Goal: Information Seeking & Learning: Learn about a topic

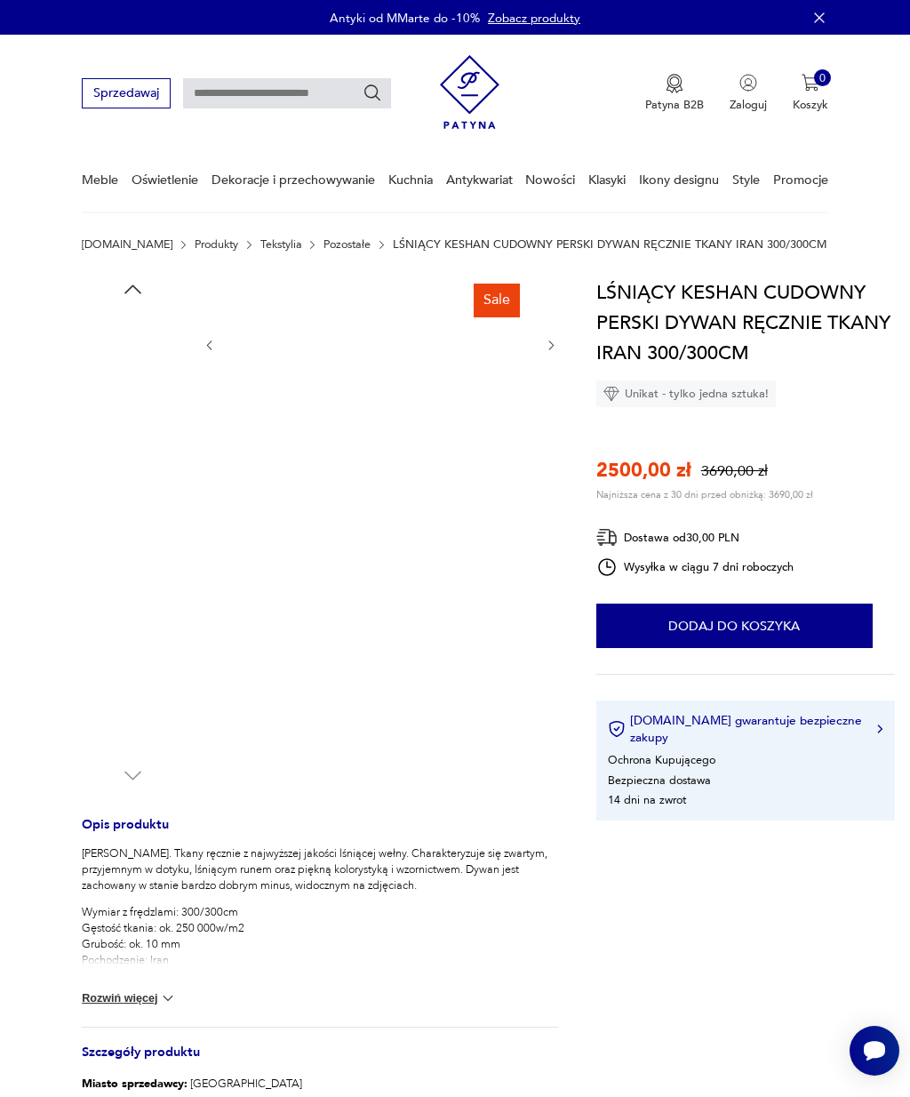
click at [124, 698] on img at bounding box center [132, 700] width 101 height 101
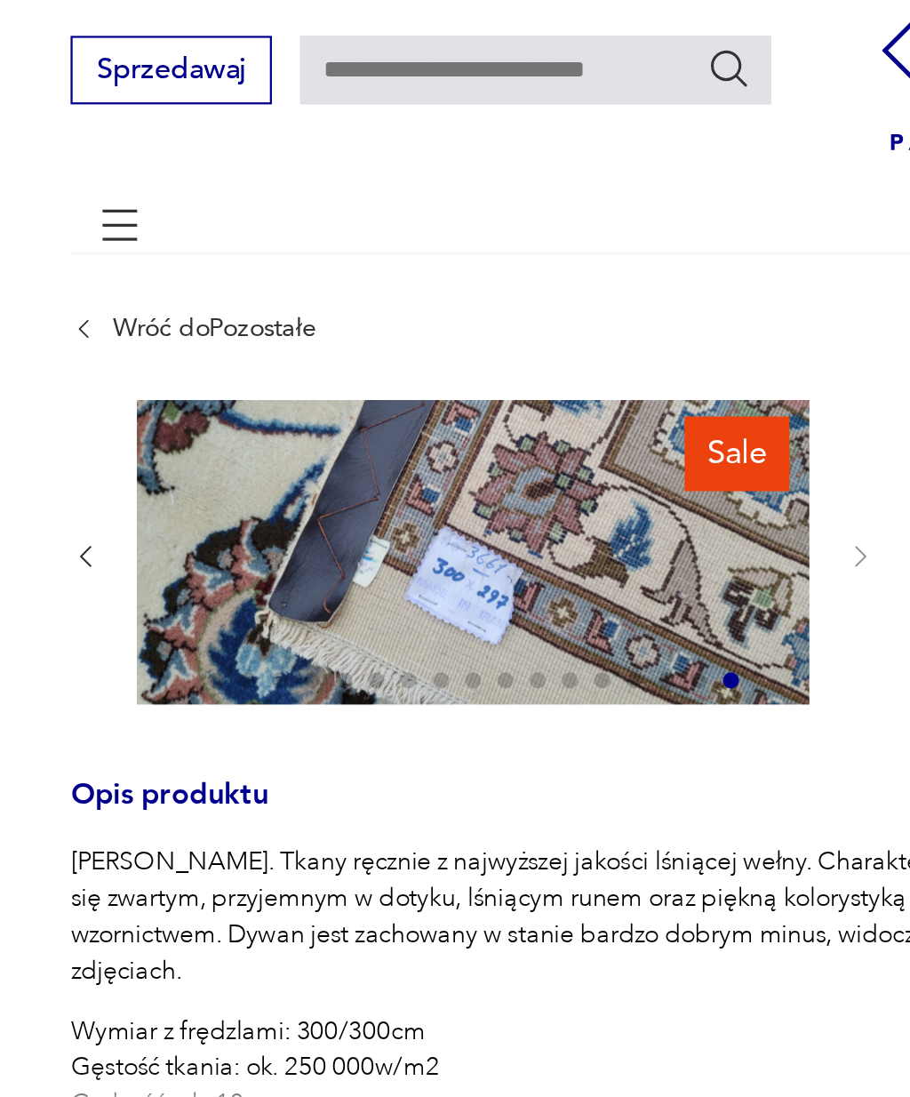
click at [373, 254] on div at bounding box center [260, 307] width 356 height 137
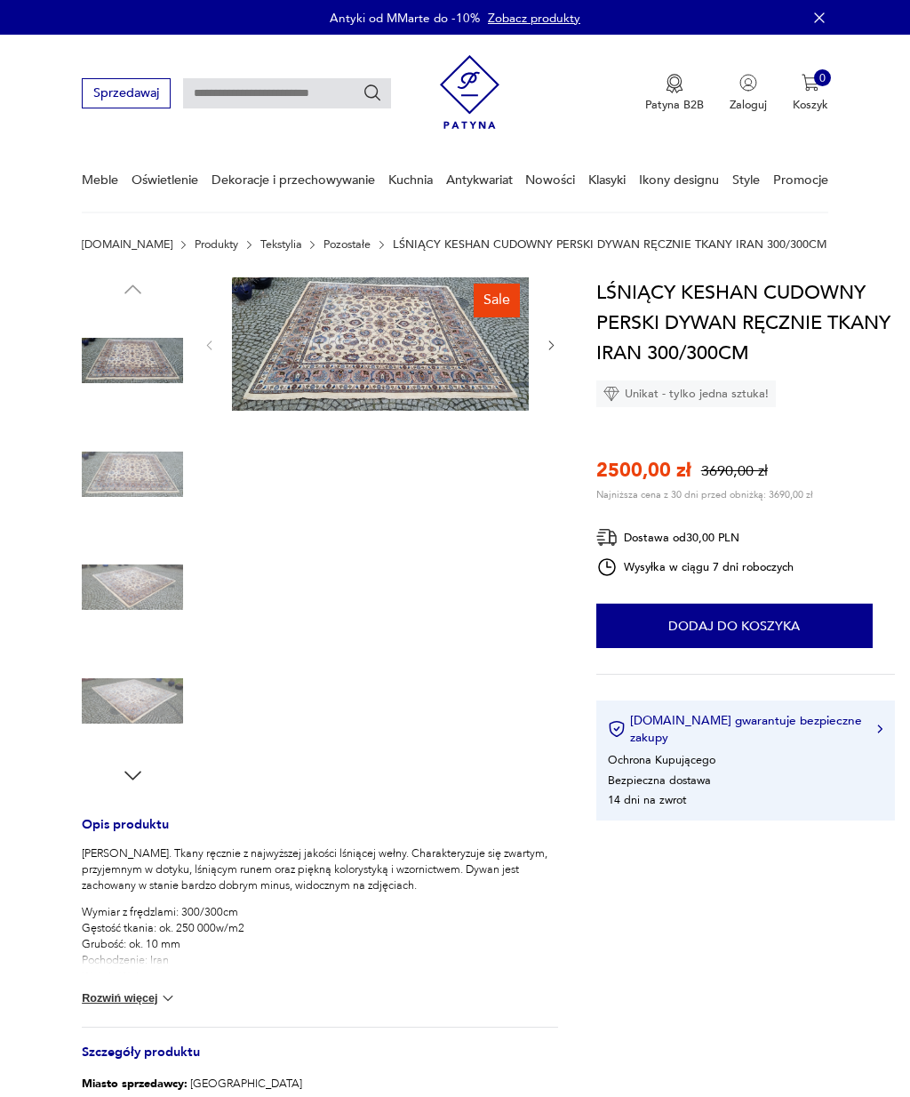
click at [104, 778] on div at bounding box center [132, 532] width 101 height 510
click at [126, 785] on icon "button" at bounding box center [133, 776] width 24 height 24
click at [128, 771] on icon "button" at bounding box center [133, 776] width 24 height 24
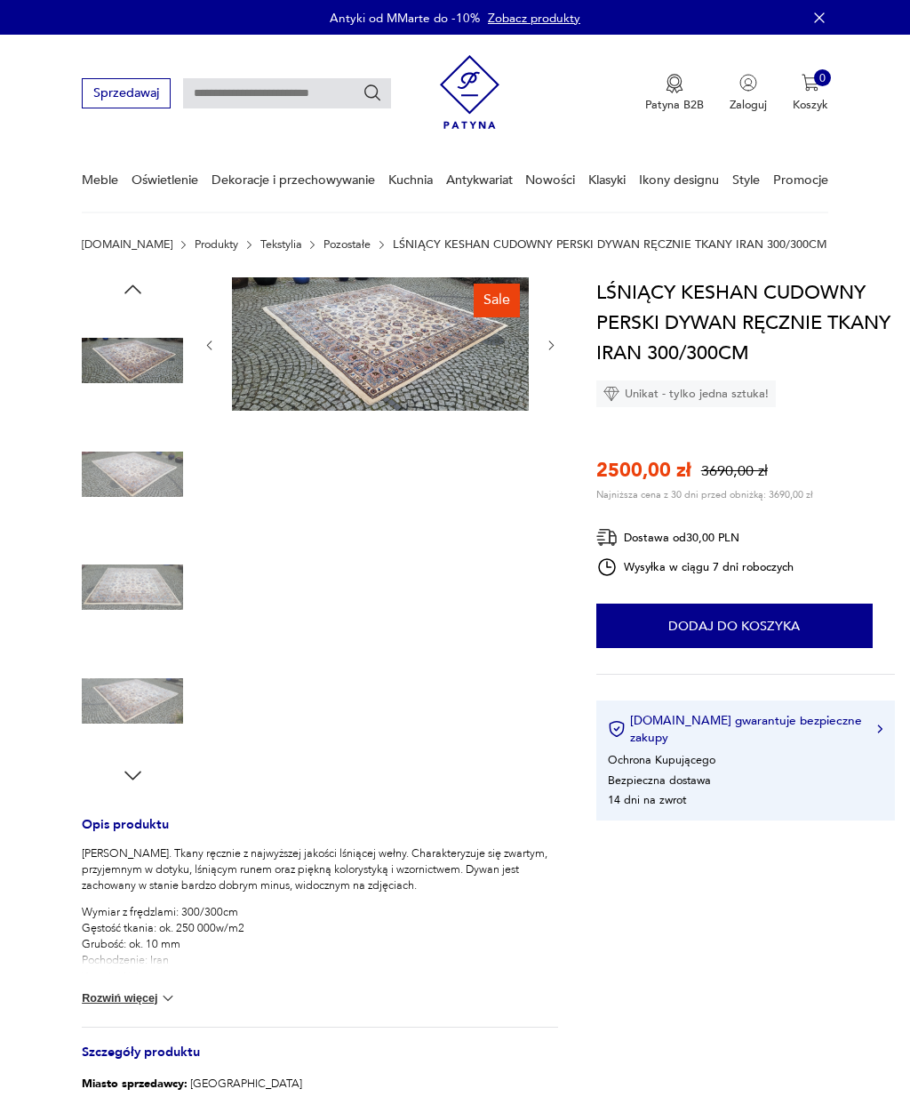
click at [128, 771] on icon "button" at bounding box center [133, 776] width 24 height 24
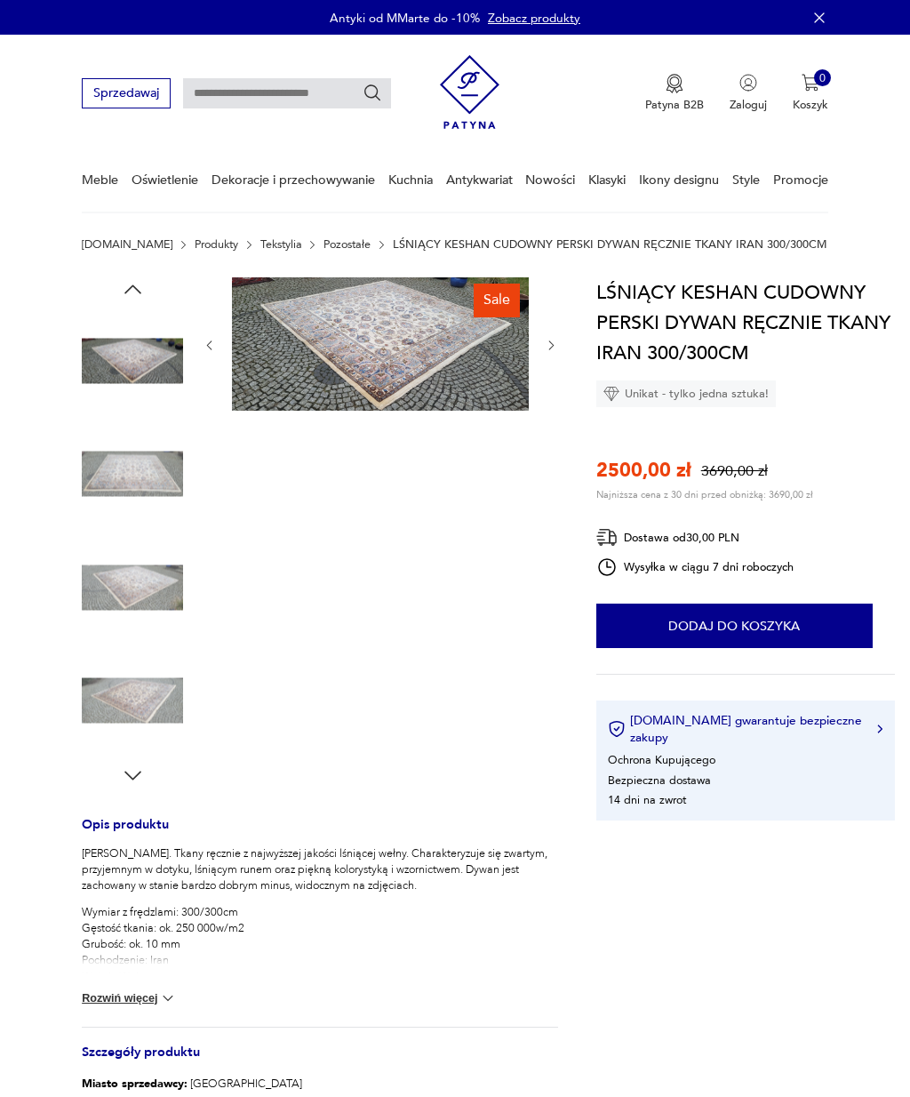
click at [114, 777] on div at bounding box center [132, 532] width 101 height 510
click at [113, 776] on div at bounding box center [132, 532] width 101 height 510
click at [122, 789] on div "Sale Opis produktu Dywan Keshan. Tkany ręcznie z najwyższej jakości lśniącej we…" at bounding box center [320, 754] width 476 height 955
click at [121, 789] on div "Sale Opis produktu Dywan Keshan. Tkany ręcznie z najwyższej jakości lśniącej we…" at bounding box center [320, 754] width 476 height 955
click at [110, 773] on div at bounding box center [132, 532] width 101 height 510
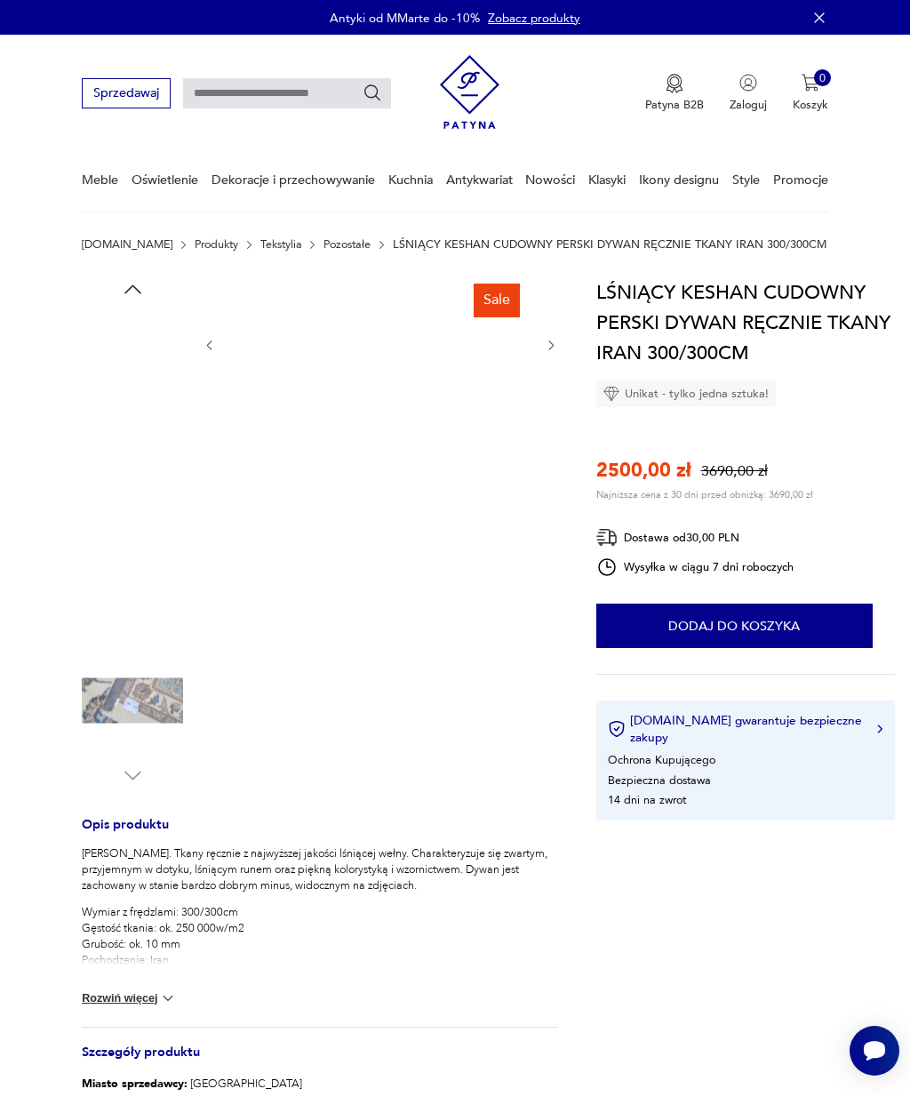
click at [109, 575] on img at bounding box center [132, 587] width 101 height 101
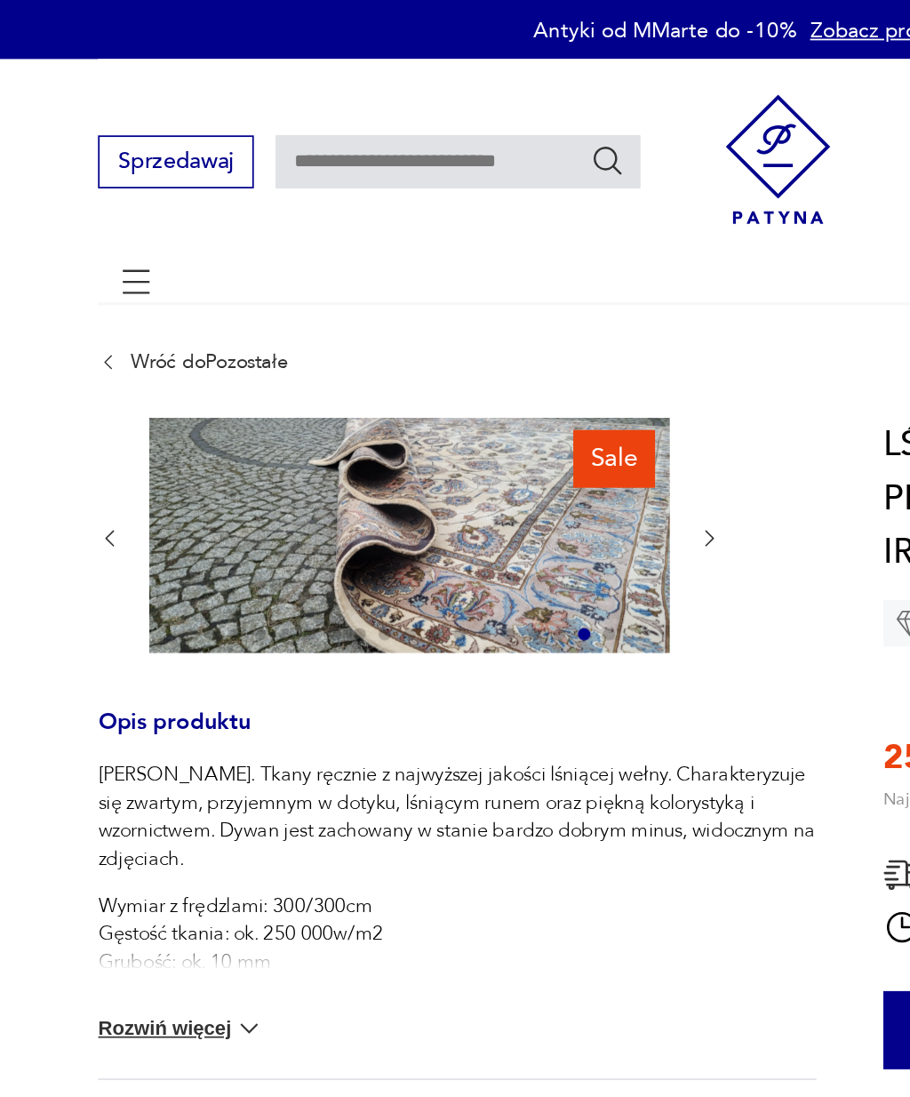
click at [82, 305] on icon "button" at bounding box center [88, 307] width 13 height 13
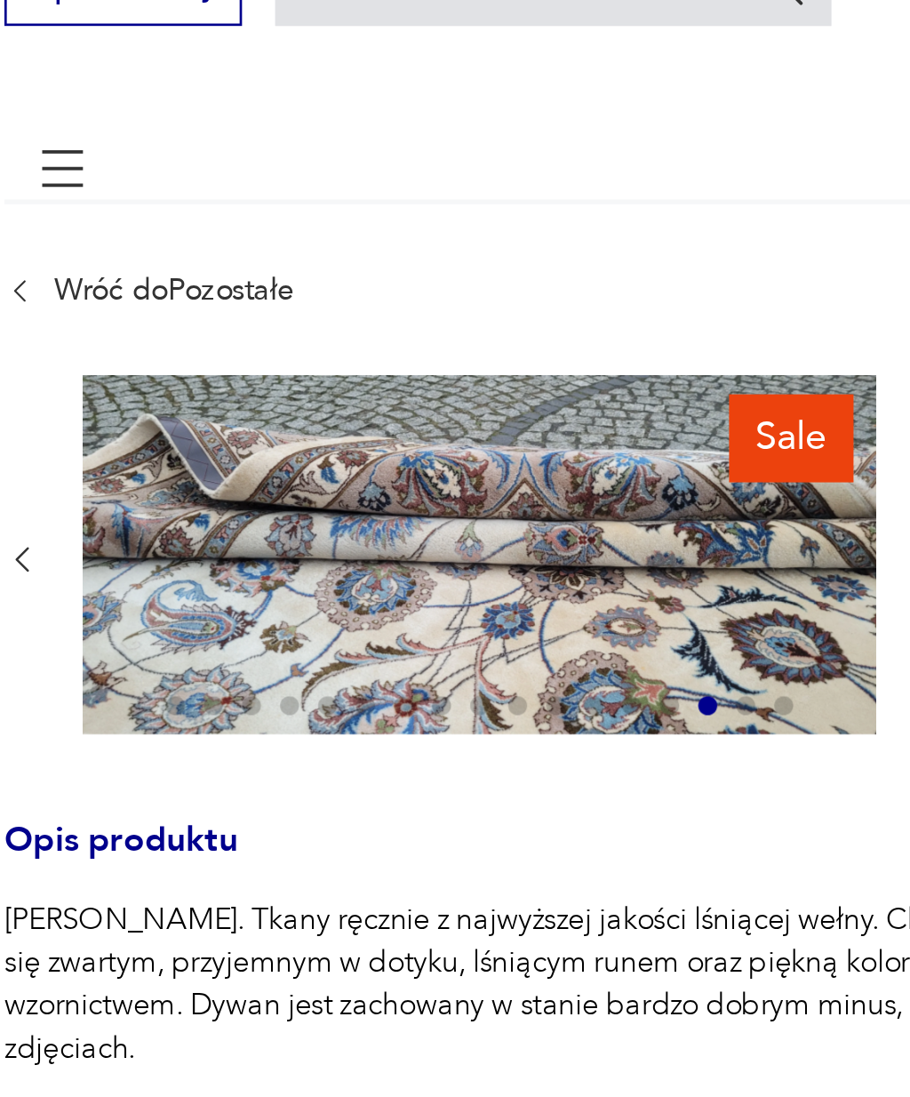
click at [82, 301] on icon "button" at bounding box center [88, 307] width 13 height 13
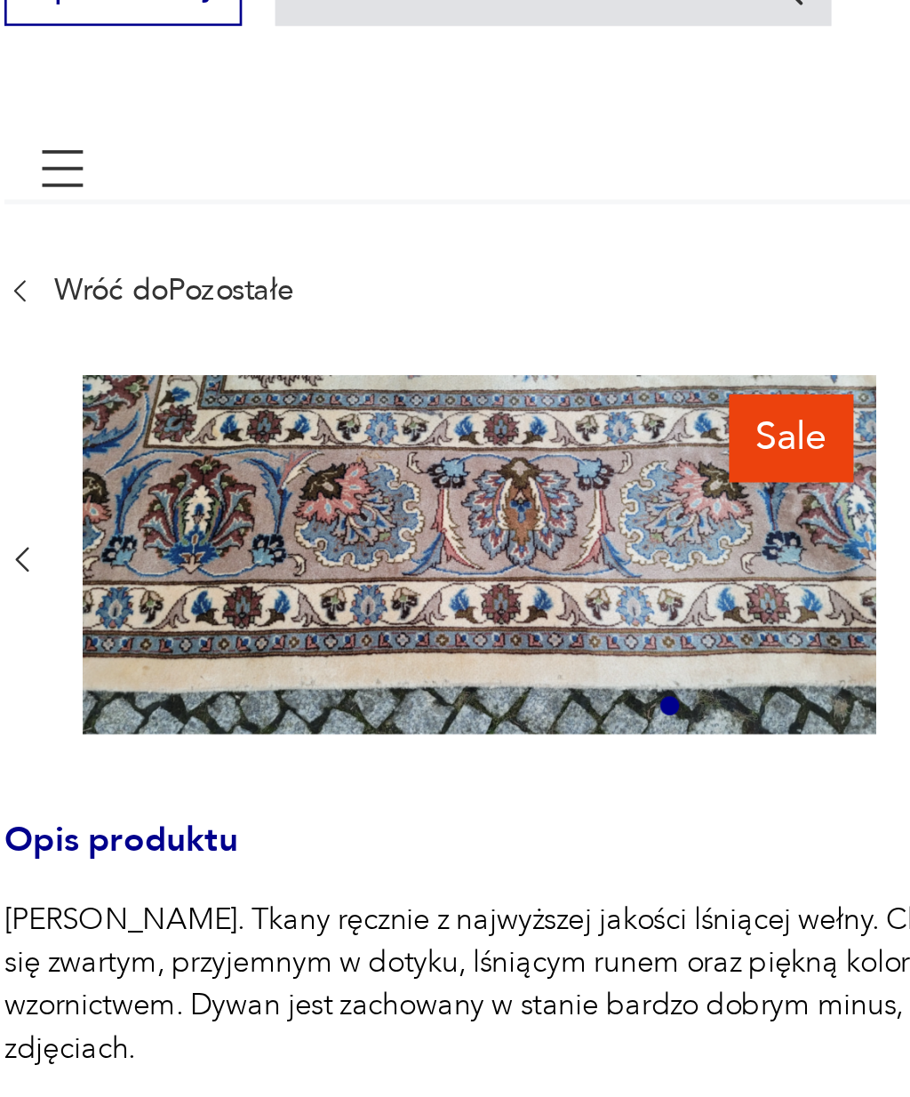
click at [82, 301] on icon "button" at bounding box center [88, 307] width 13 height 13
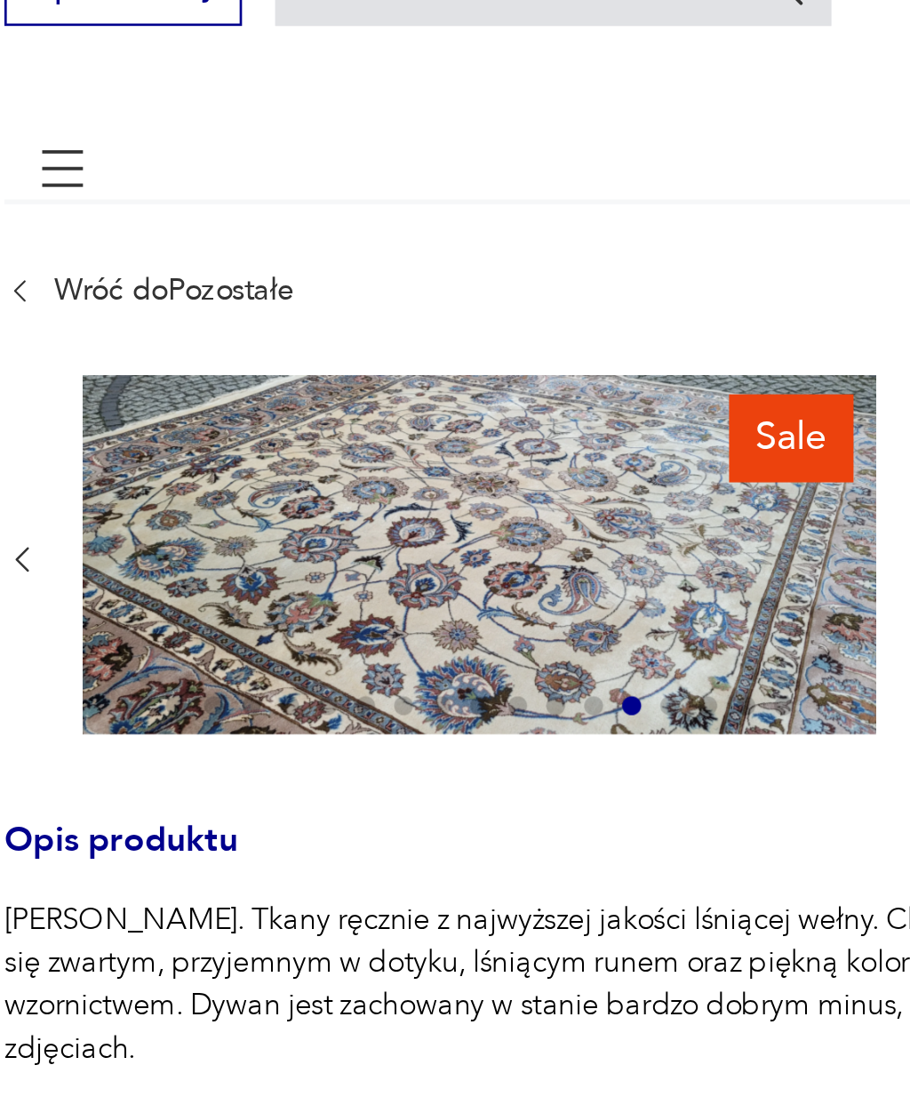
click at [86, 303] on icon "button" at bounding box center [88, 307] width 5 height 9
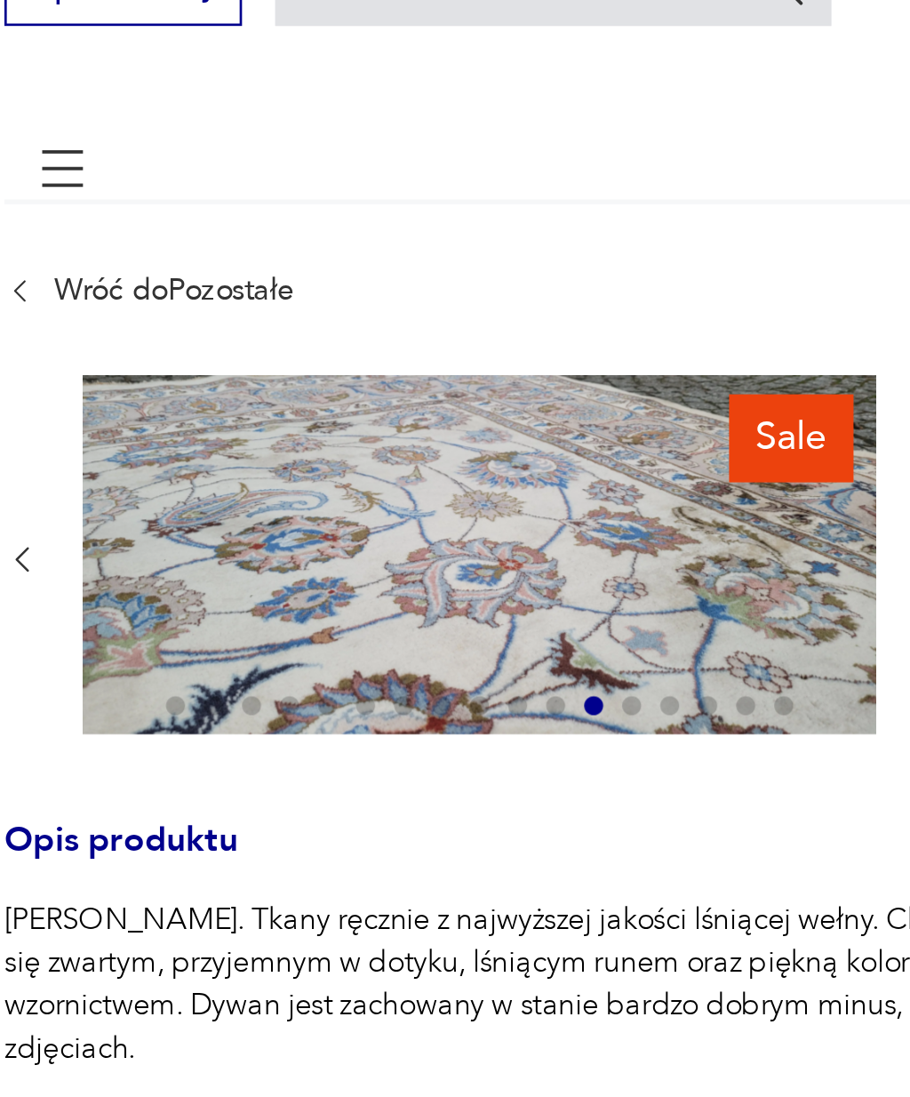
click at [82, 301] on icon "button" at bounding box center [88, 307] width 13 height 13
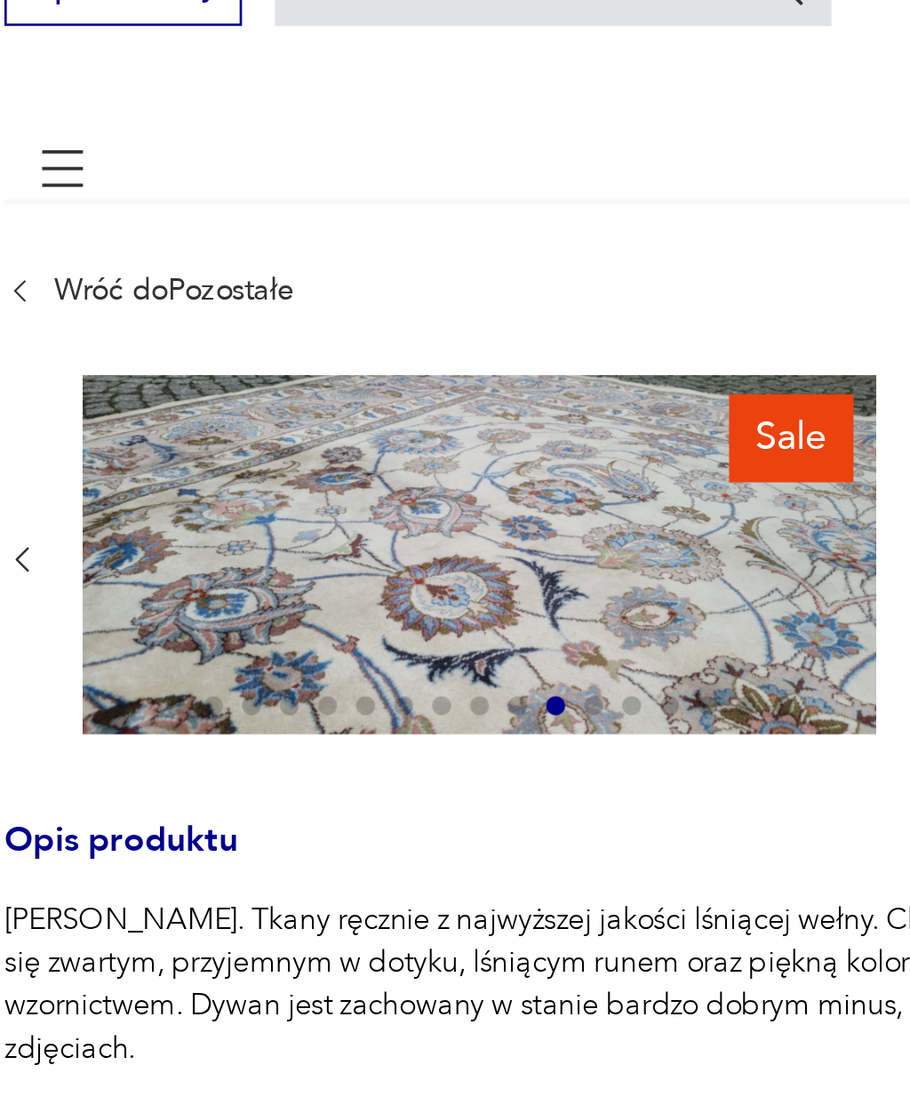
click at [82, 301] on icon "button" at bounding box center [88, 307] width 13 height 13
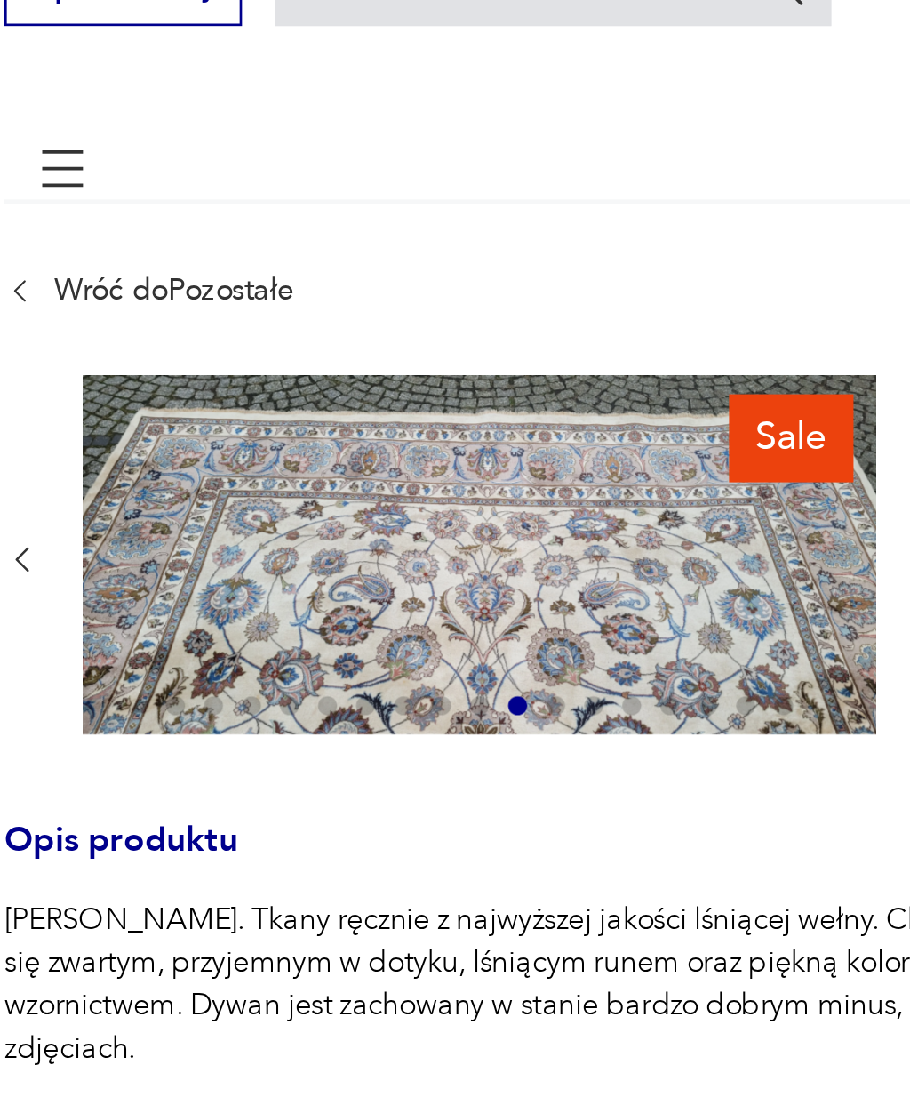
click at [82, 301] on icon "button" at bounding box center [88, 307] width 13 height 13
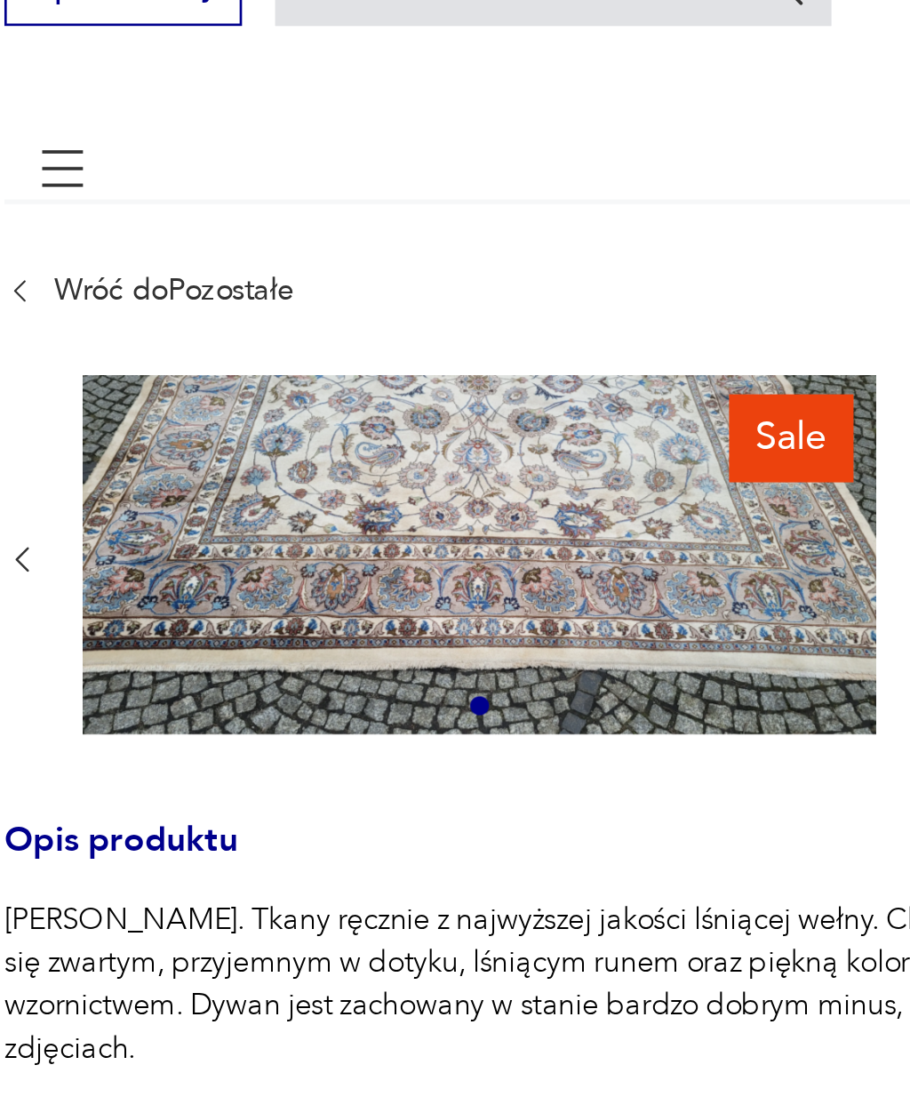
click at [82, 301] on icon "button" at bounding box center [88, 307] width 13 height 13
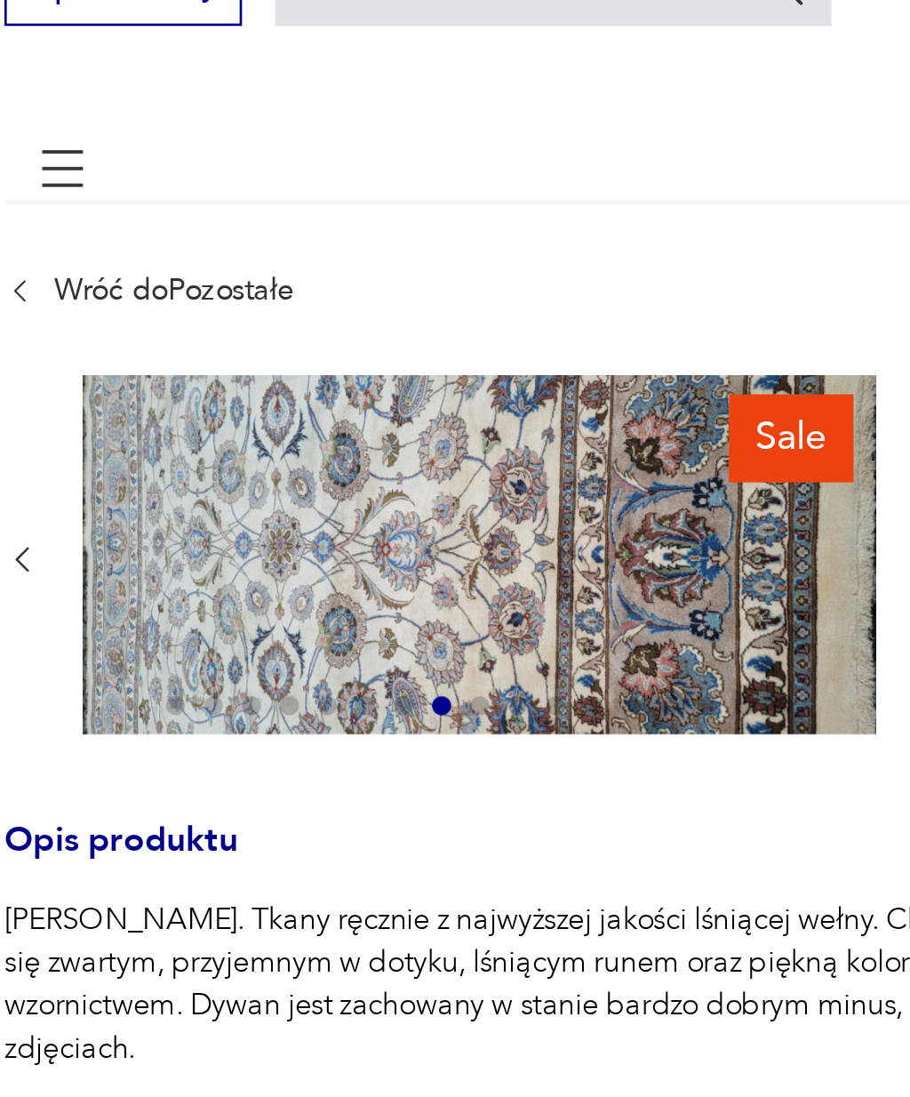
click at [82, 301] on icon "button" at bounding box center [88, 307] width 13 height 13
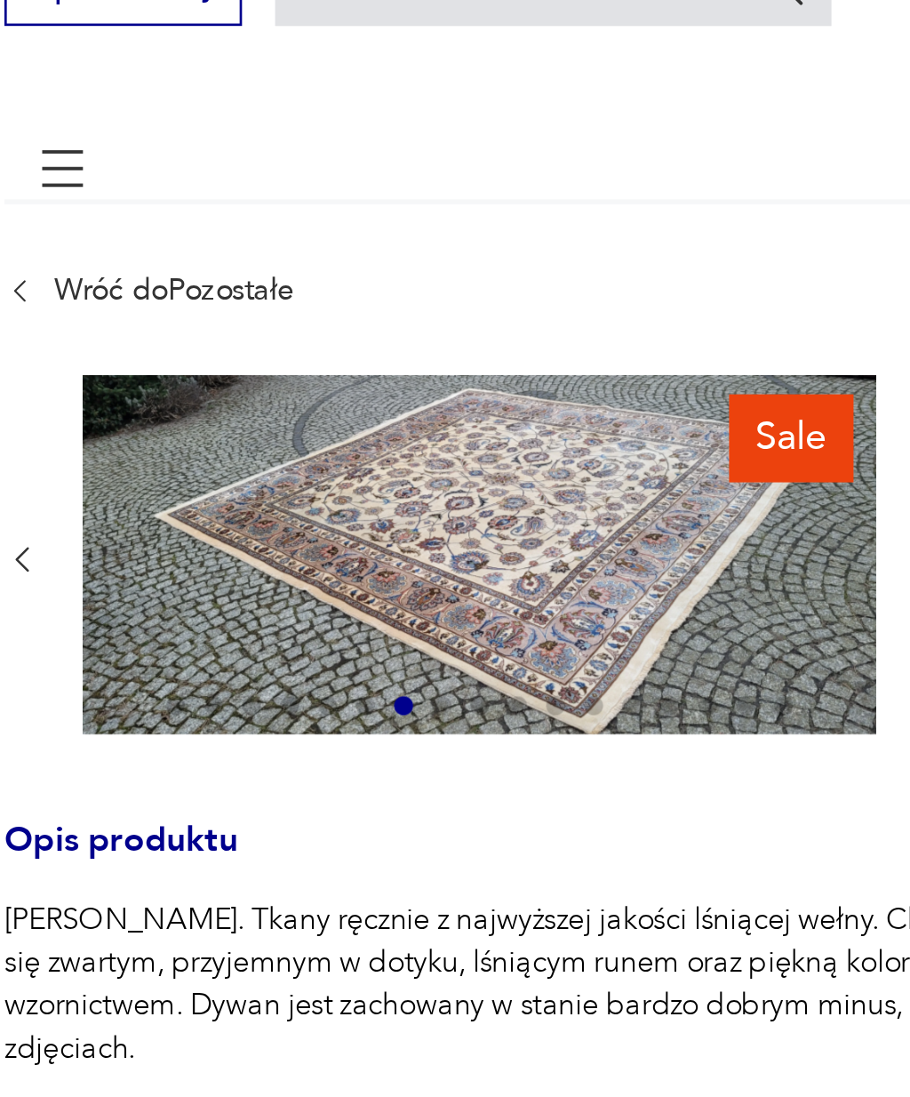
click at [82, 301] on icon "button" at bounding box center [88, 307] width 13 height 13
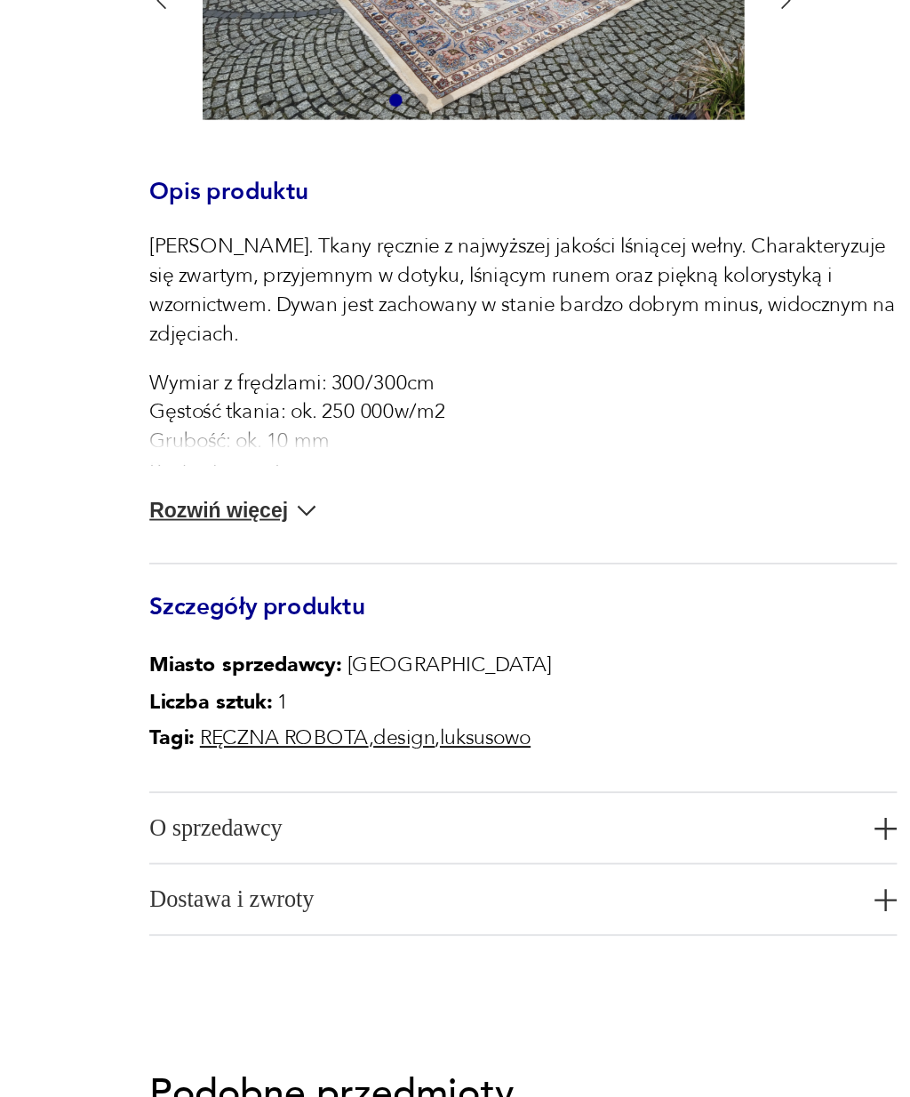
click at [159, 579] on button "Rozwiń więcej" at bounding box center [129, 588] width 95 height 18
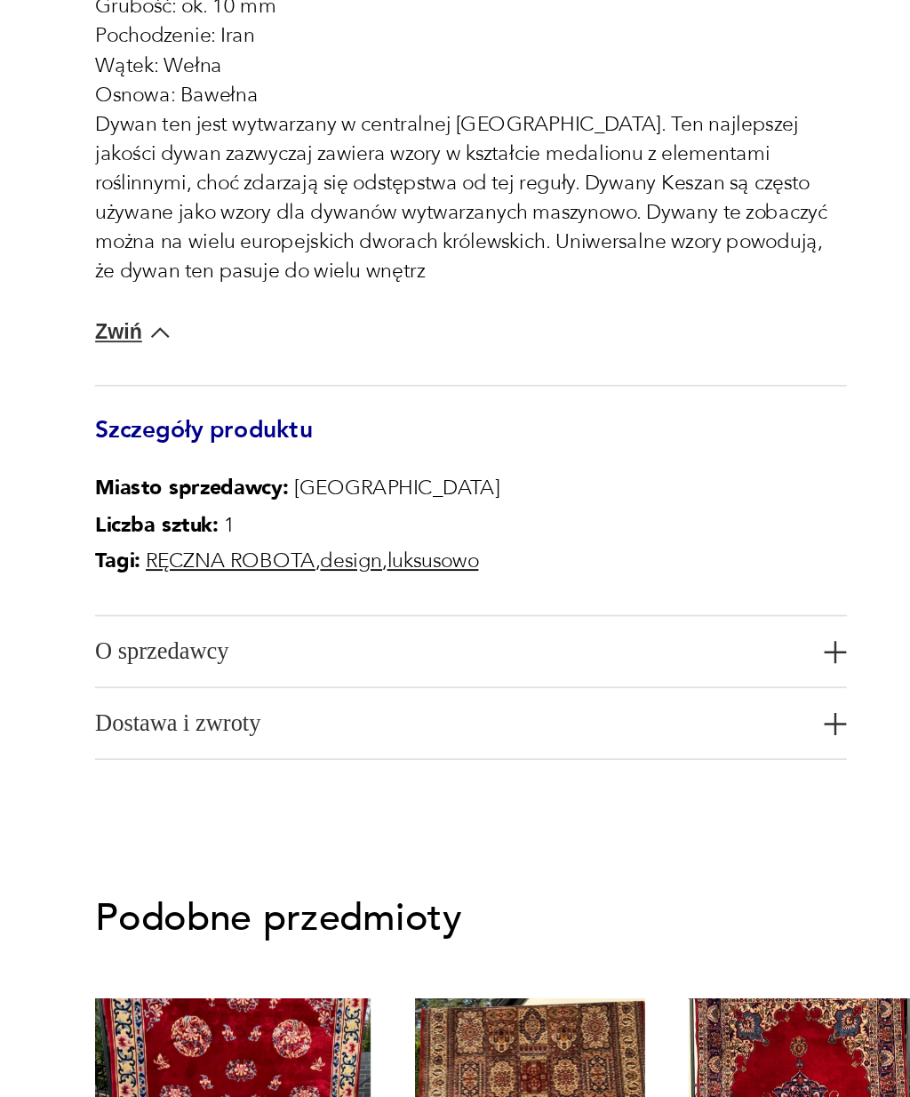
scroll to position [88, 0]
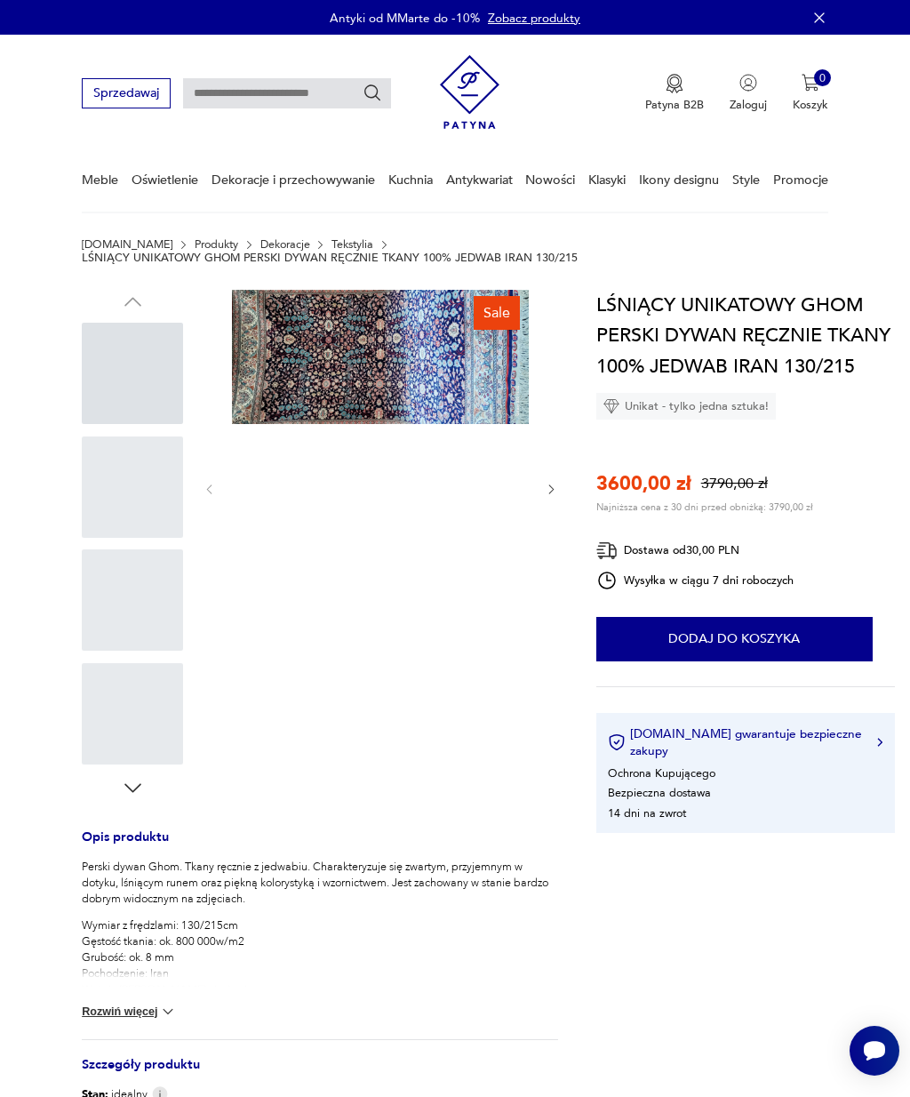
click at [332, 244] on link "Tekstylia" at bounding box center [353, 244] width 42 height 12
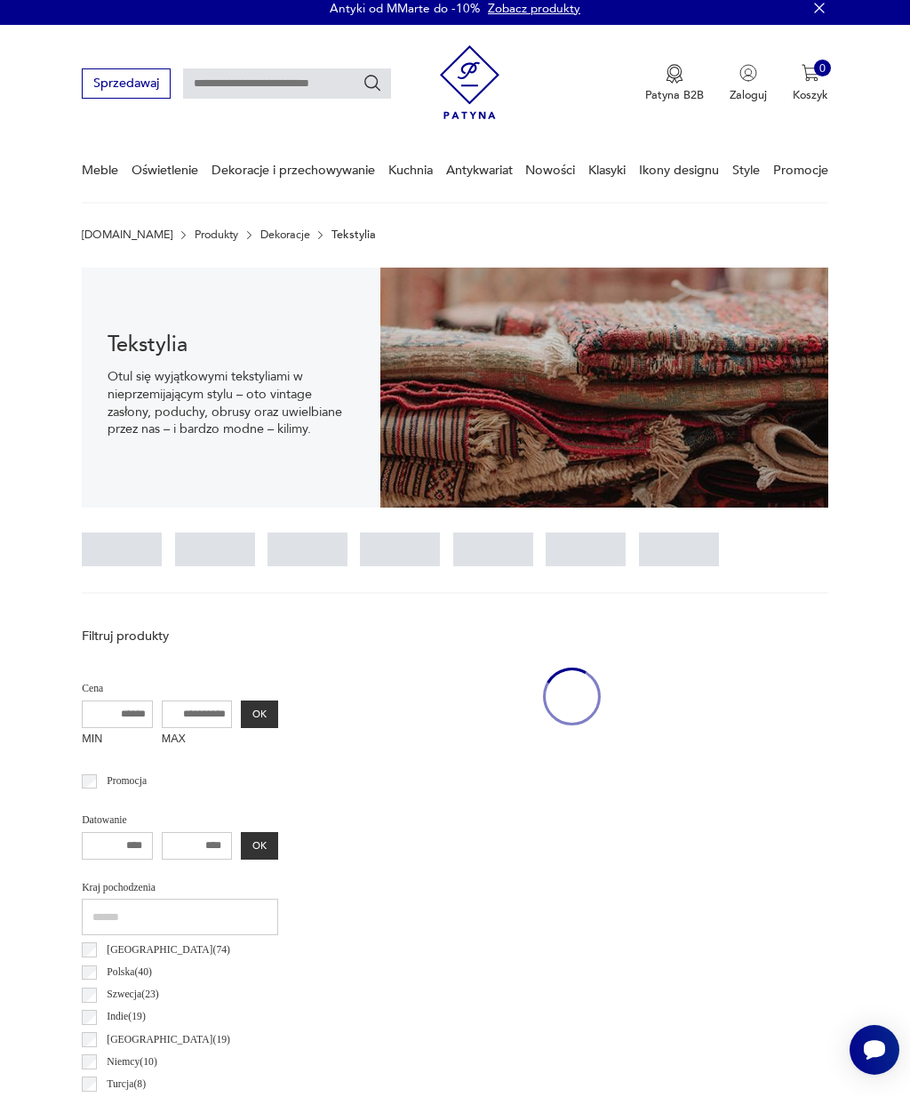
scroll to position [10, 0]
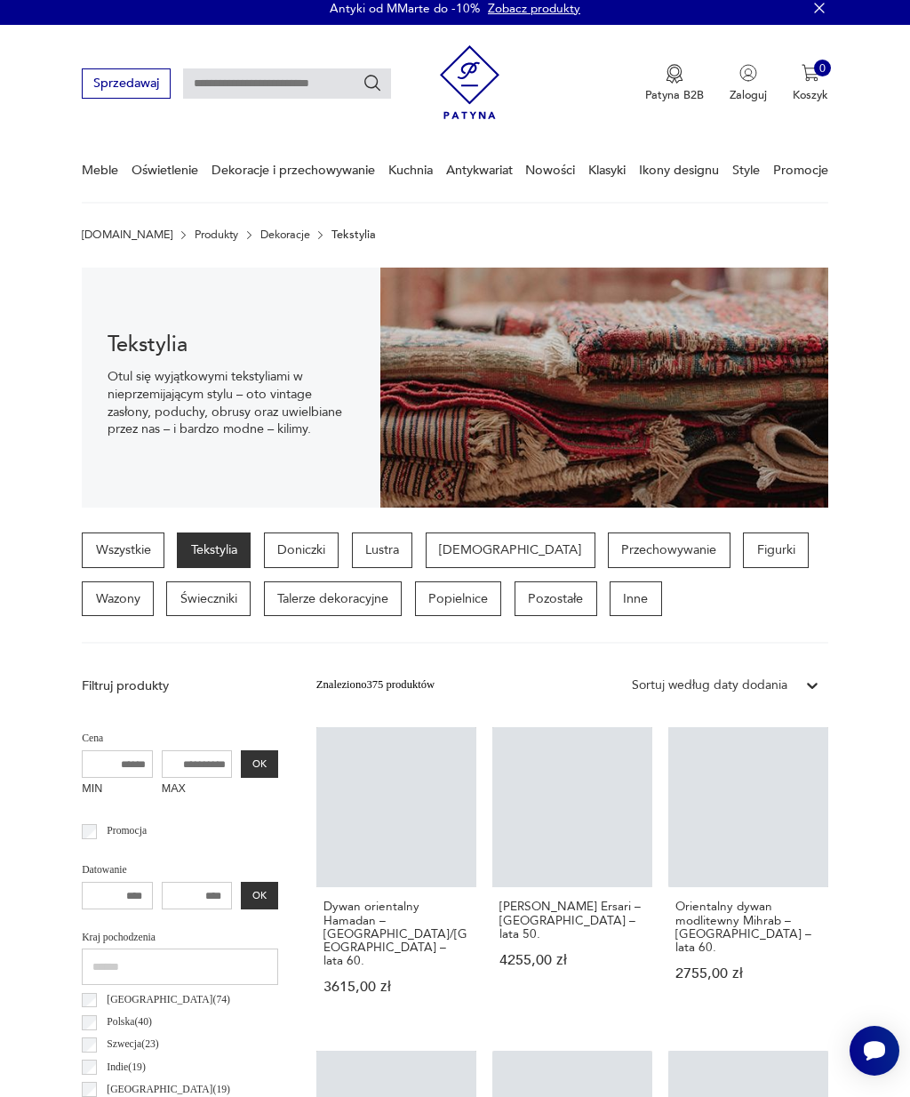
click at [610, 598] on p "Inne" at bounding box center [636, 599] width 52 height 36
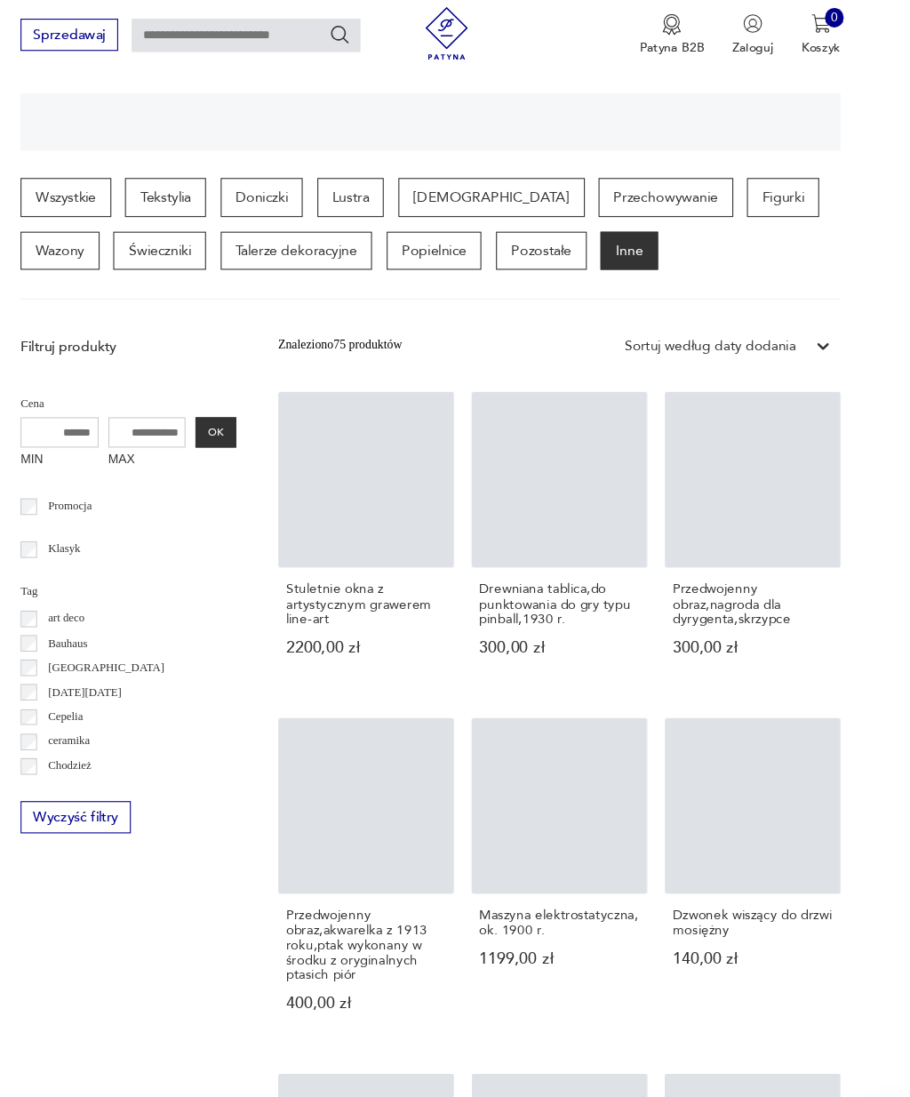
scroll to position [365, 0]
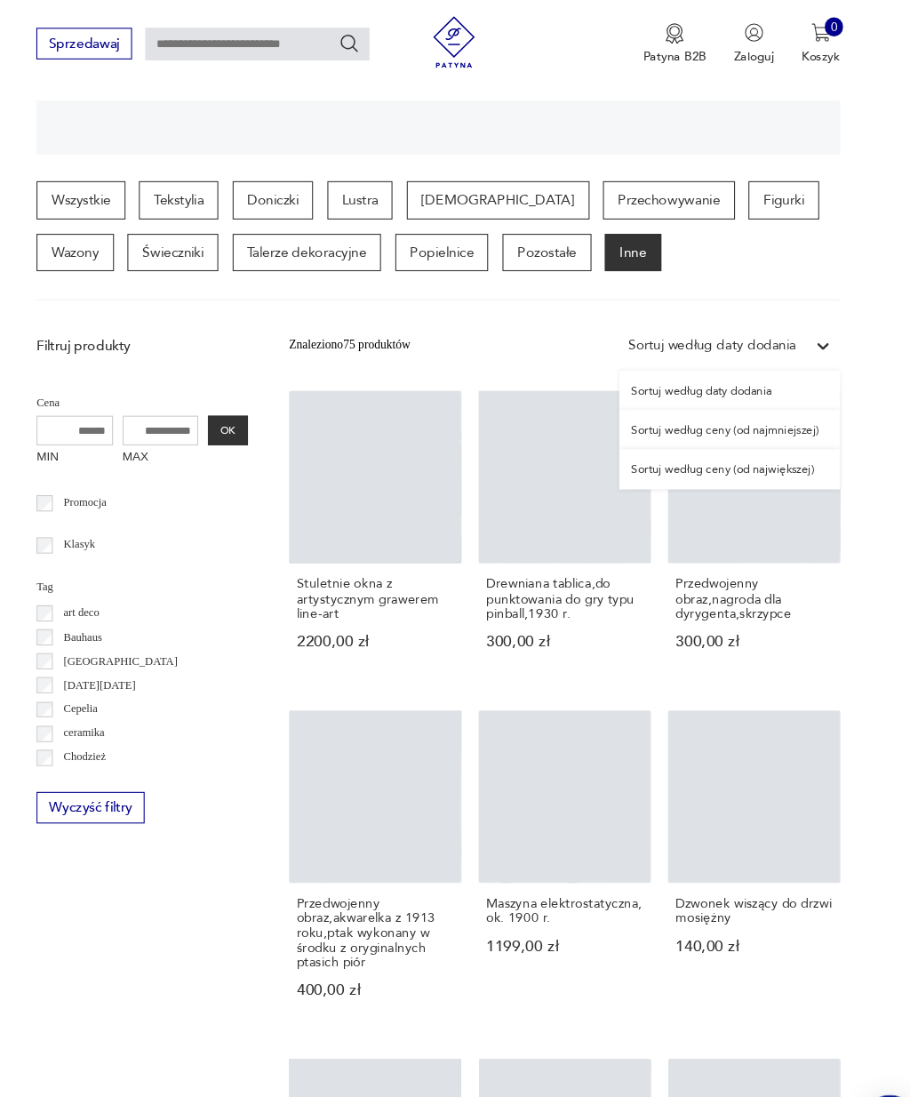
click at [730, 359] on div "Sortuj według daty dodania" at bounding box center [725, 371] width 205 height 36
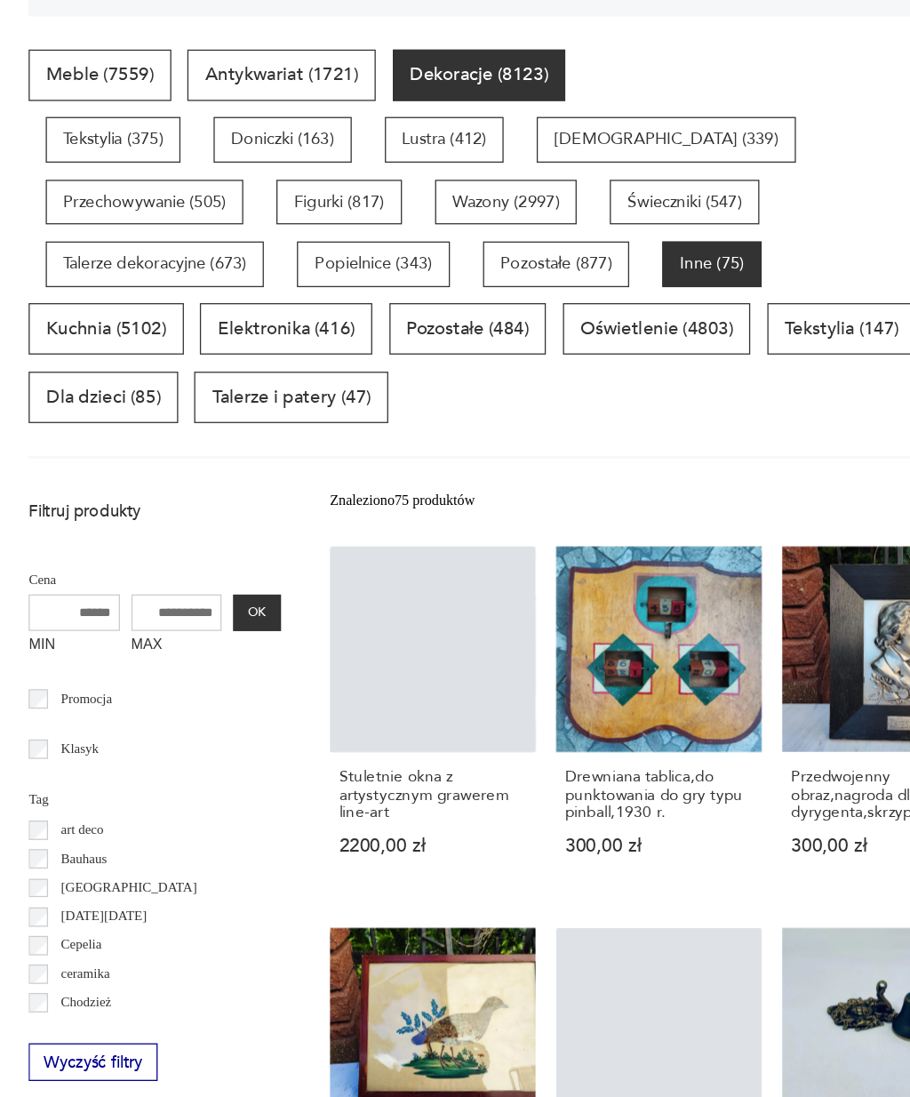
click at [371, 127] on p "Dekoracje (8123)" at bounding box center [432, 147] width 135 height 40
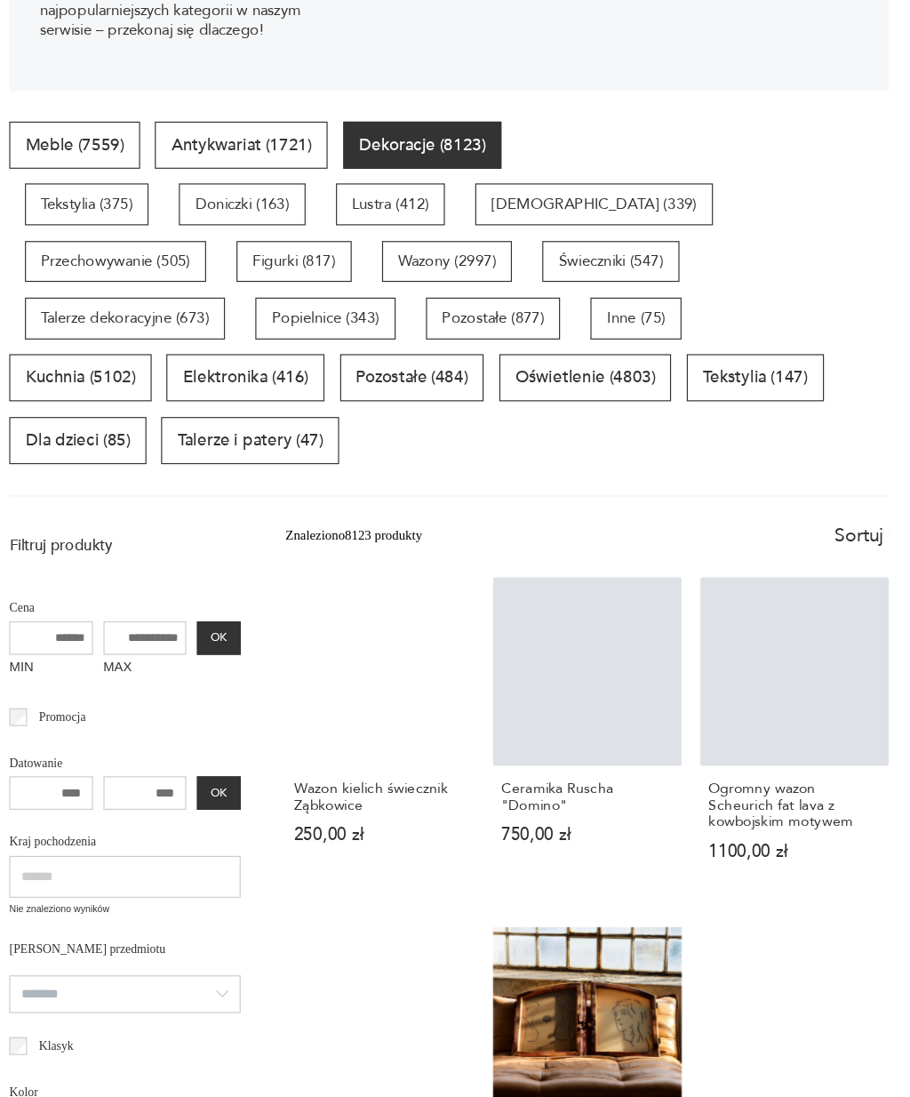
scroll to position [388, 0]
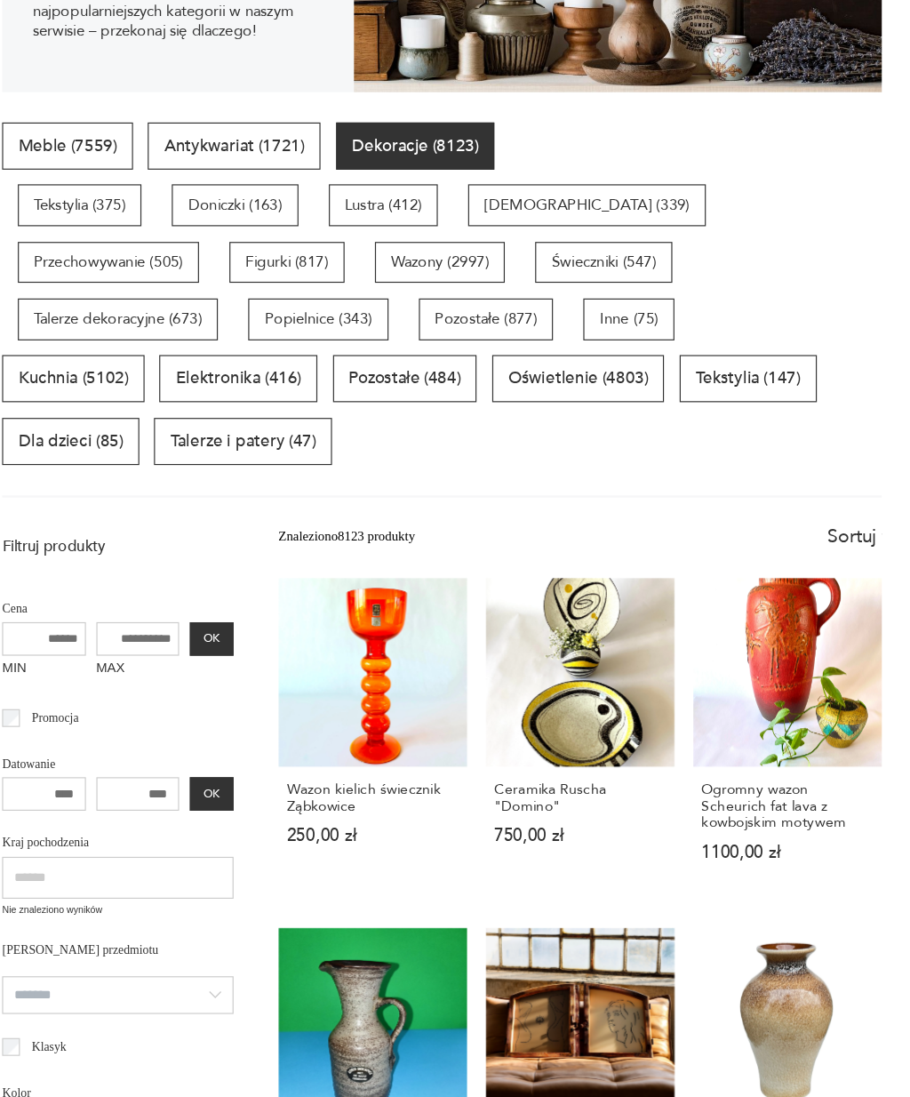
click at [95, 171] on p "Tekstylia (375)" at bounding box center [148, 174] width 106 height 36
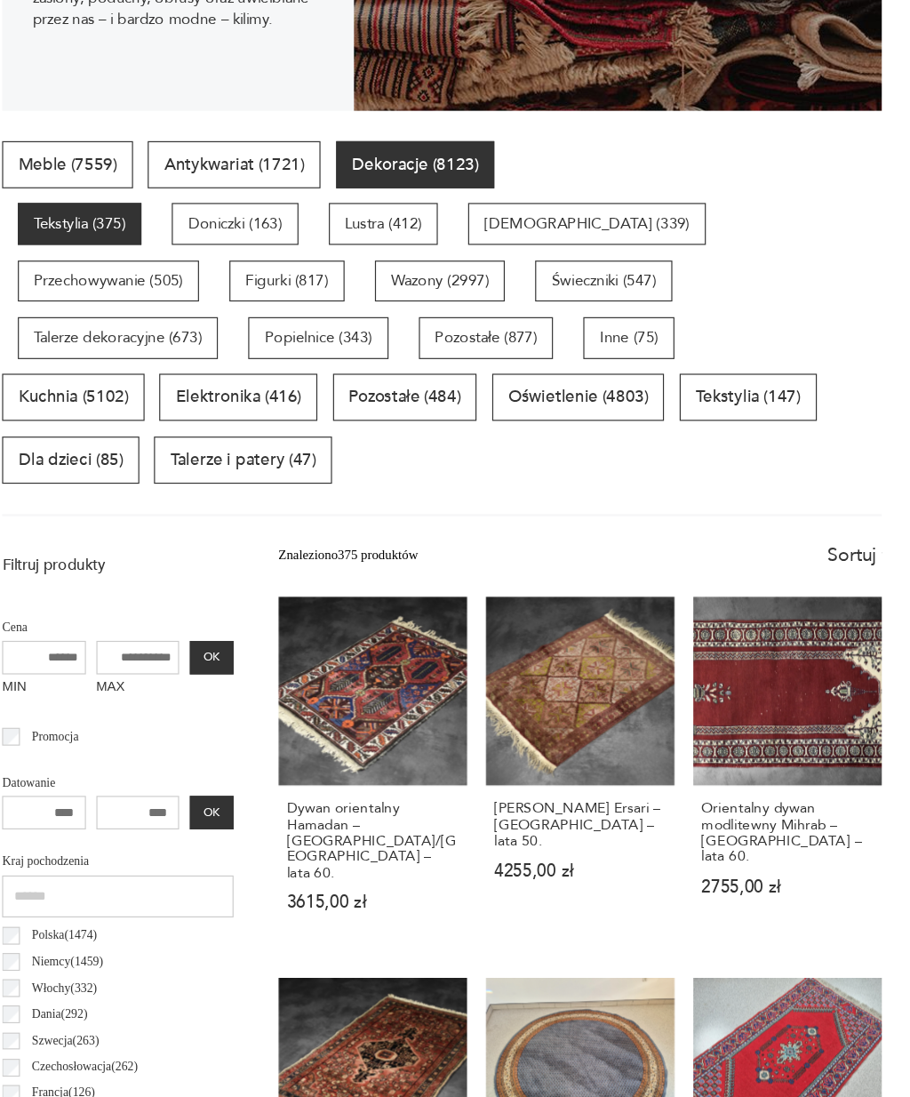
scroll to position [368, 0]
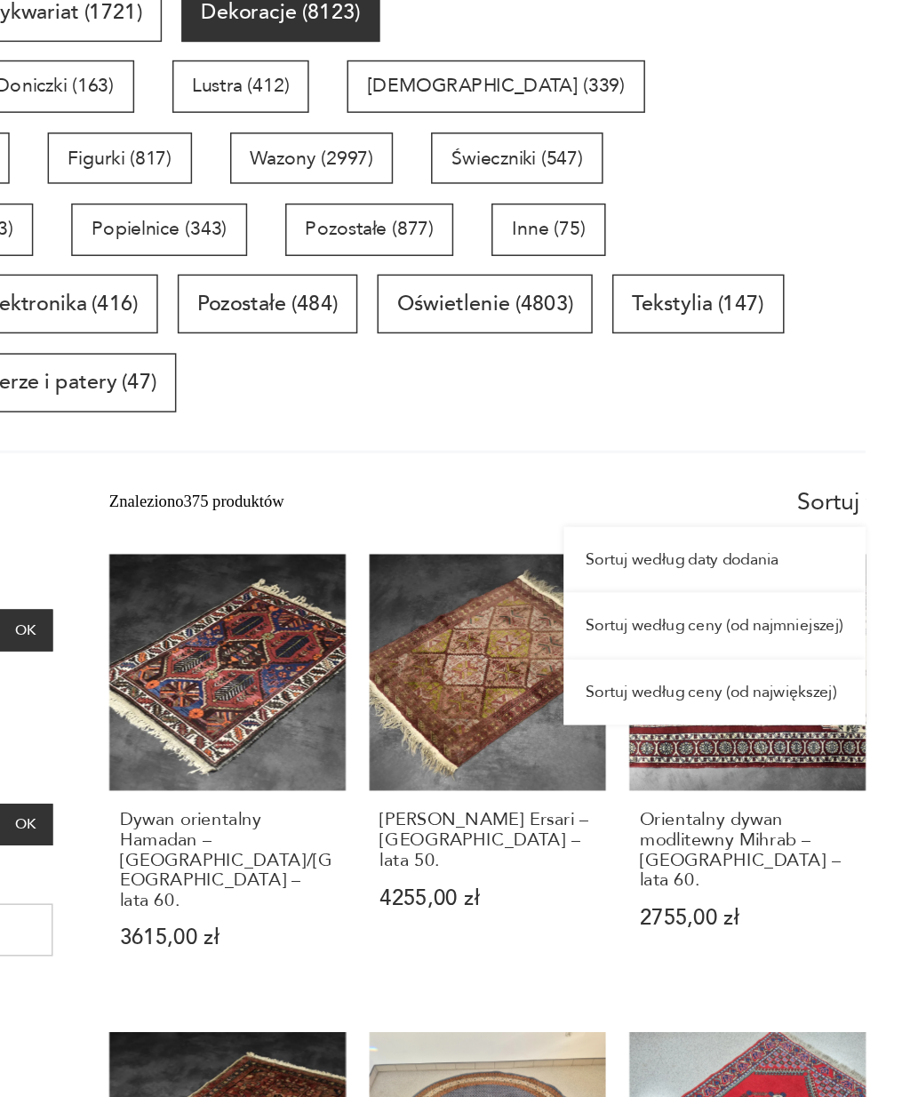
click at [624, 492] on div "Sortuj według daty dodania" at bounding box center [726, 514] width 204 height 44
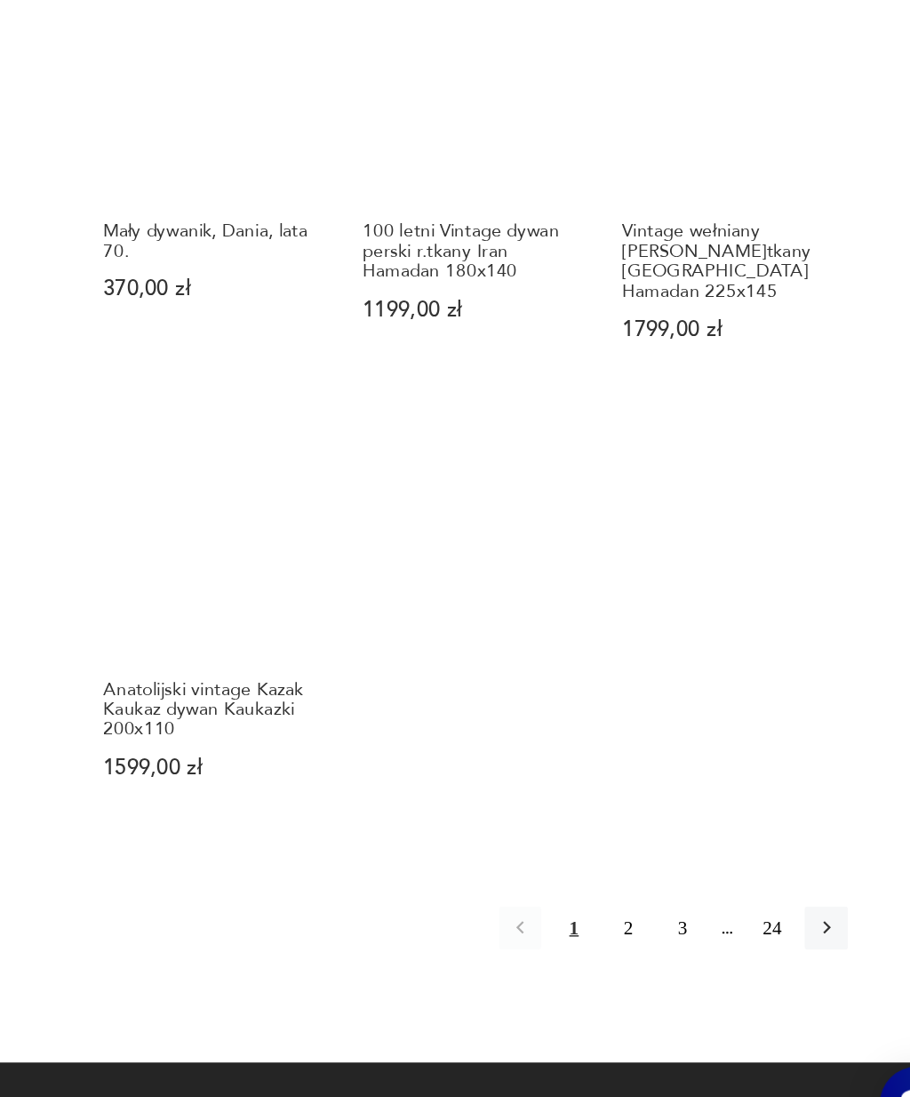
scroll to position [1916, 0]
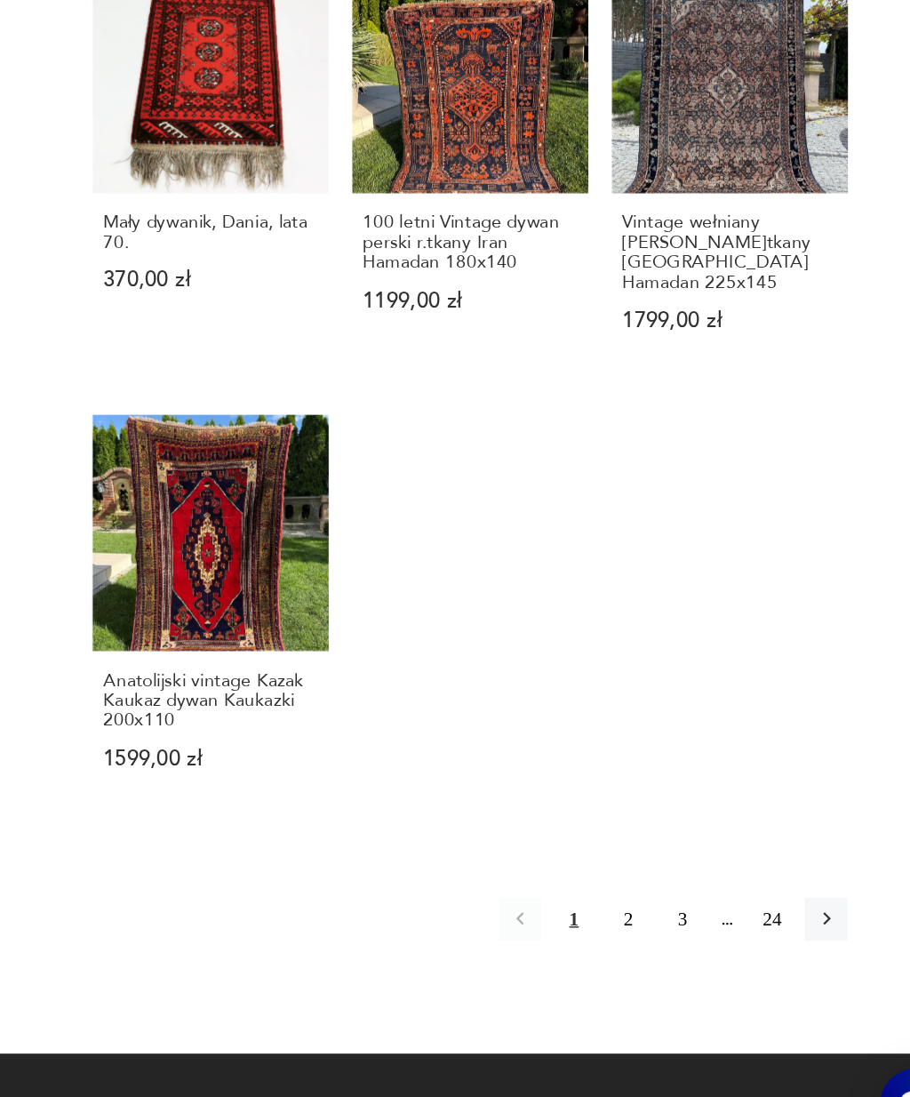
click at [665, 910] on button "2" at bounding box center [679, 924] width 28 height 28
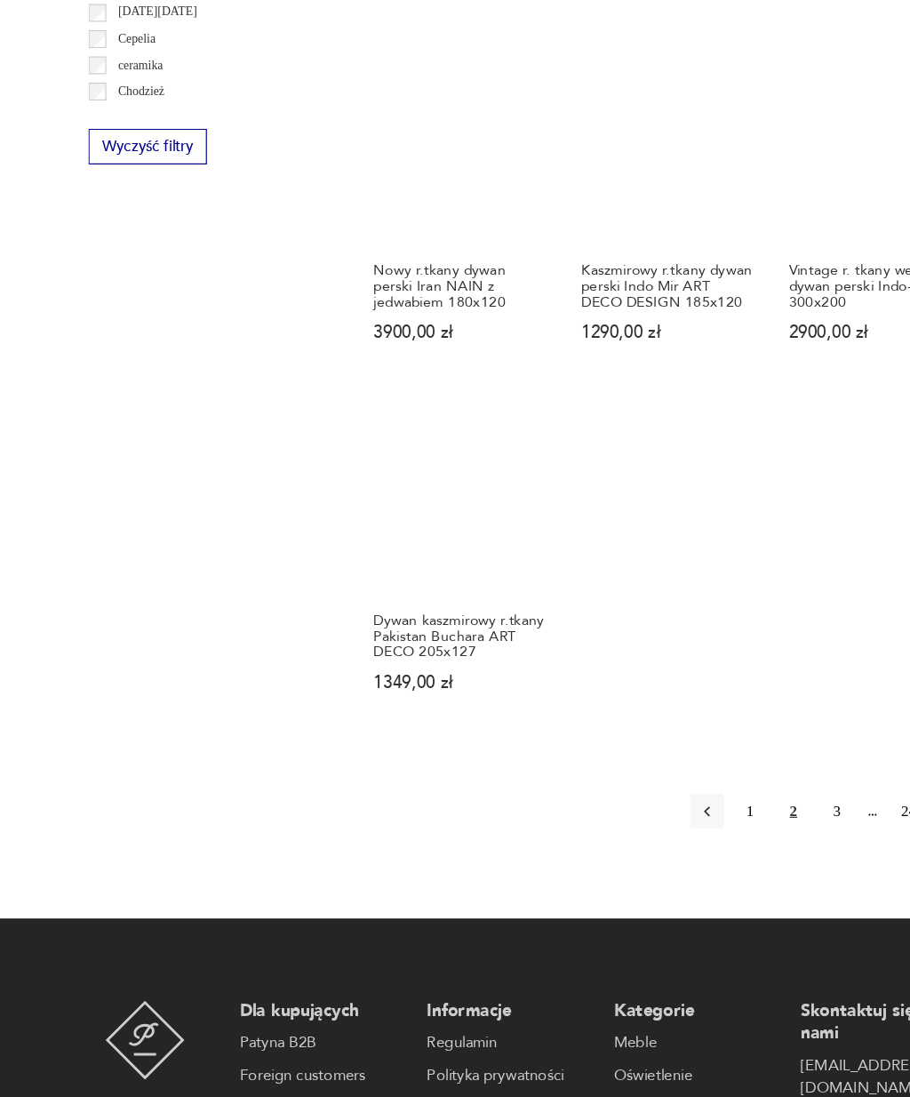
scroll to position [2032, 0]
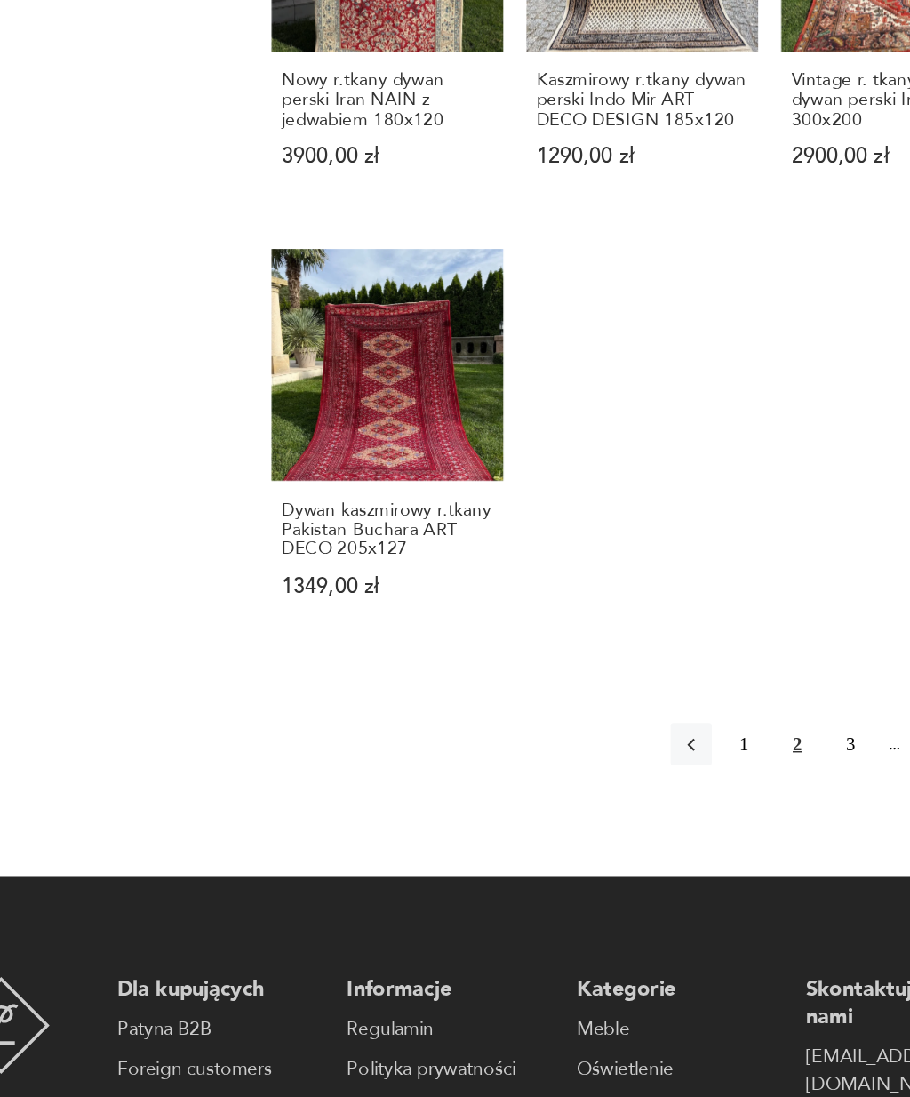
click at [702, 712] on button "3" at bounding box center [716, 726] width 28 height 28
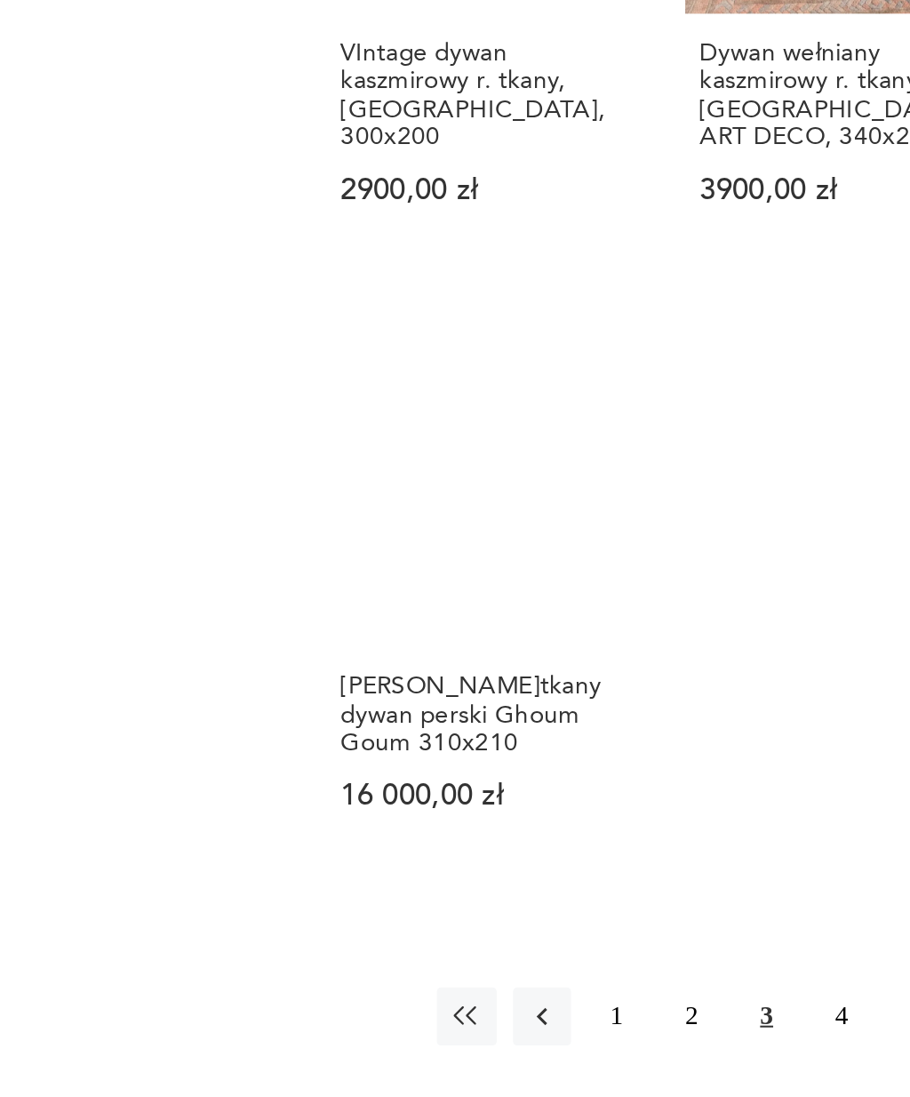
scroll to position [1893, 0]
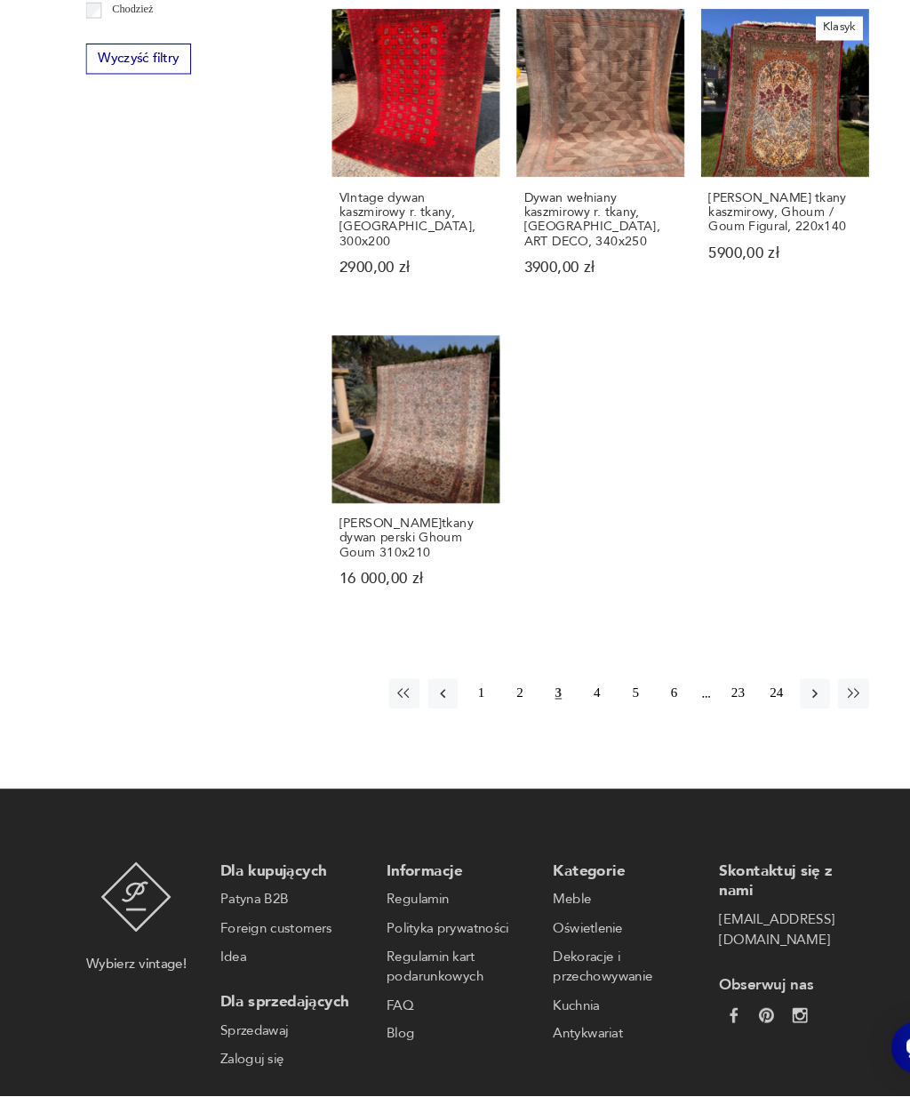
click at [572, 700] on button "4" at bounding box center [569, 714] width 28 height 28
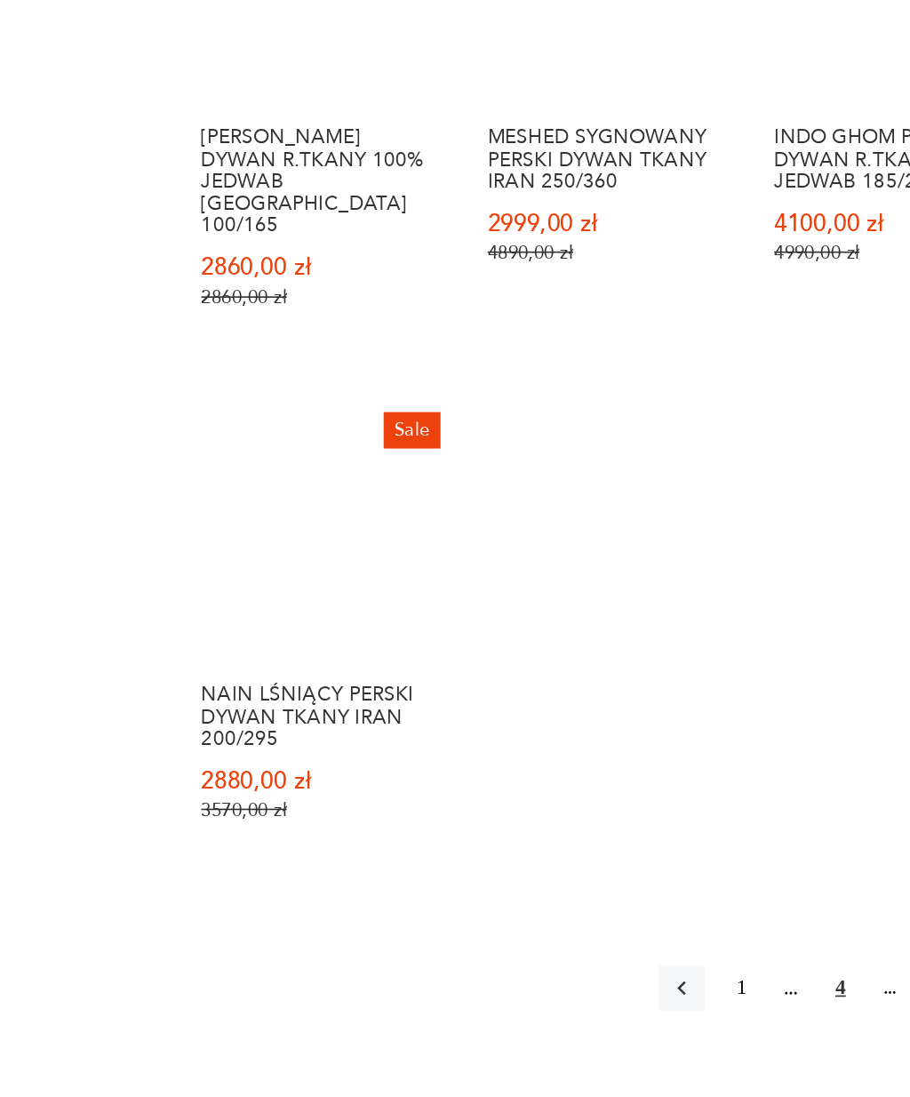
scroll to position [1870, 0]
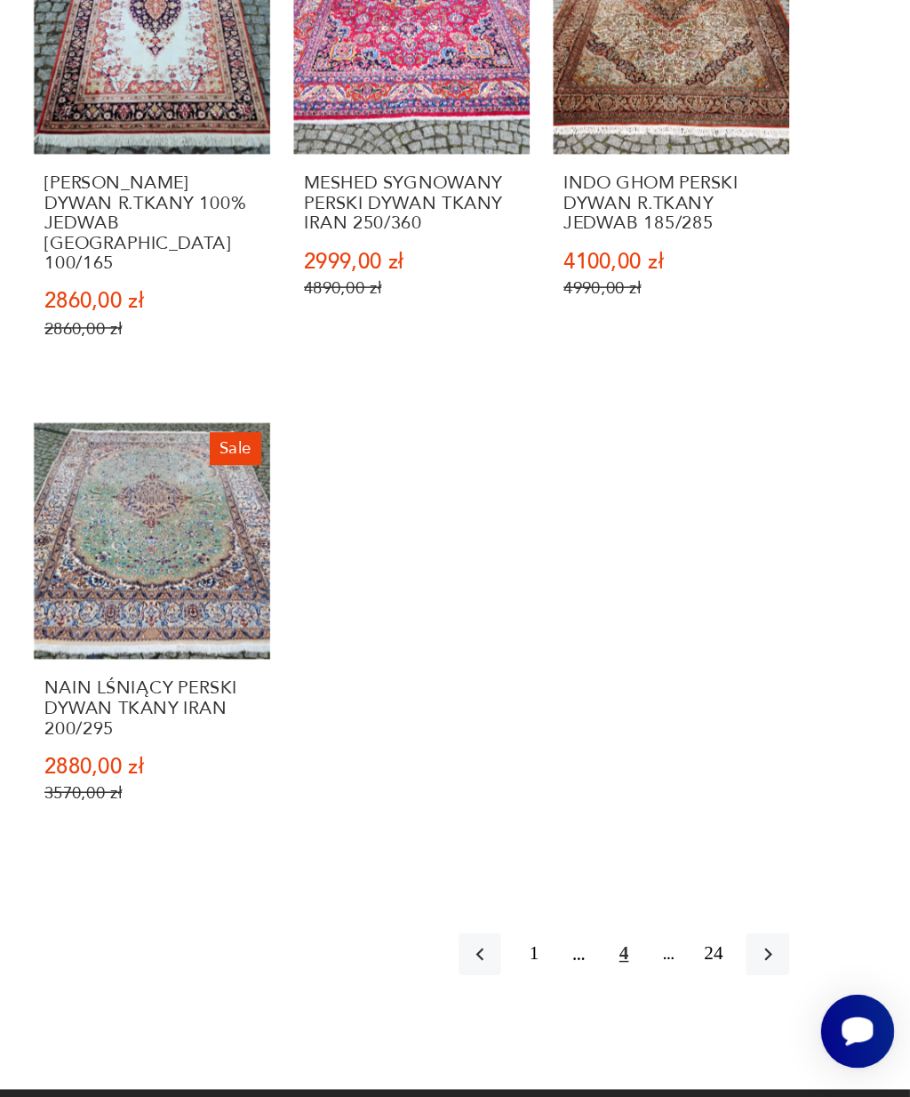
click at [812, 994] on icon "button" at bounding box center [814, 998] width 5 height 9
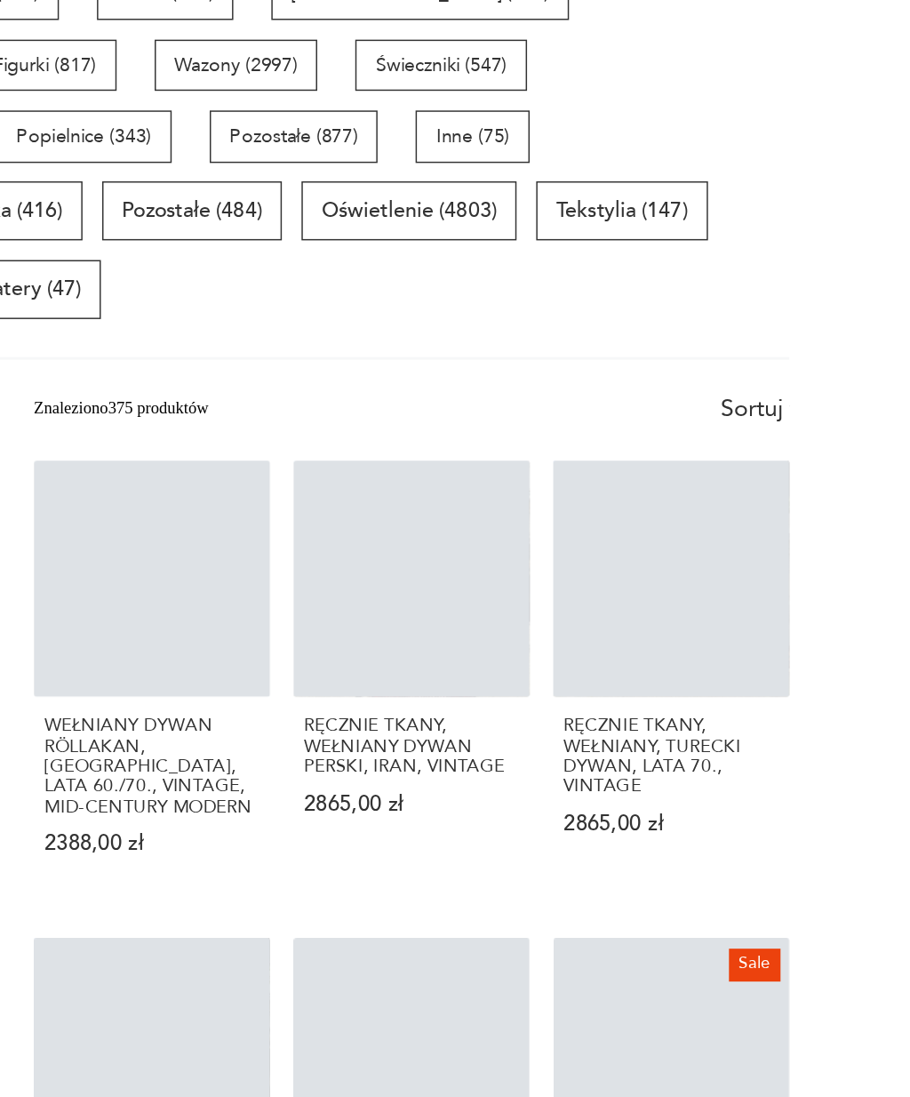
click at [676, 517] on h3 "RĘCZNIE TKANY, WEŁNIANY, TURECKI DYWAN, LATA 70., VINTAGE" at bounding box center [749, 511] width 146 height 54
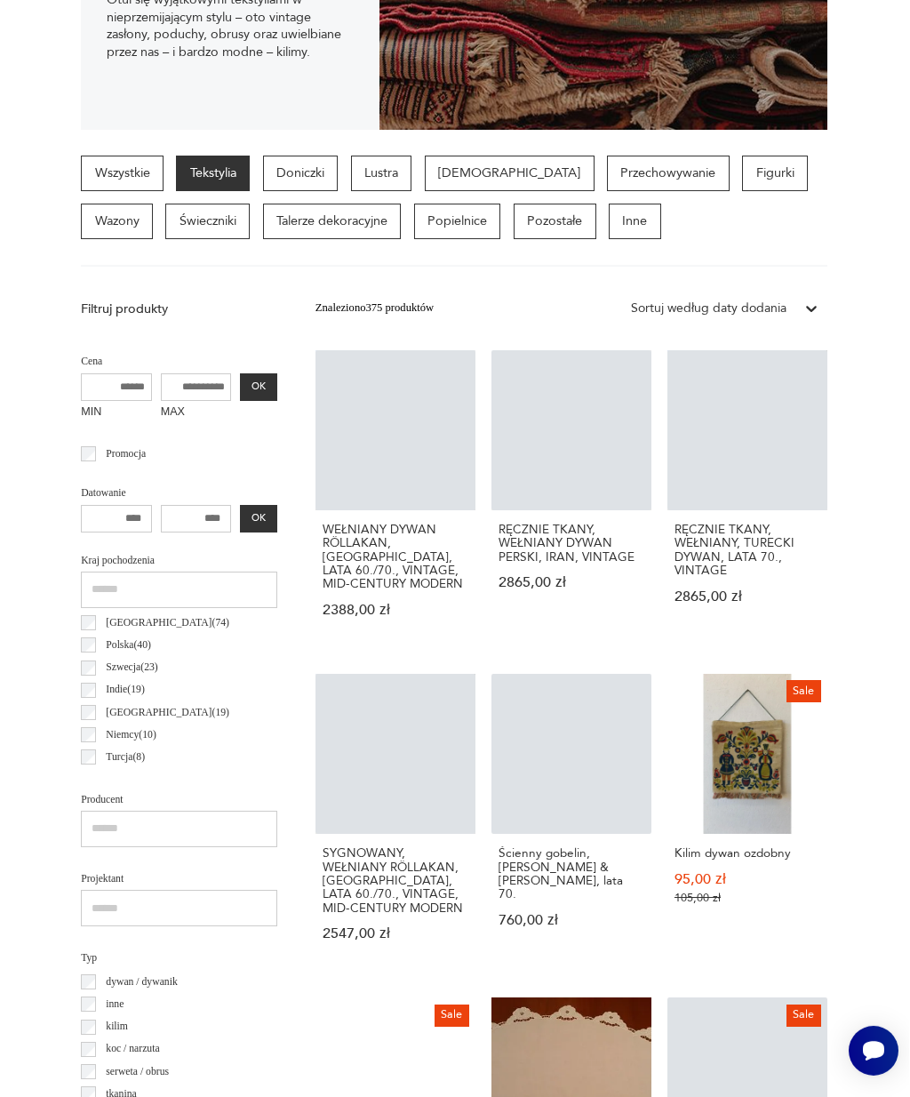
scroll to position [354, 0]
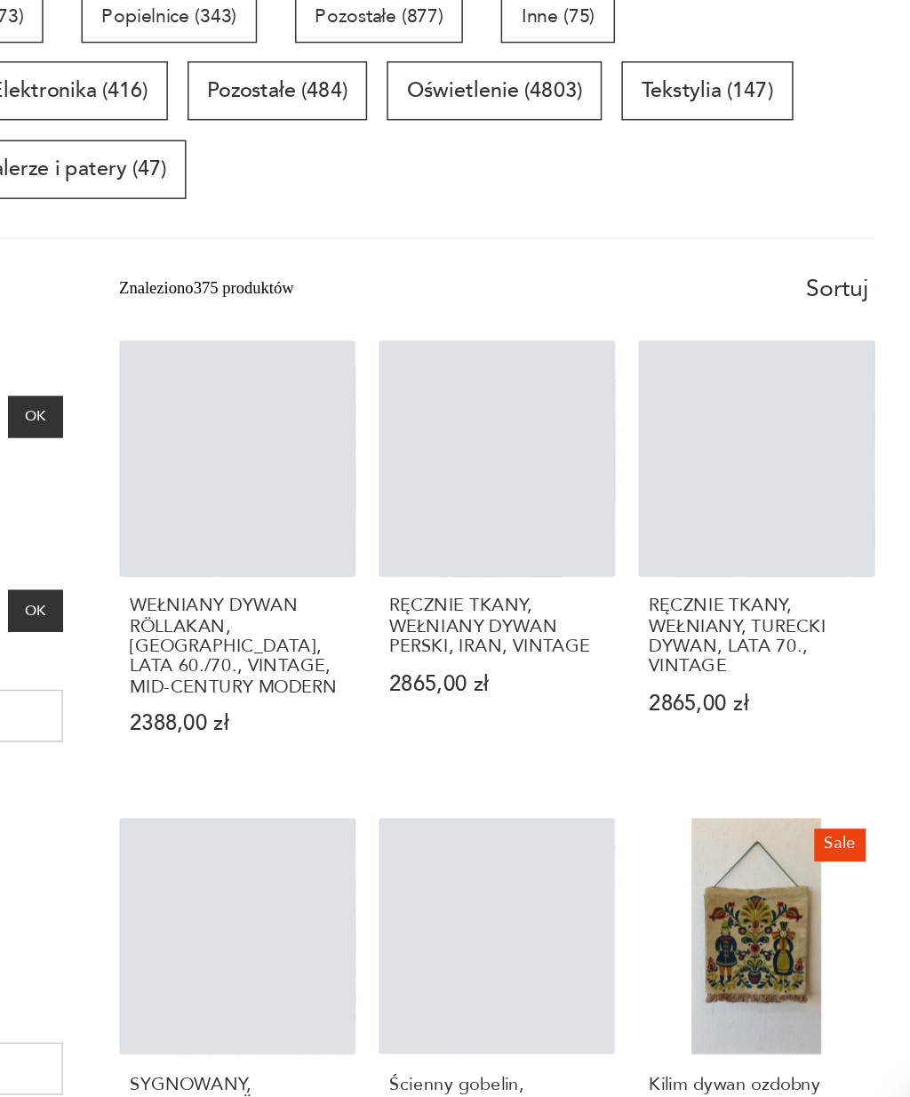
click at [110, 191] on div "Tekstylia (375) Doniczki (163) Lustra (412) Bibeloty (339) Przechowywanie (505)…" at bounding box center [455, 257] width 747 height 132
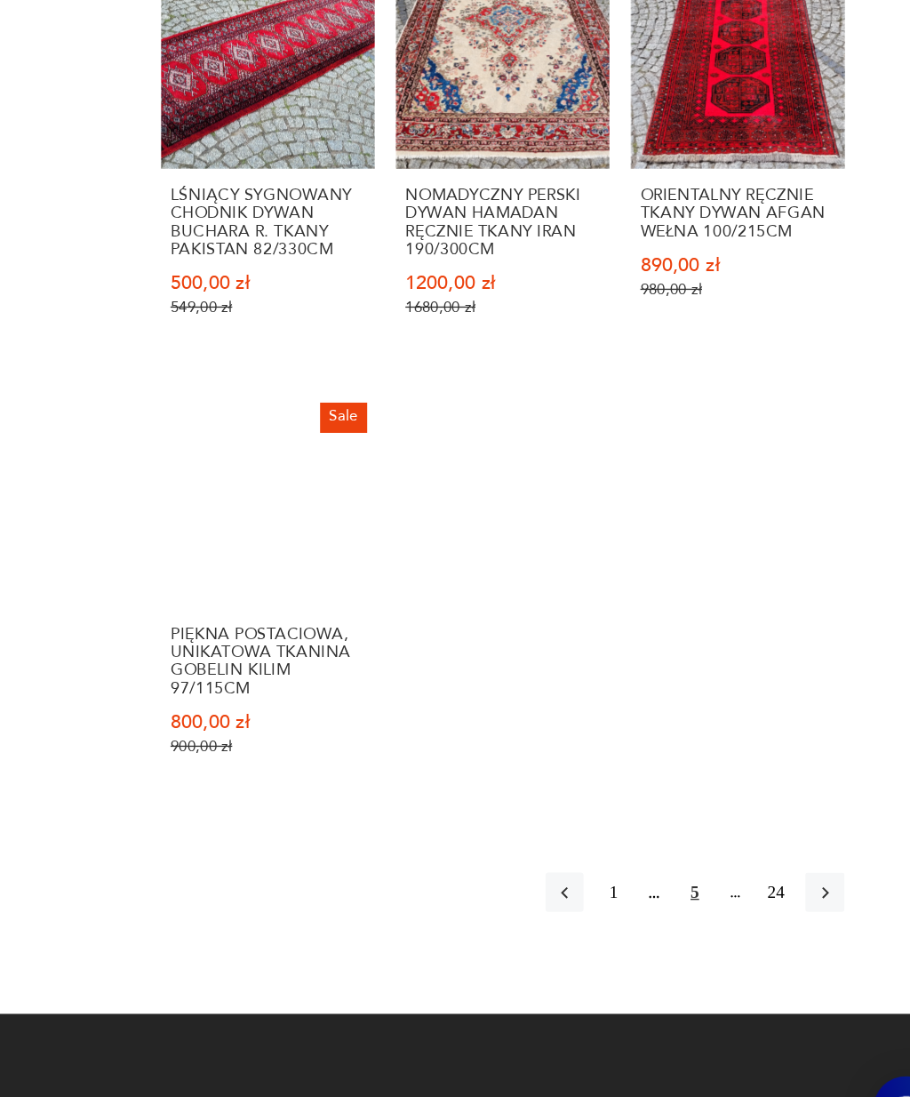
scroll to position [2016, 0]
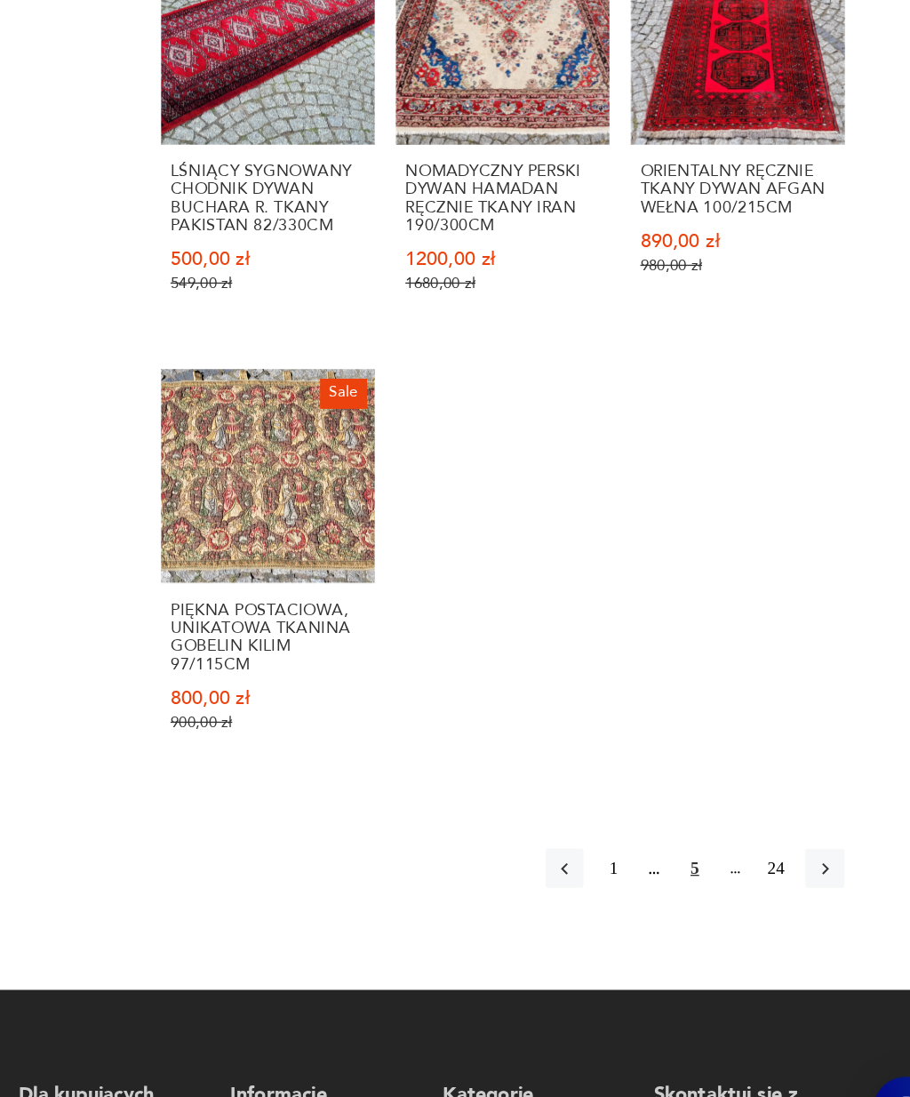
click at [806, 862] on icon "button" at bounding box center [814, 870] width 16 height 16
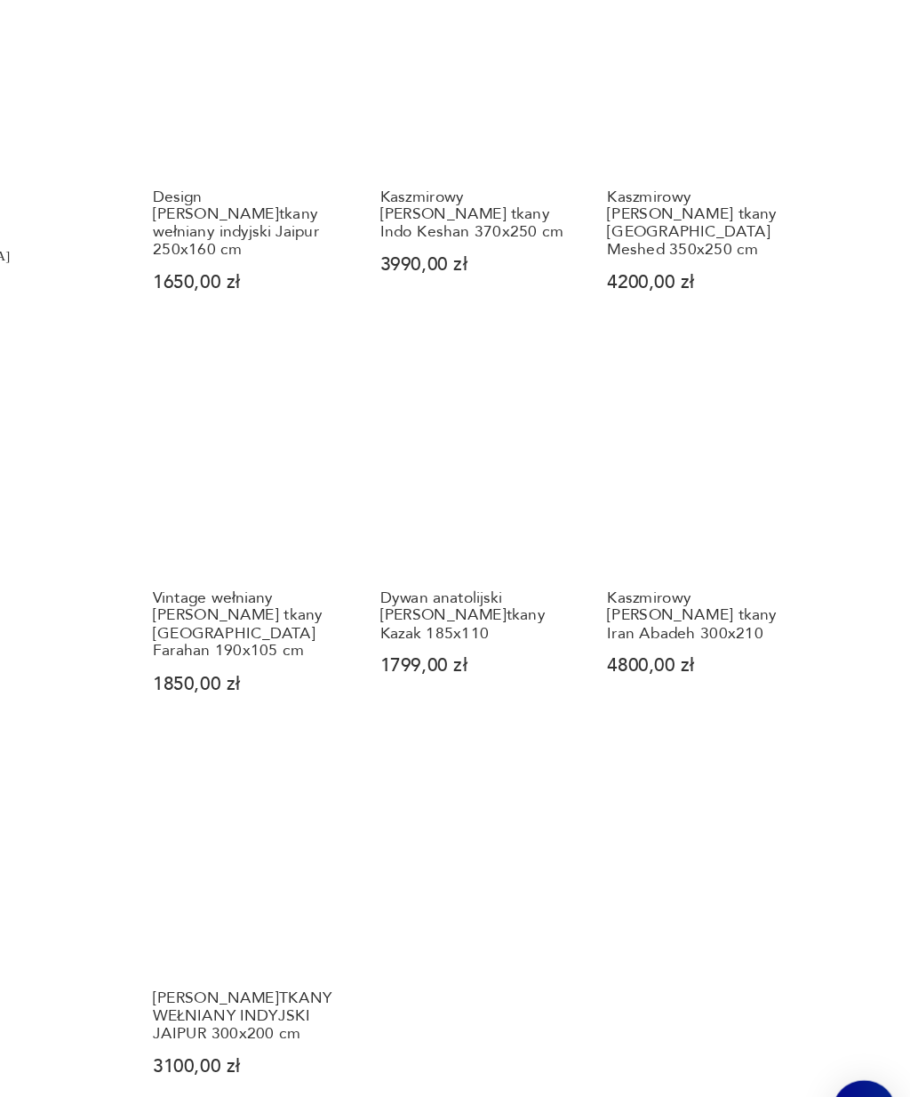
scroll to position [1683, 0]
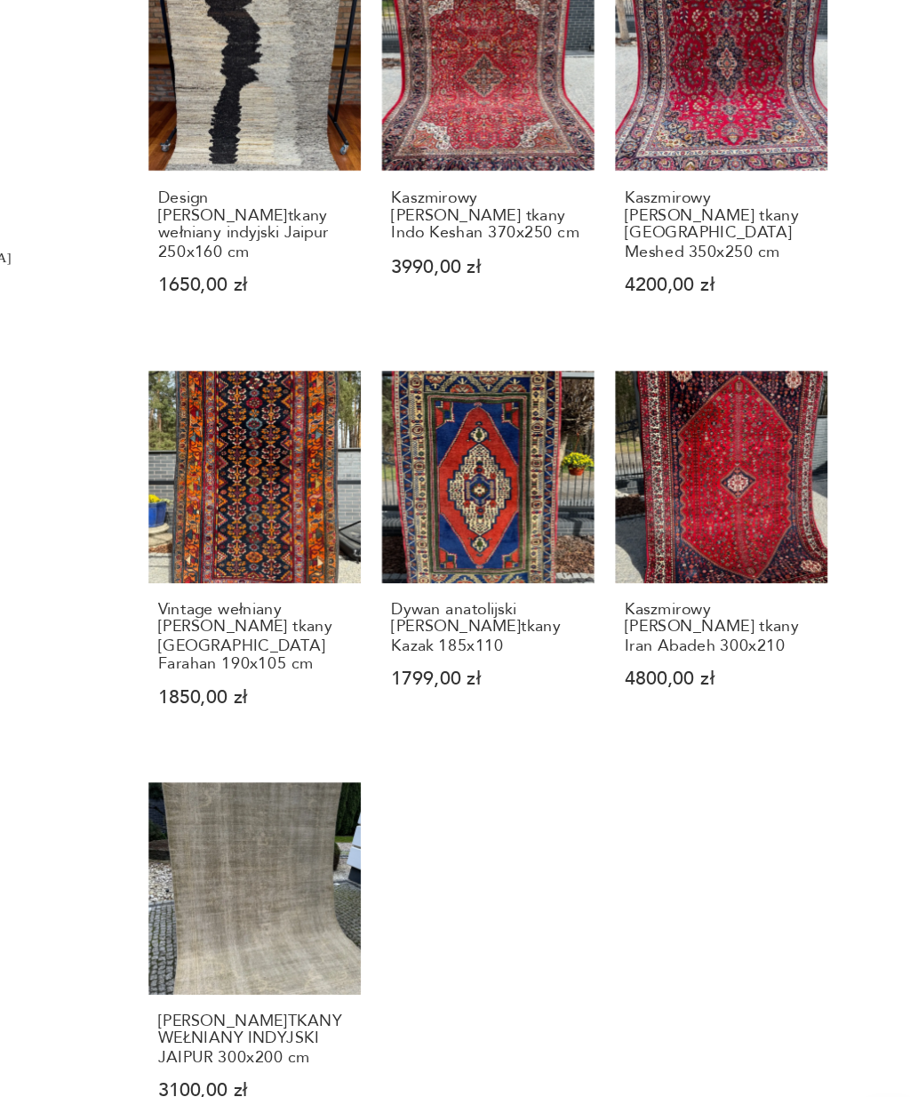
click at [676, 634] on h3 "Kaszmirowy dywan perski r. tkany Iran Abadeh 300x210" at bounding box center [749, 654] width 146 height 41
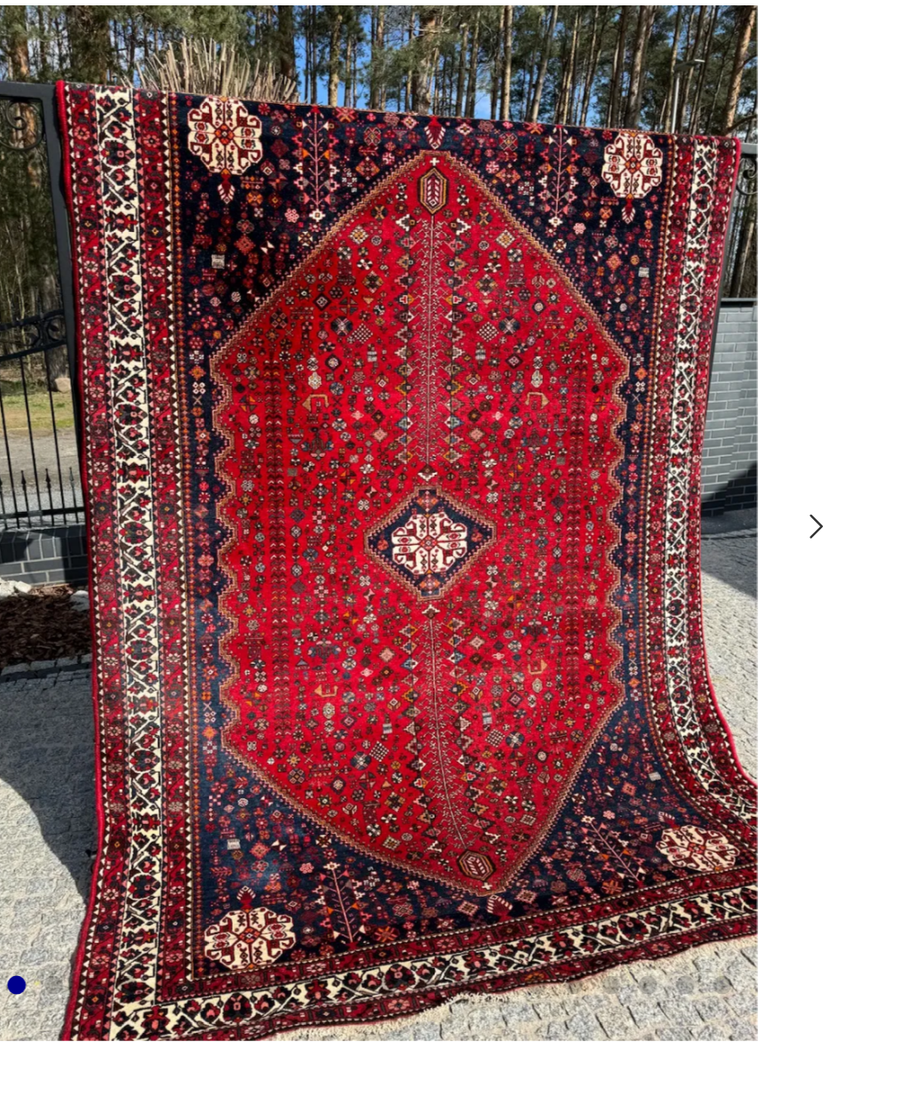
click at [424, 432] on icon "button" at bounding box center [430, 438] width 13 height 13
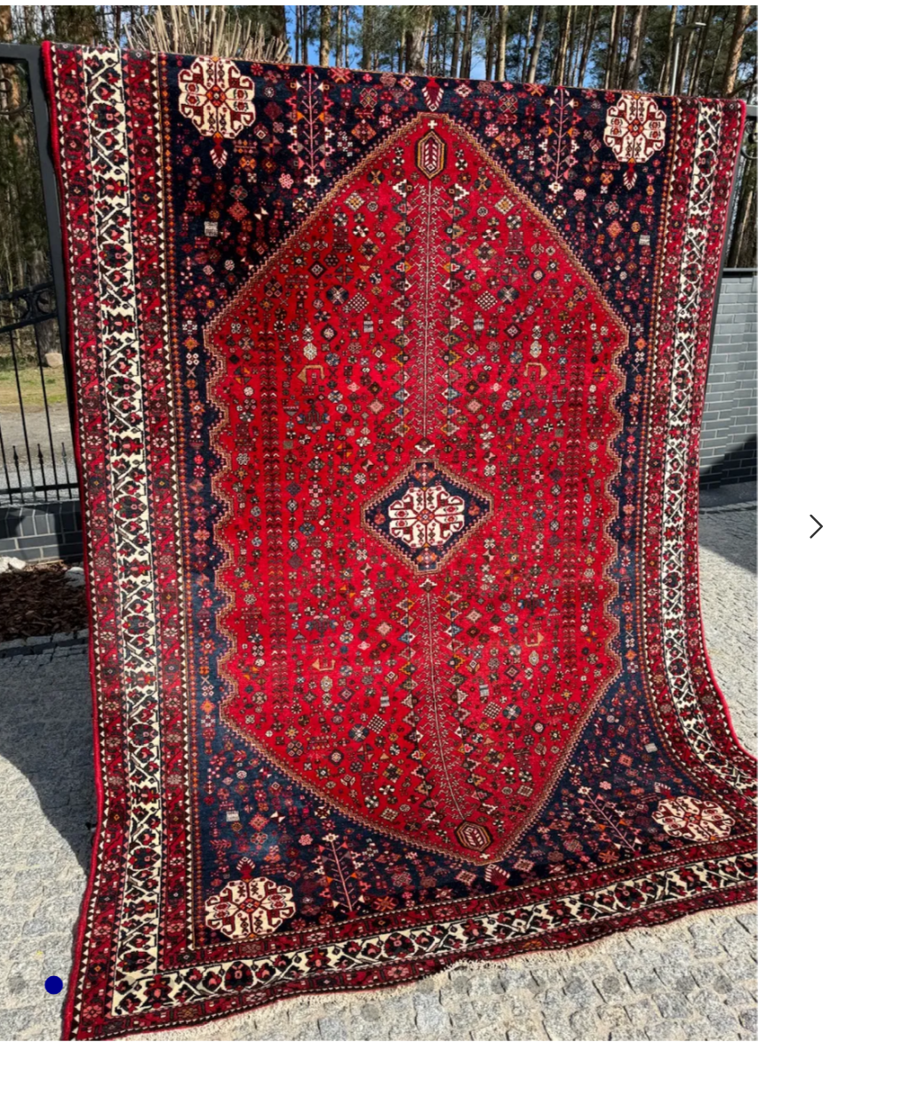
click at [424, 432] on icon "button" at bounding box center [430, 438] width 13 height 13
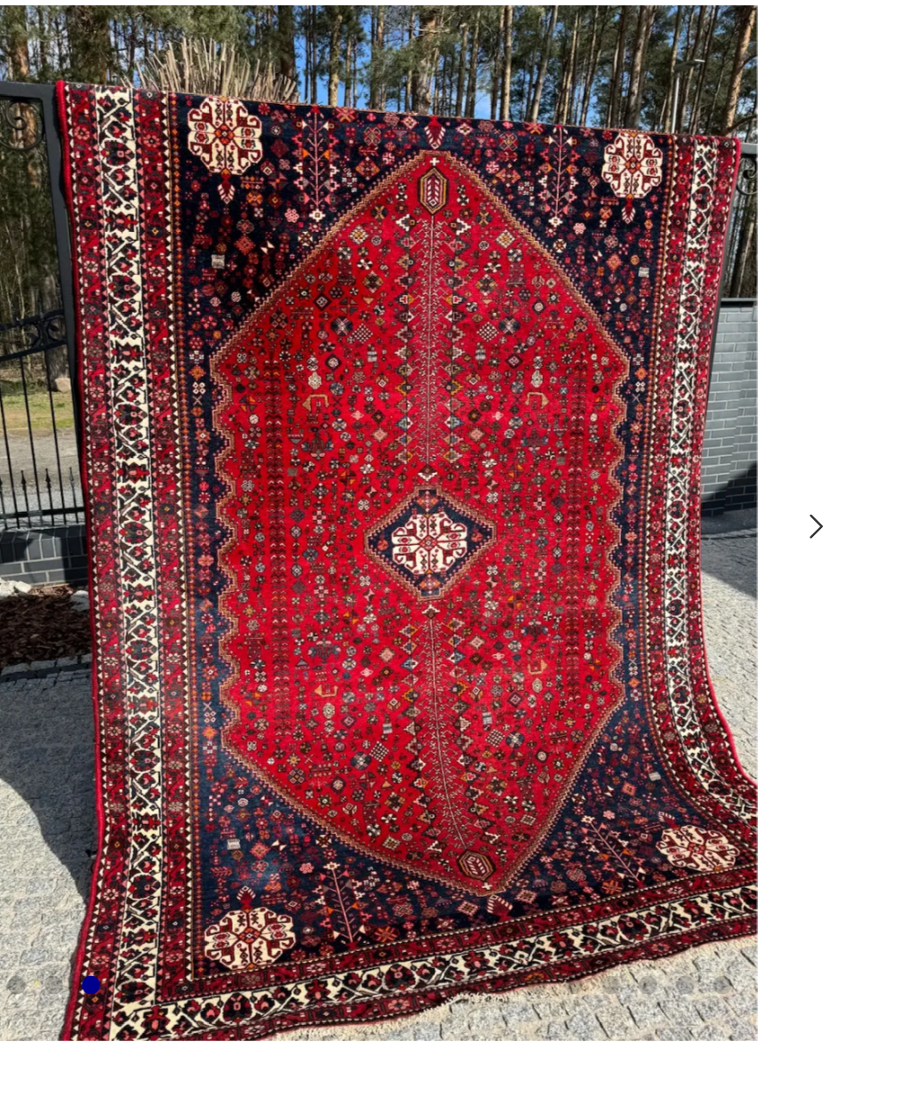
click at [424, 432] on icon "button" at bounding box center [430, 438] width 13 height 13
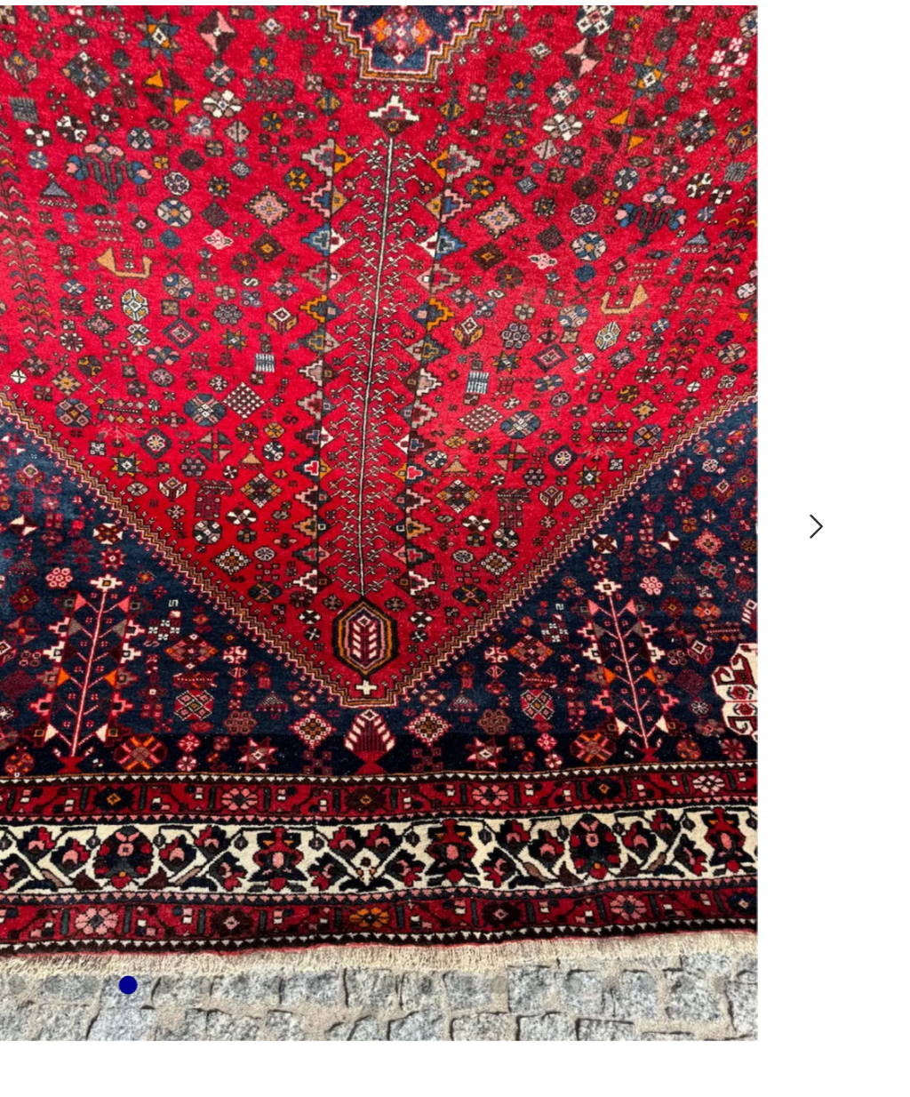
click at [428, 435] on icon "button" at bounding box center [430, 439] width 5 height 9
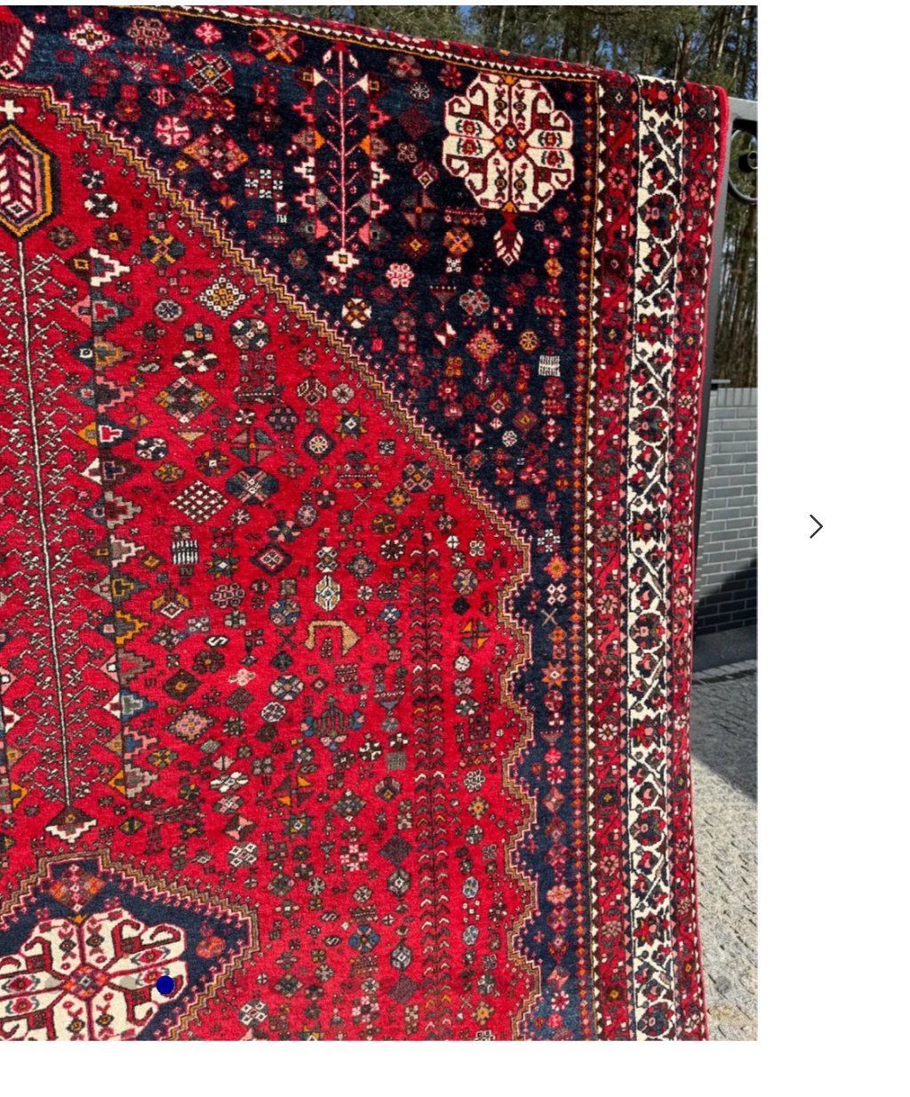
click at [424, 432] on icon "button" at bounding box center [430, 438] width 13 height 13
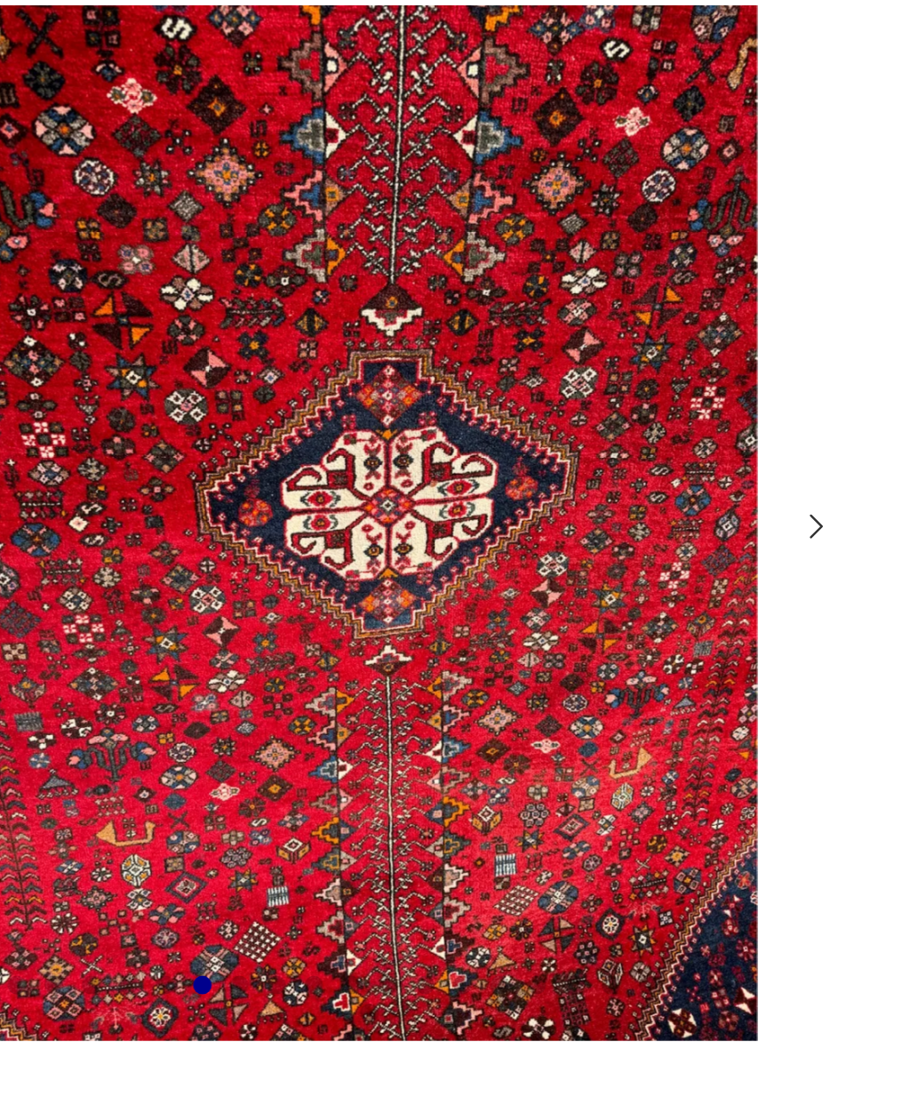
click at [428, 435] on icon "button" at bounding box center [430, 439] width 5 height 9
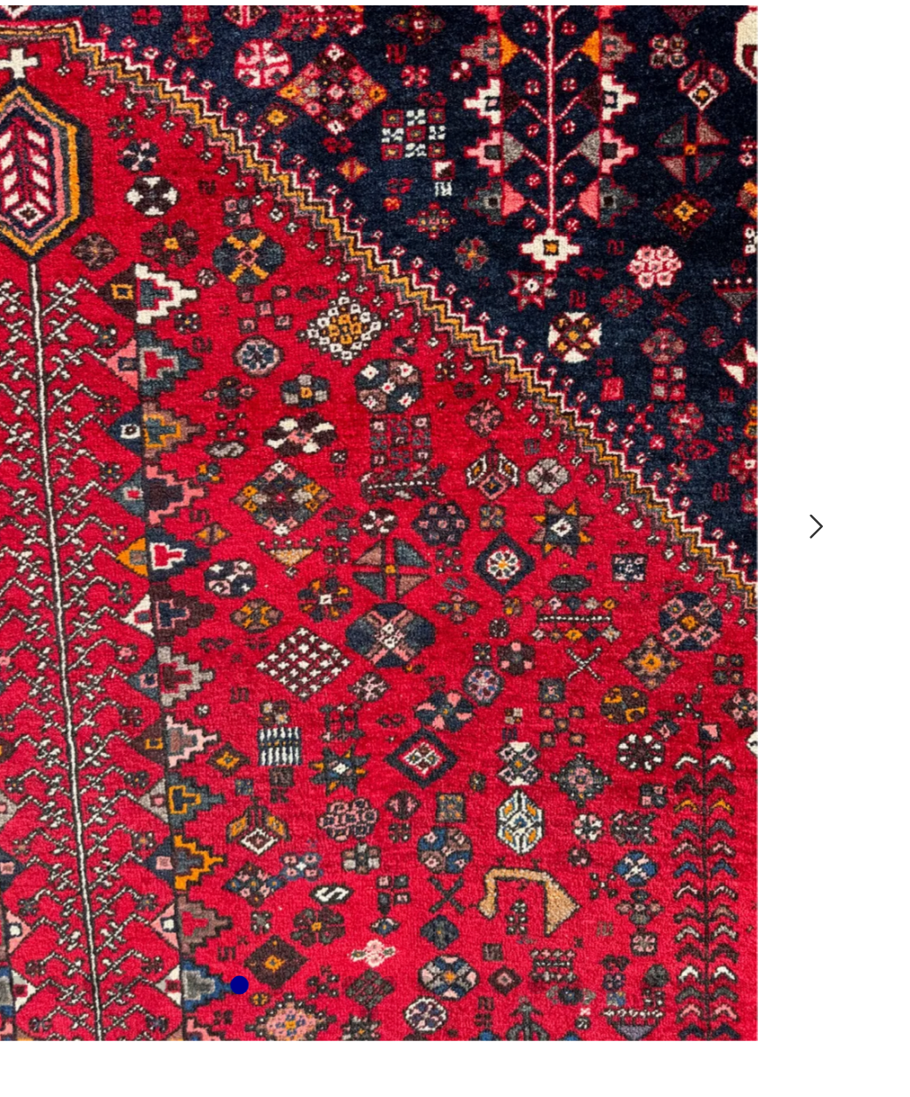
click at [424, 431] on button "button" at bounding box center [430, 439] width 13 height 16
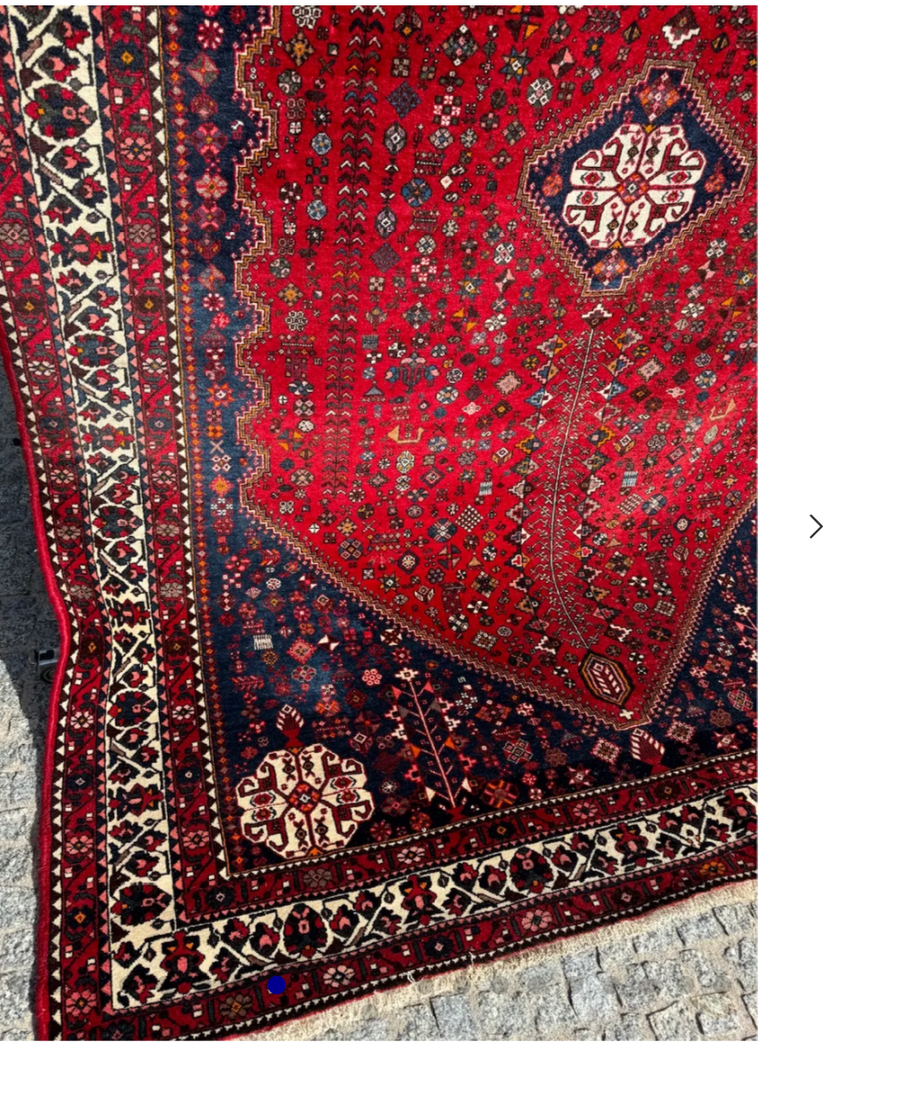
click at [424, 432] on icon "button" at bounding box center [430, 438] width 13 height 13
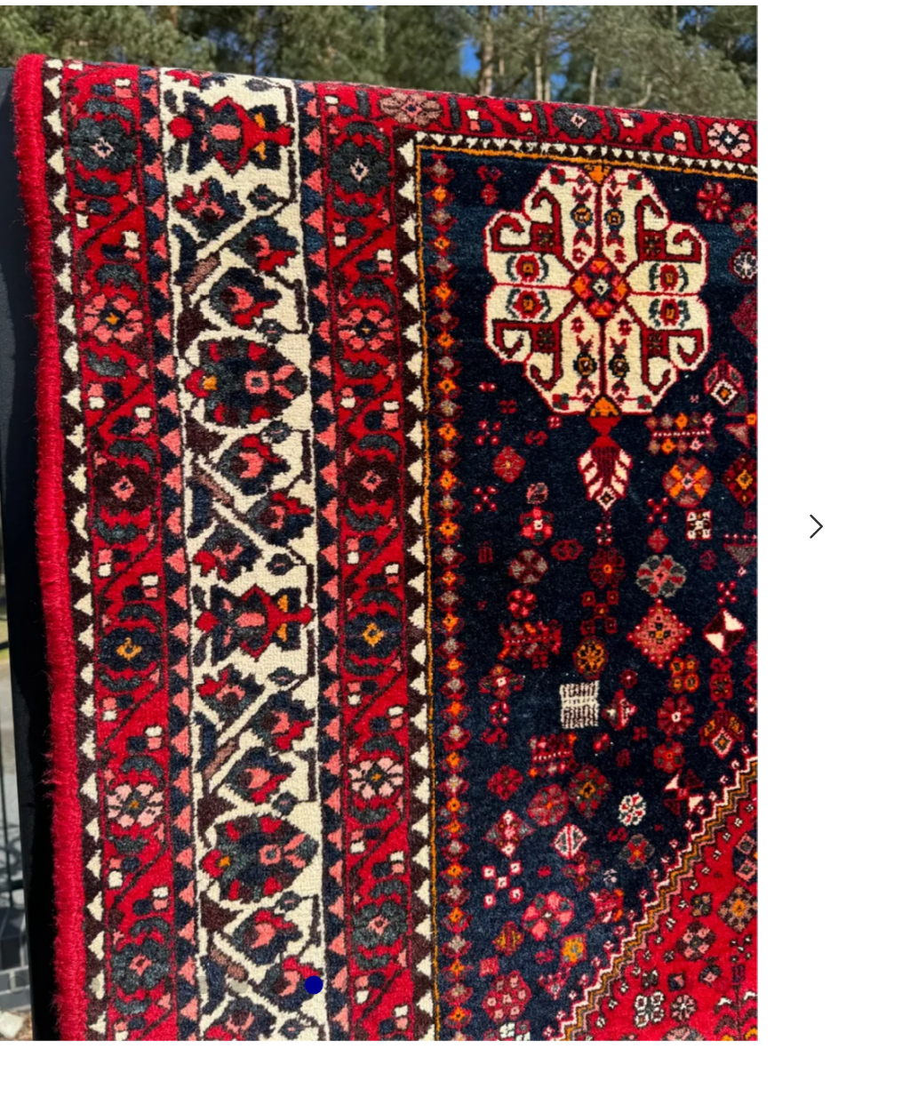
click at [424, 432] on icon "button" at bounding box center [430, 438] width 13 height 13
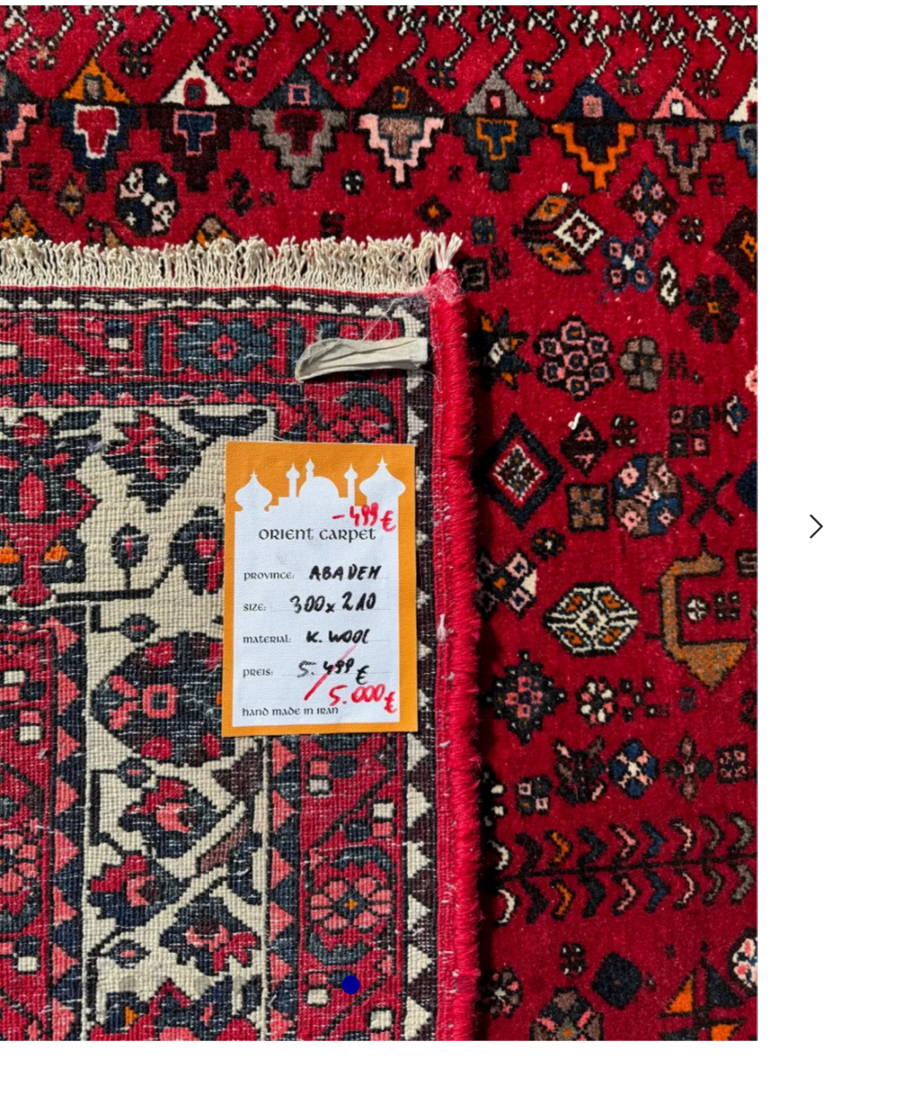
click at [424, 431] on button "button" at bounding box center [430, 439] width 13 height 16
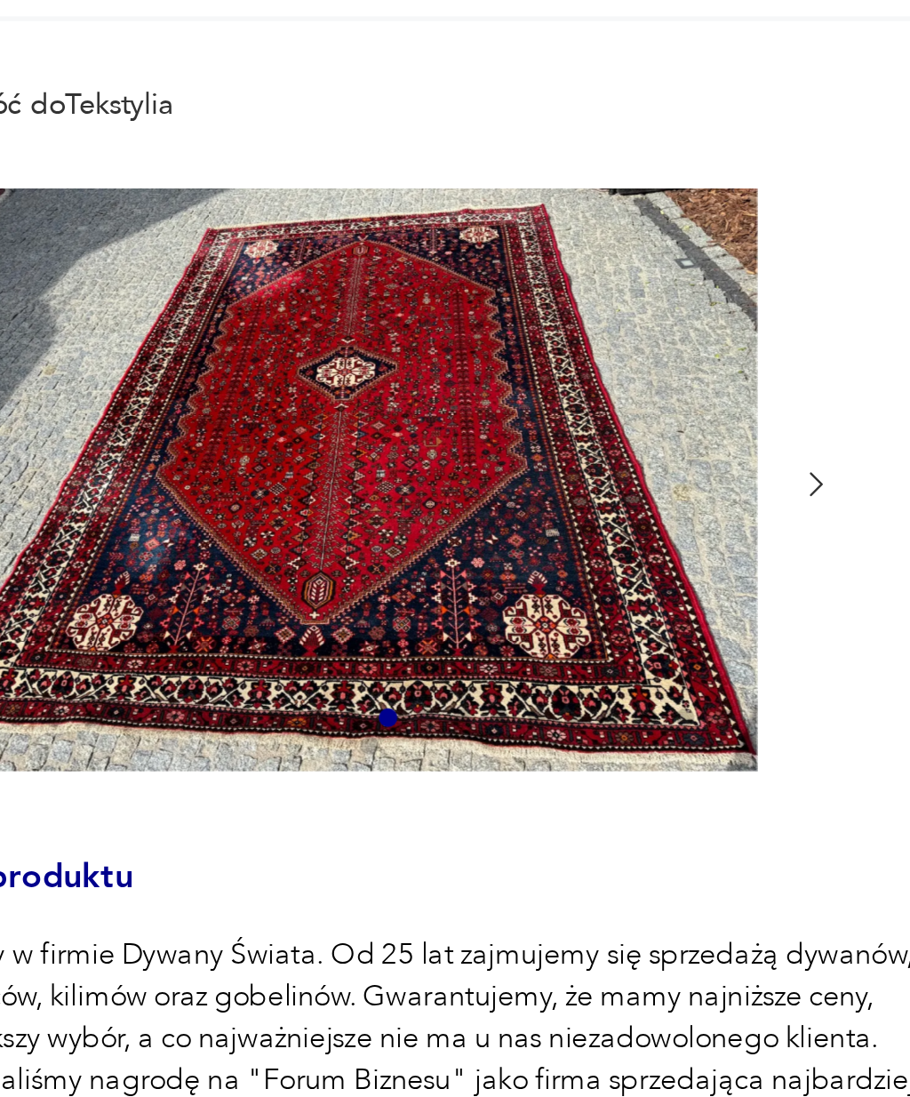
click at [424, 346] on icon "button" at bounding box center [430, 352] width 13 height 13
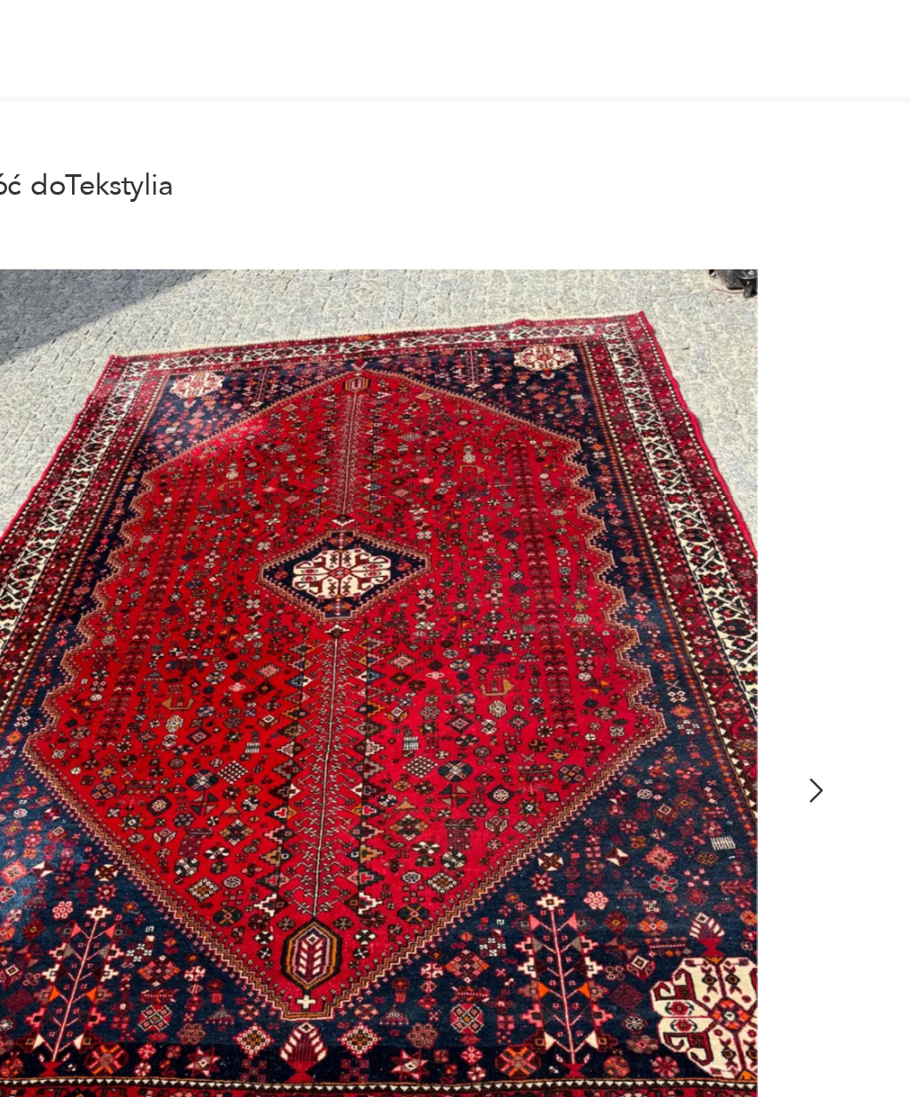
click at [111, 239] on img at bounding box center [259, 437] width 297 height 396
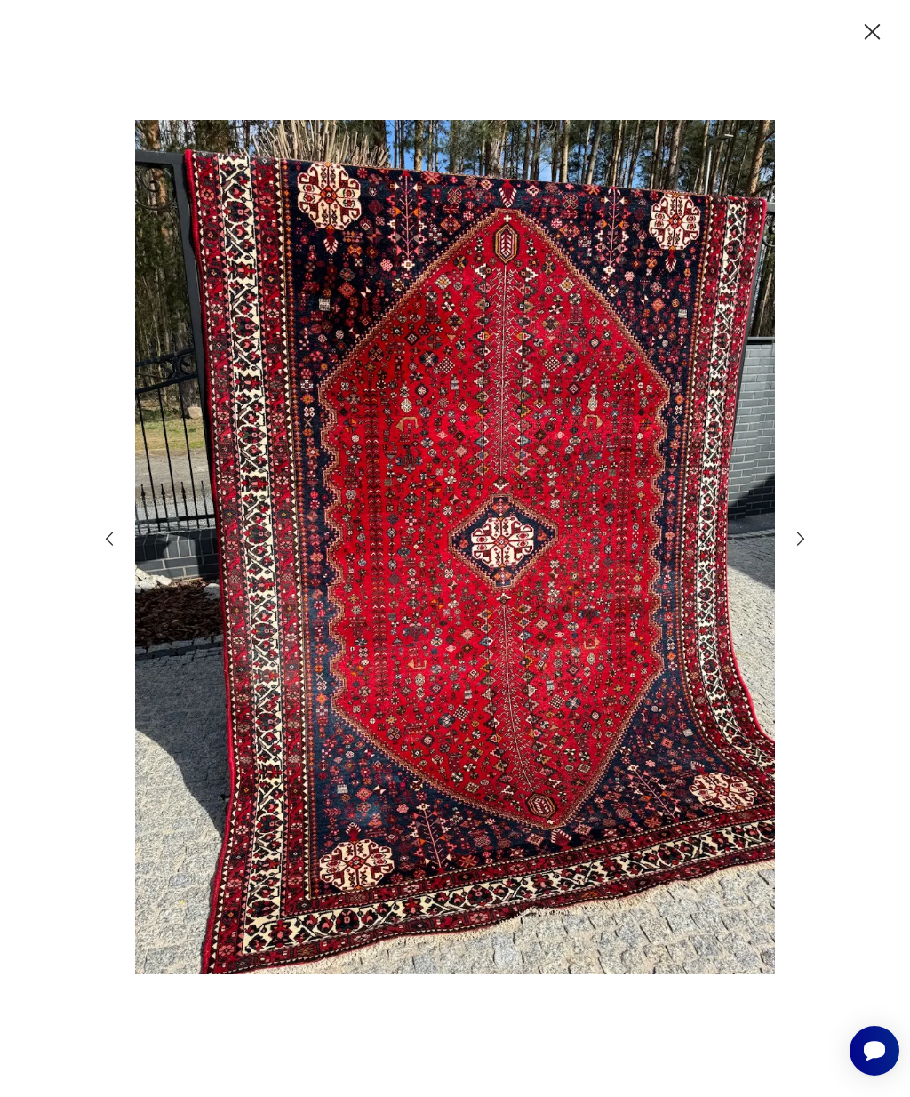
click at [798, 548] on icon "button" at bounding box center [801, 539] width 20 height 20
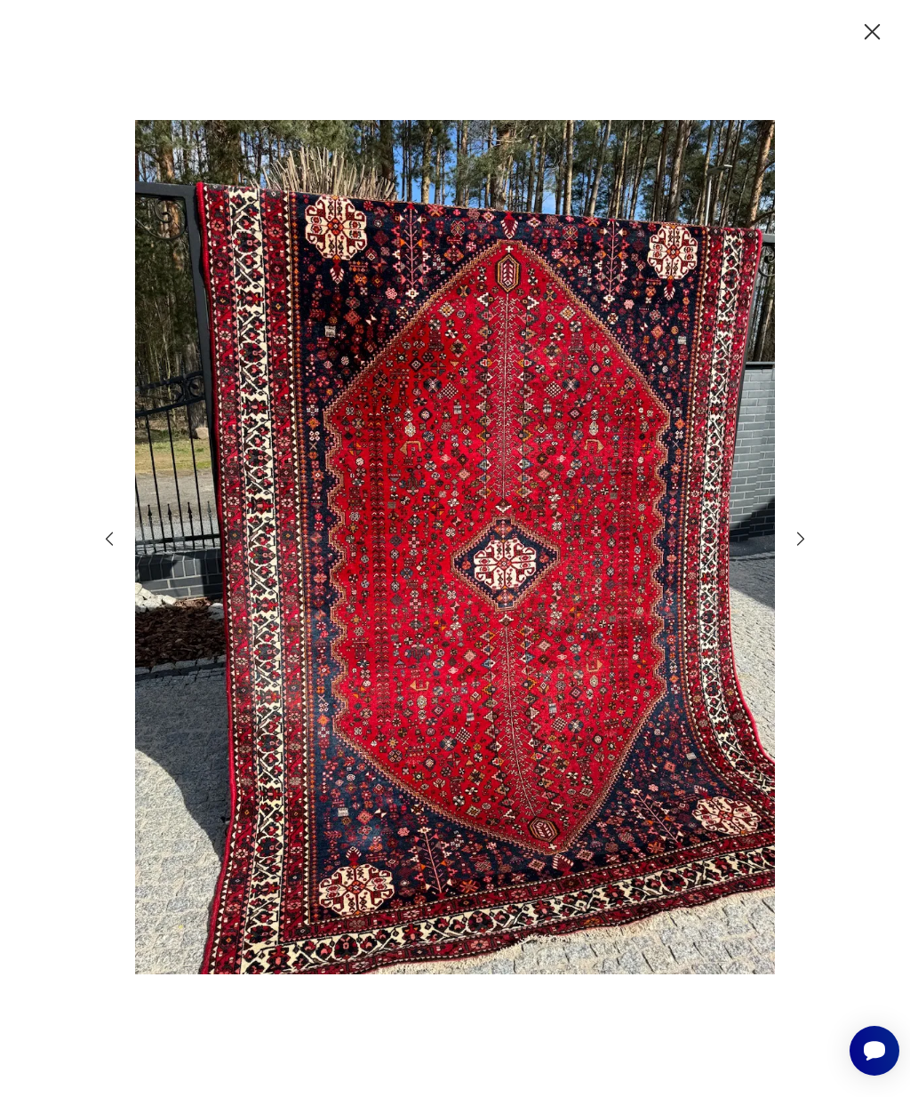
click at [793, 548] on icon "button" at bounding box center [801, 539] width 20 height 20
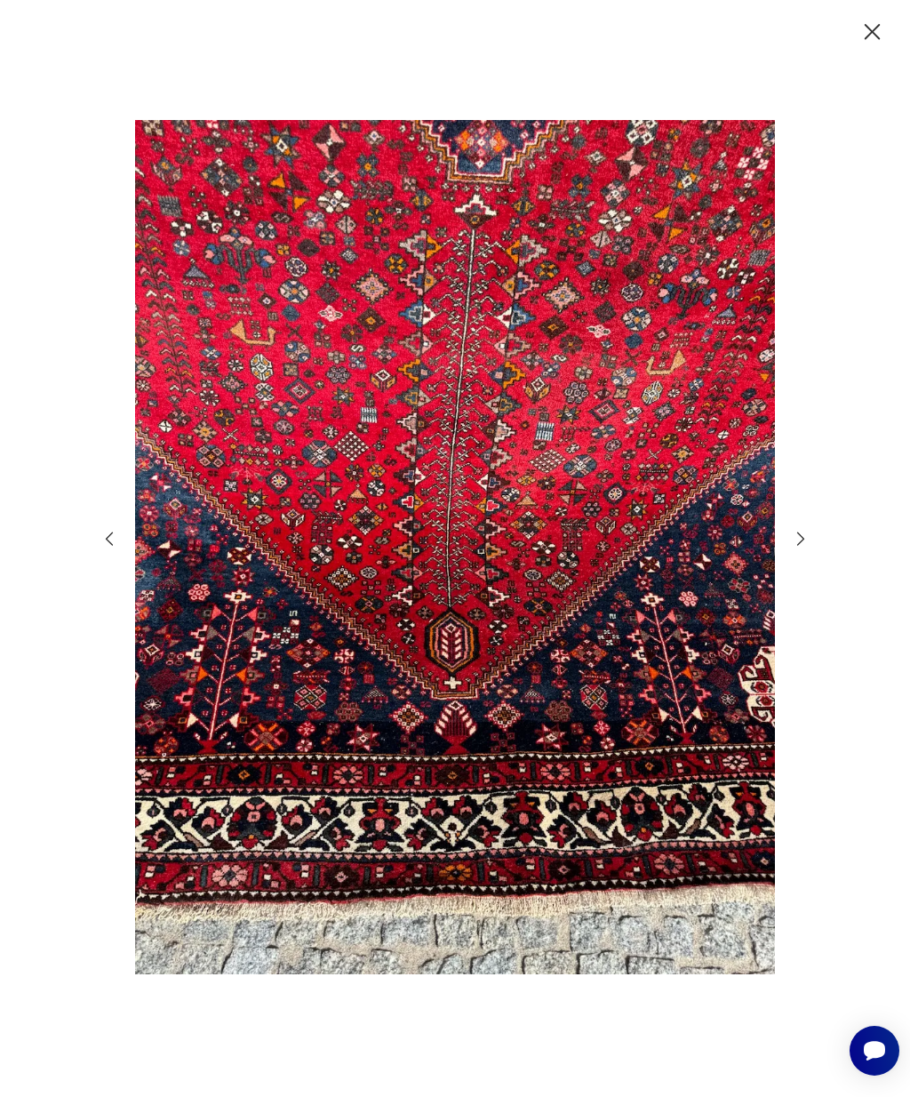
click at [797, 598] on div at bounding box center [455, 548] width 711 height 880
click at [794, 610] on div at bounding box center [455, 548] width 711 height 880
click at [797, 597] on div at bounding box center [455, 548] width 711 height 880
click at [797, 548] on icon "button" at bounding box center [801, 539] width 20 height 20
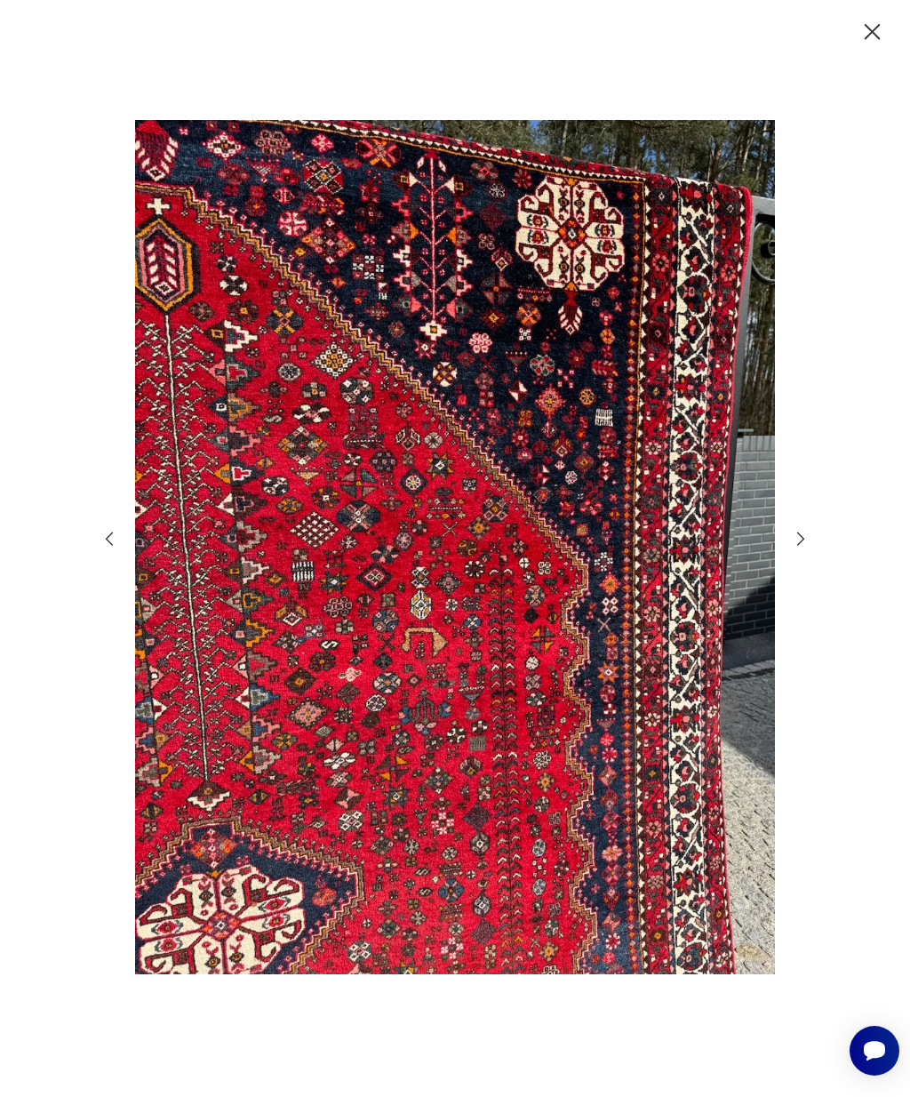
click at [798, 548] on icon "button" at bounding box center [801, 539] width 20 height 20
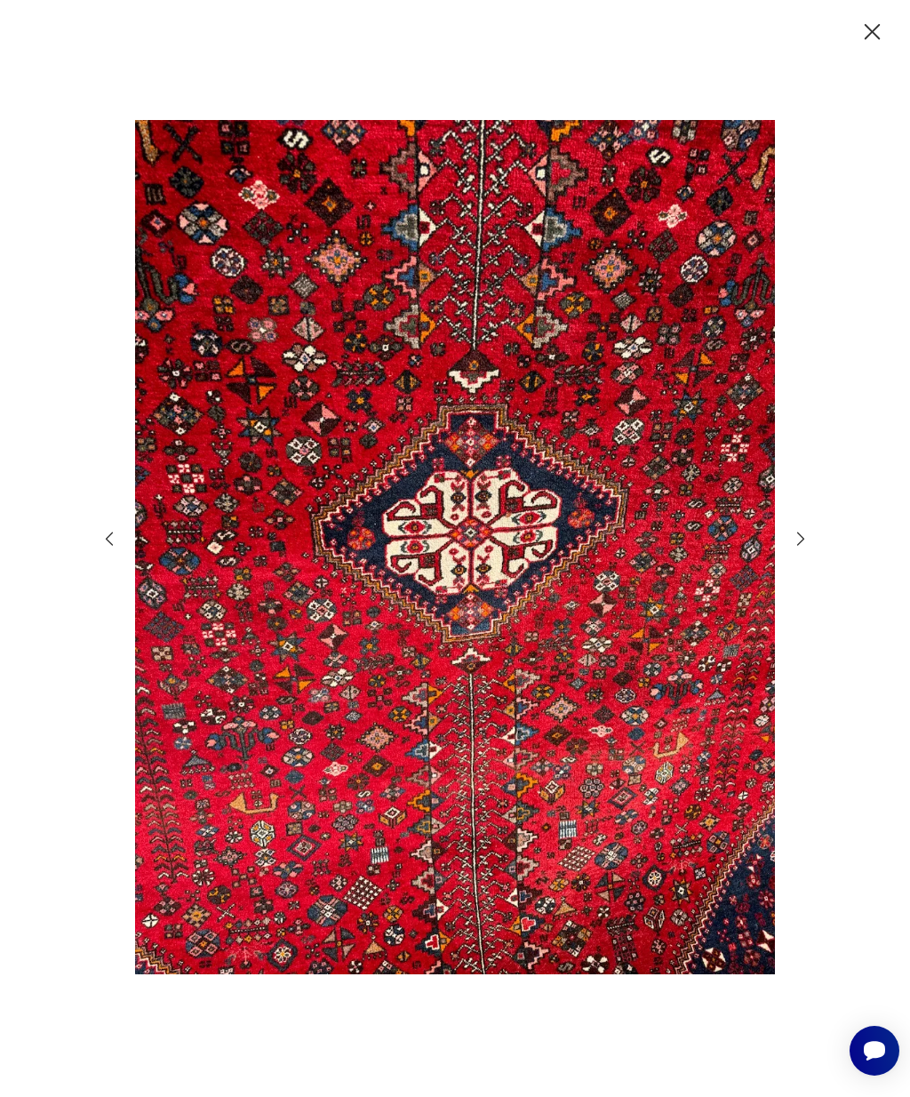
click at [800, 548] on icon "button" at bounding box center [801, 539] width 20 height 20
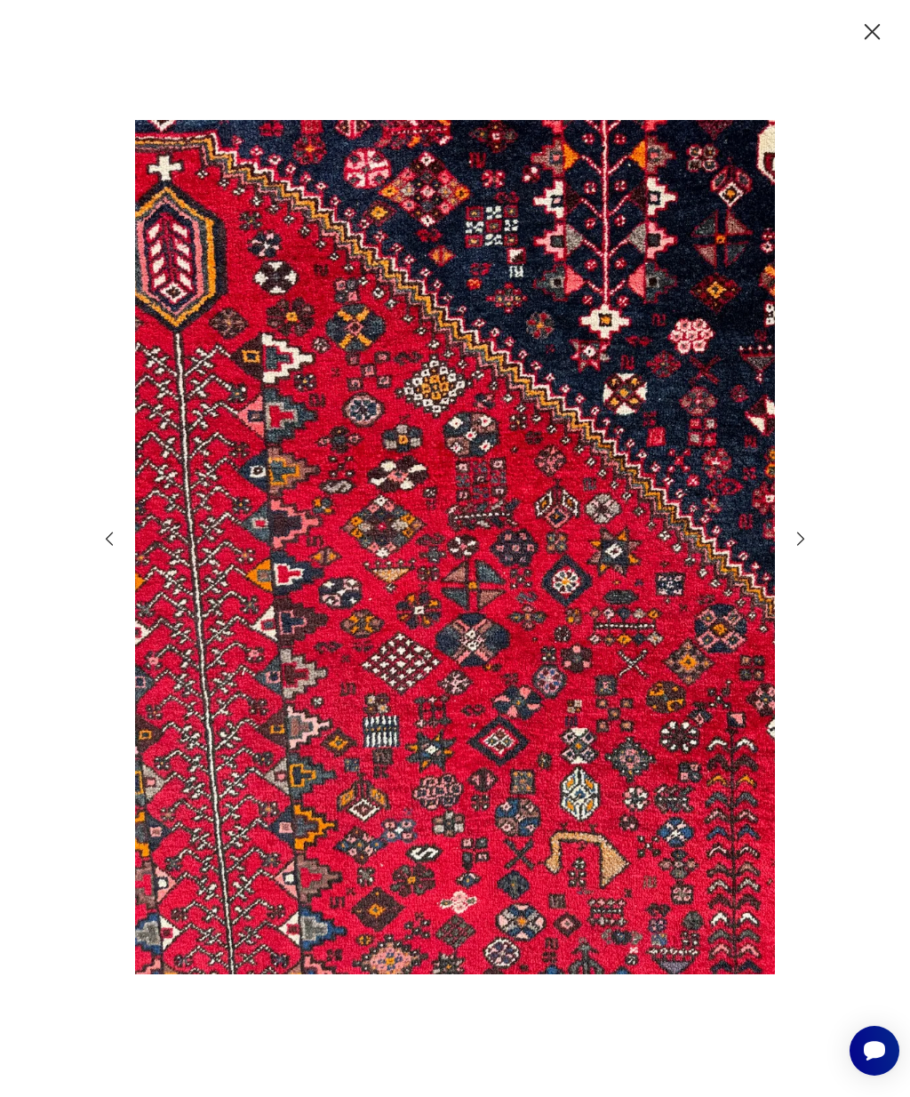
click at [802, 548] on icon "button" at bounding box center [801, 539] width 20 height 20
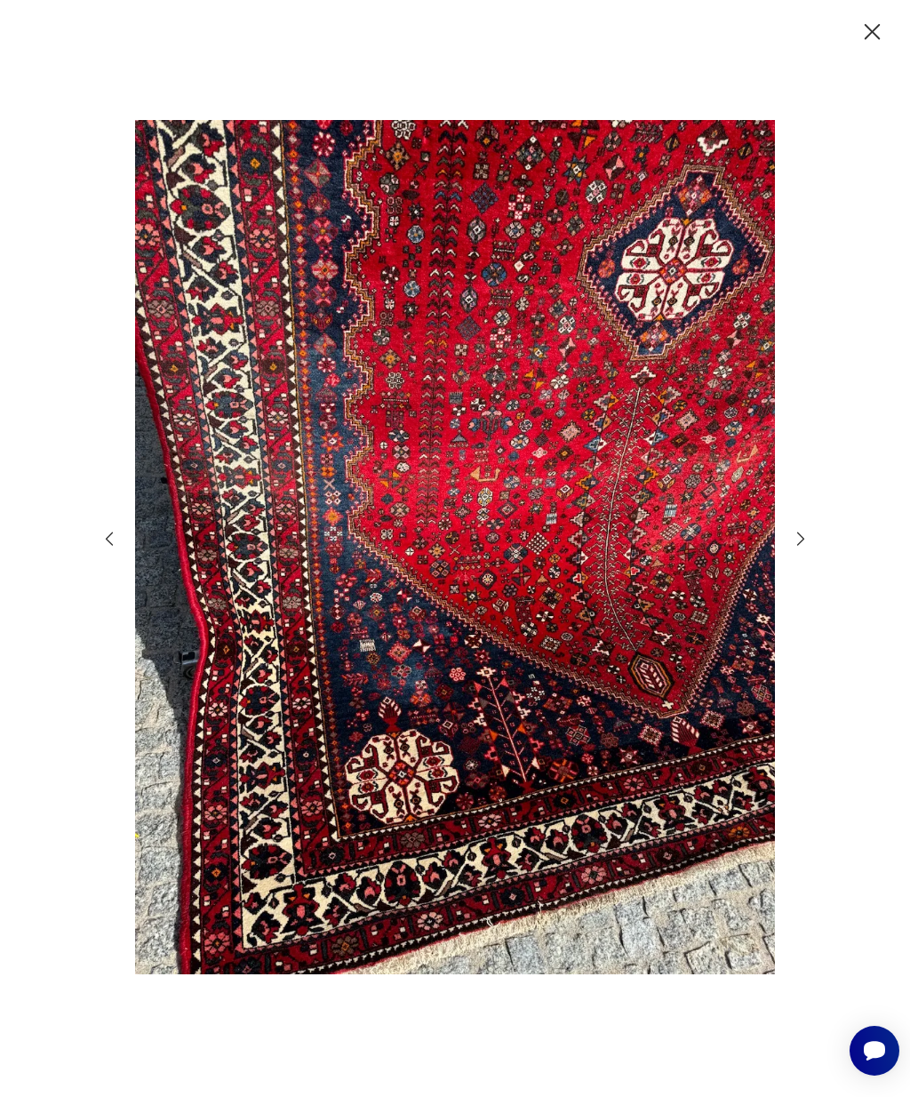
click at [805, 548] on icon "button" at bounding box center [801, 539] width 20 height 20
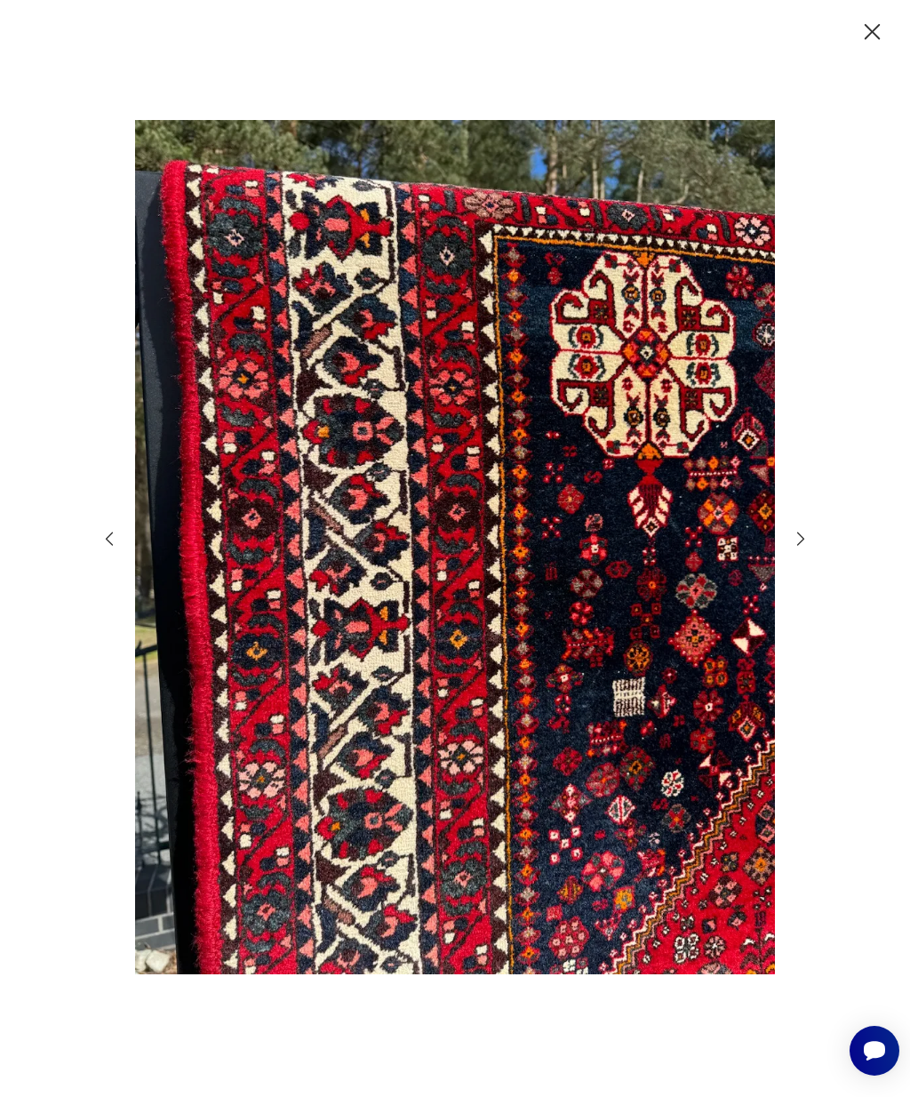
click at [796, 589] on div at bounding box center [455, 548] width 711 height 880
click at [797, 548] on icon "button" at bounding box center [801, 539] width 20 height 20
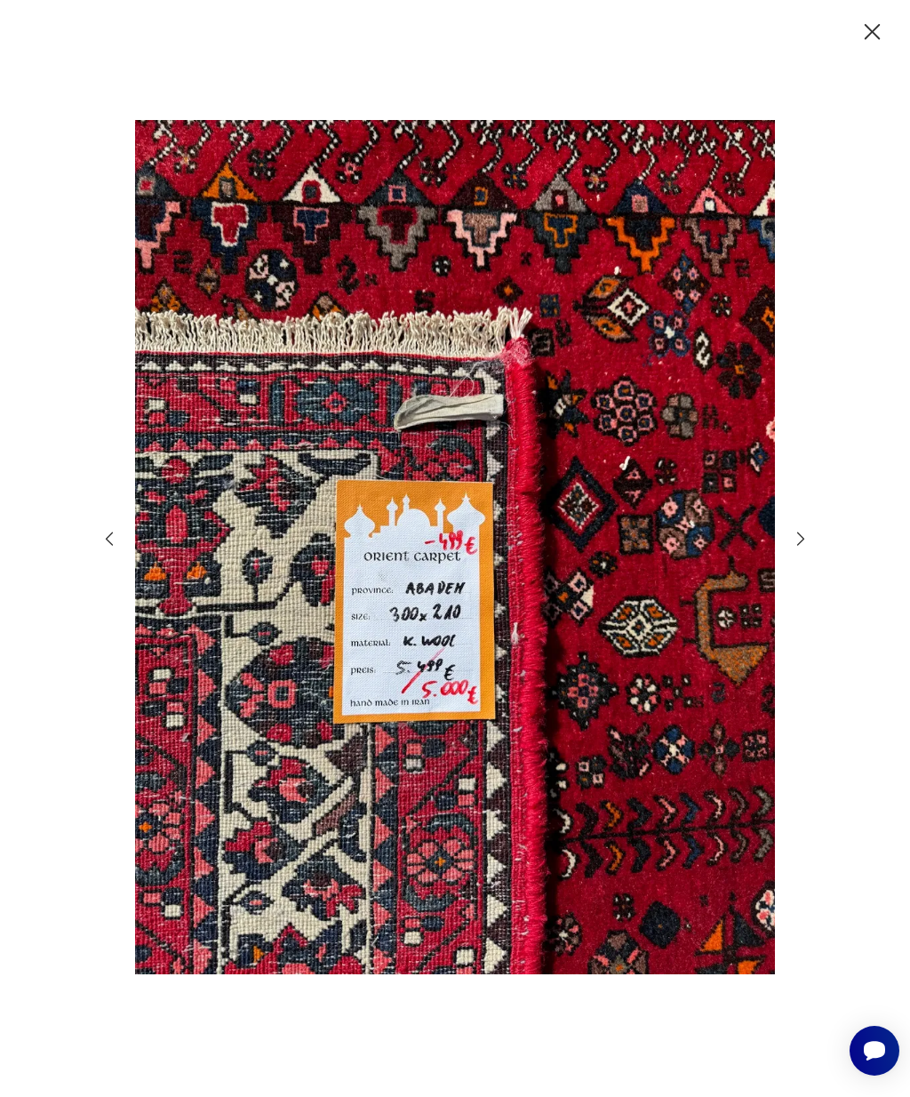
click at [787, 583] on div at bounding box center [455, 548] width 711 height 880
click at [797, 548] on icon "button" at bounding box center [801, 539] width 20 height 20
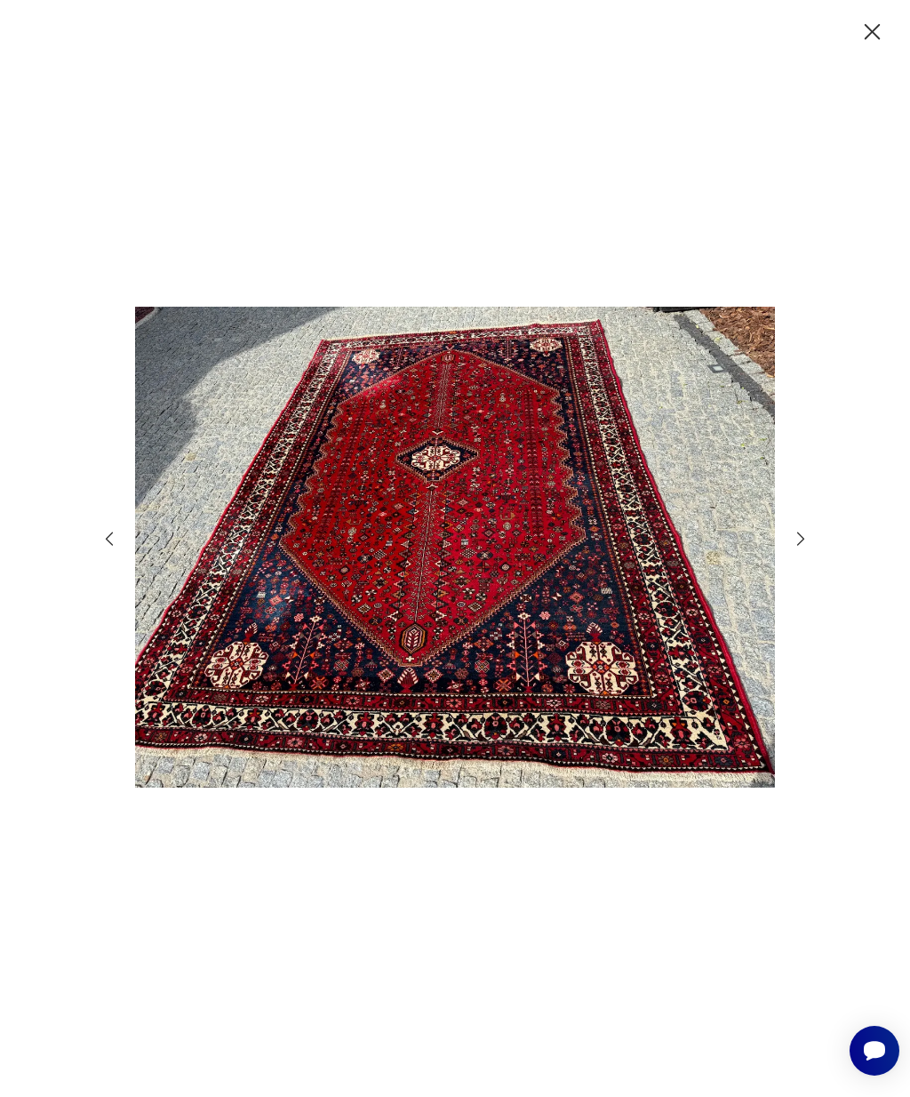
click at [803, 548] on icon "button" at bounding box center [801, 539] width 20 height 20
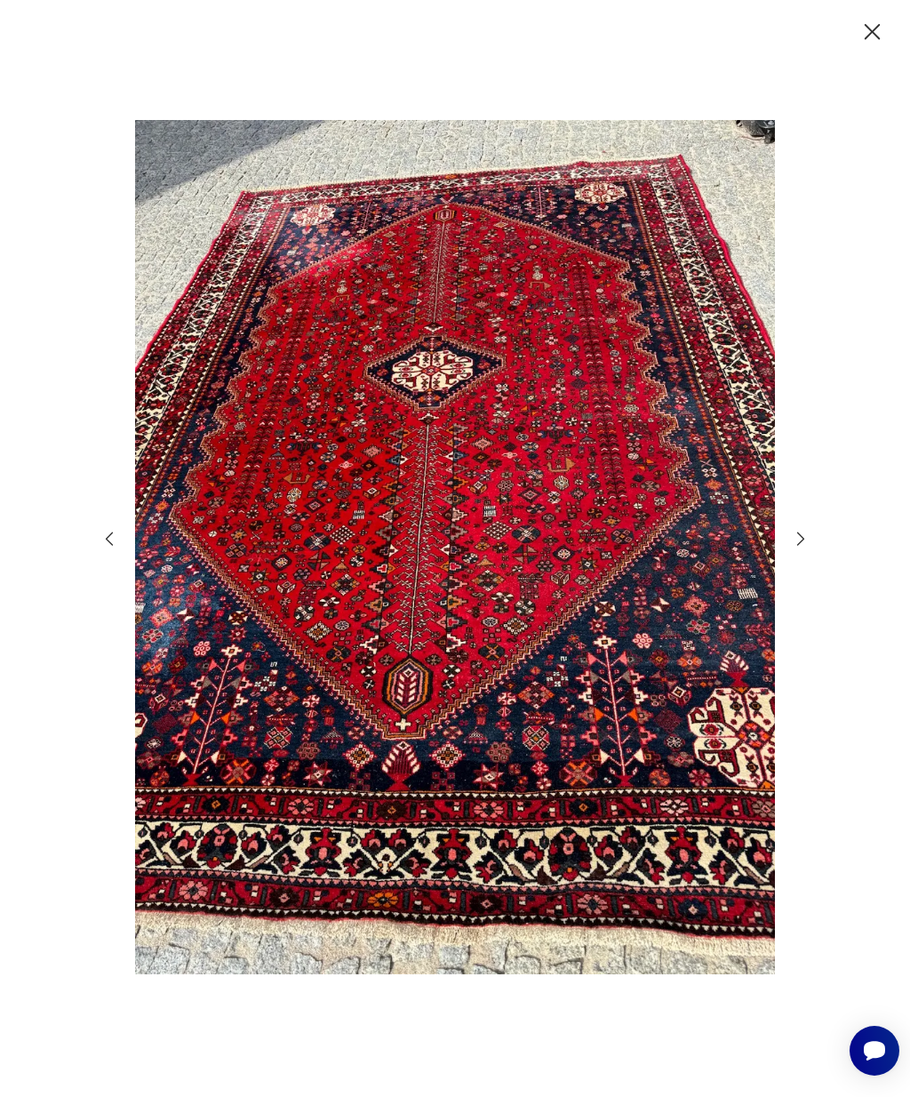
click at [800, 548] on icon "button" at bounding box center [801, 539] width 20 height 20
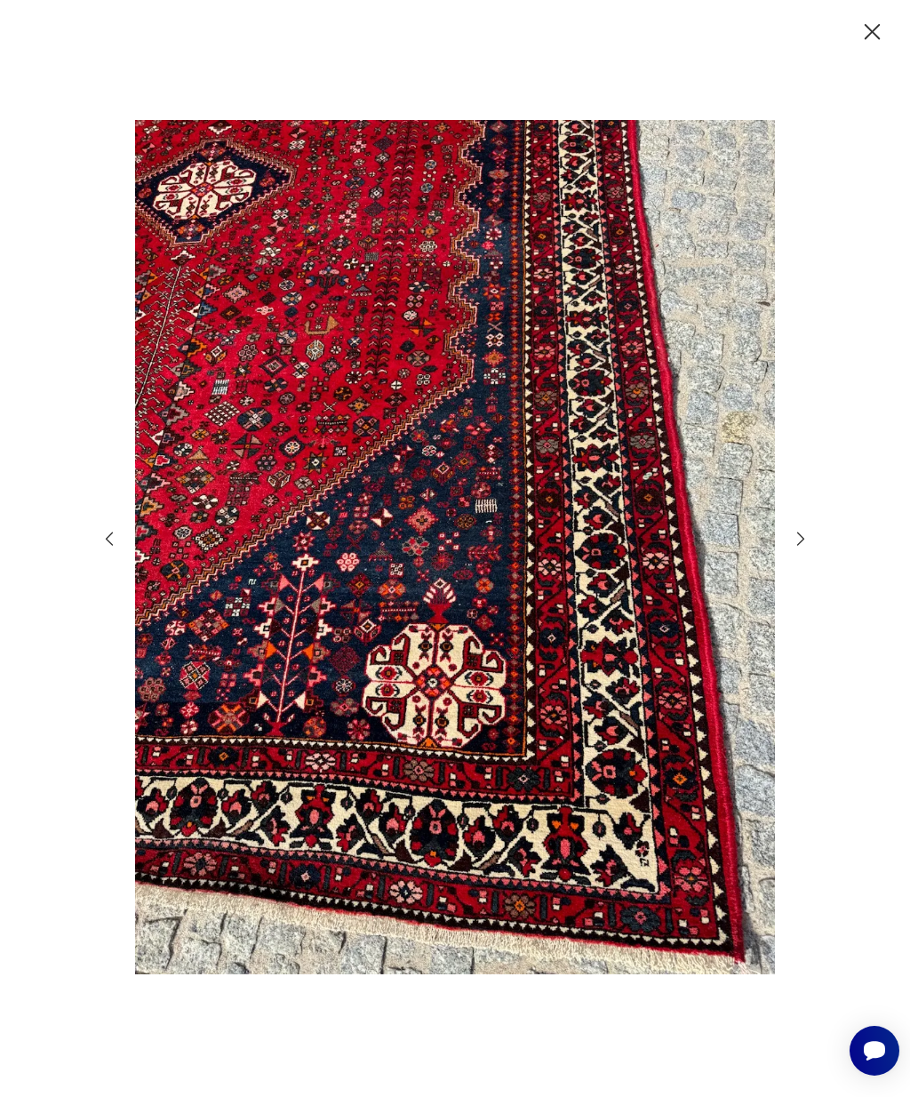
click at [817, 569] on div at bounding box center [455, 548] width 910 height 1097
click at [797, 548] on icon "button" at bounding box center [801, 539] width 20 height 20
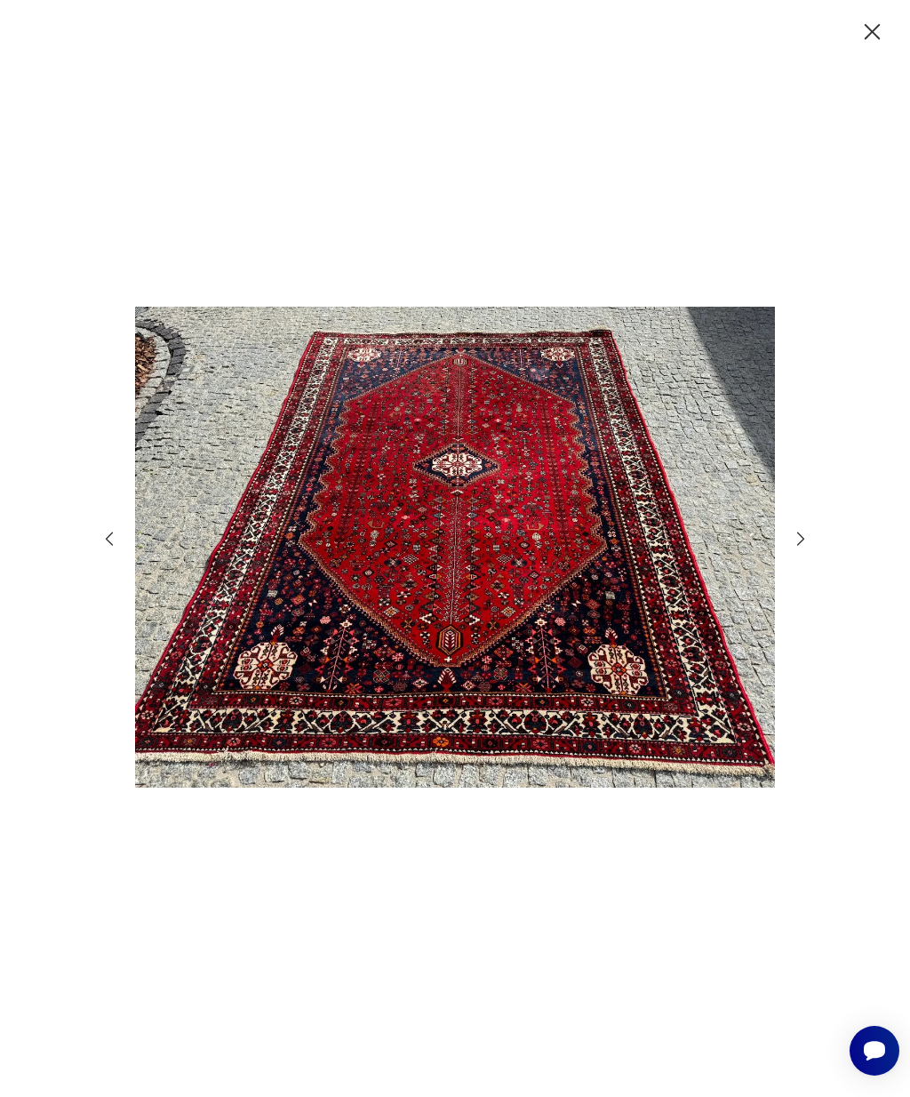
click at [805, 548] on icon "button" at bounding box center [801, 539] width 20 height 20
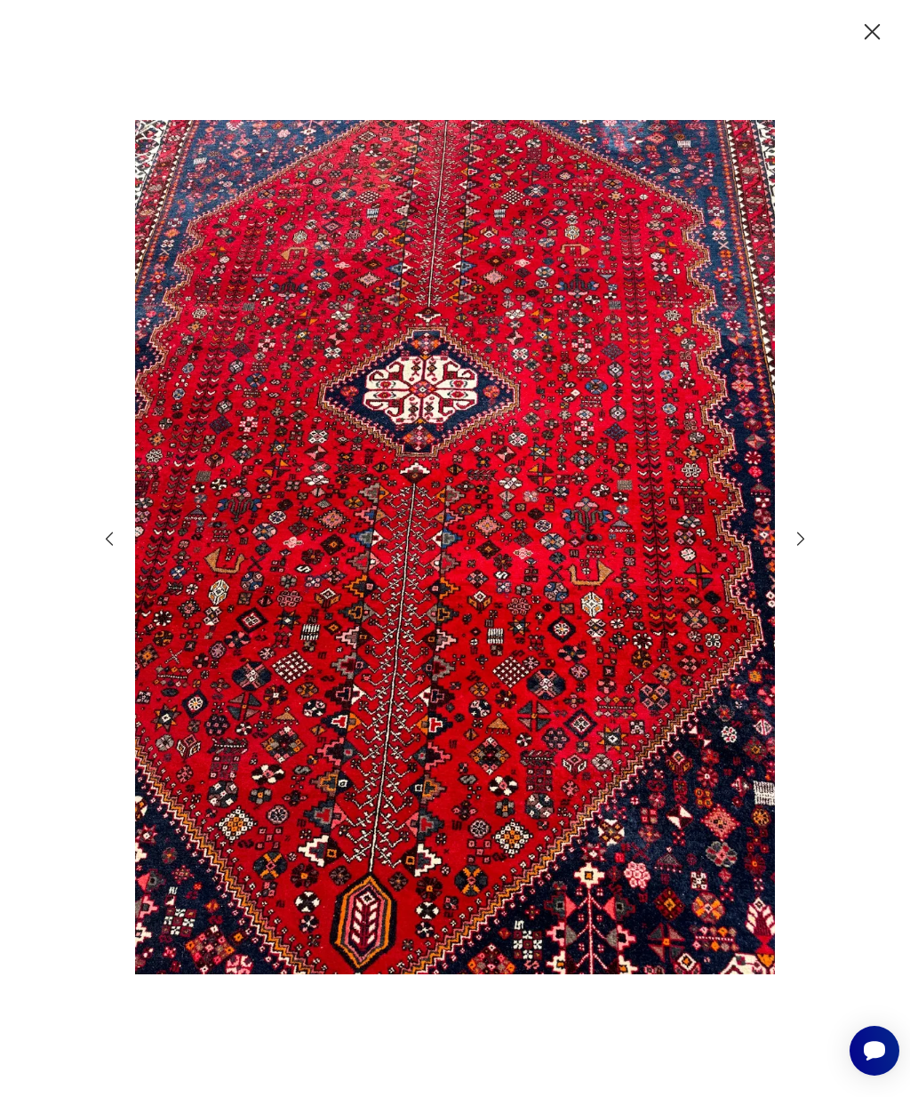
click at [808, 562] on div at bounding box center [455, 548] width 711 height 880
click at [799, 548] on icon "button" at bounding box center [801, 539] width 20 height 20
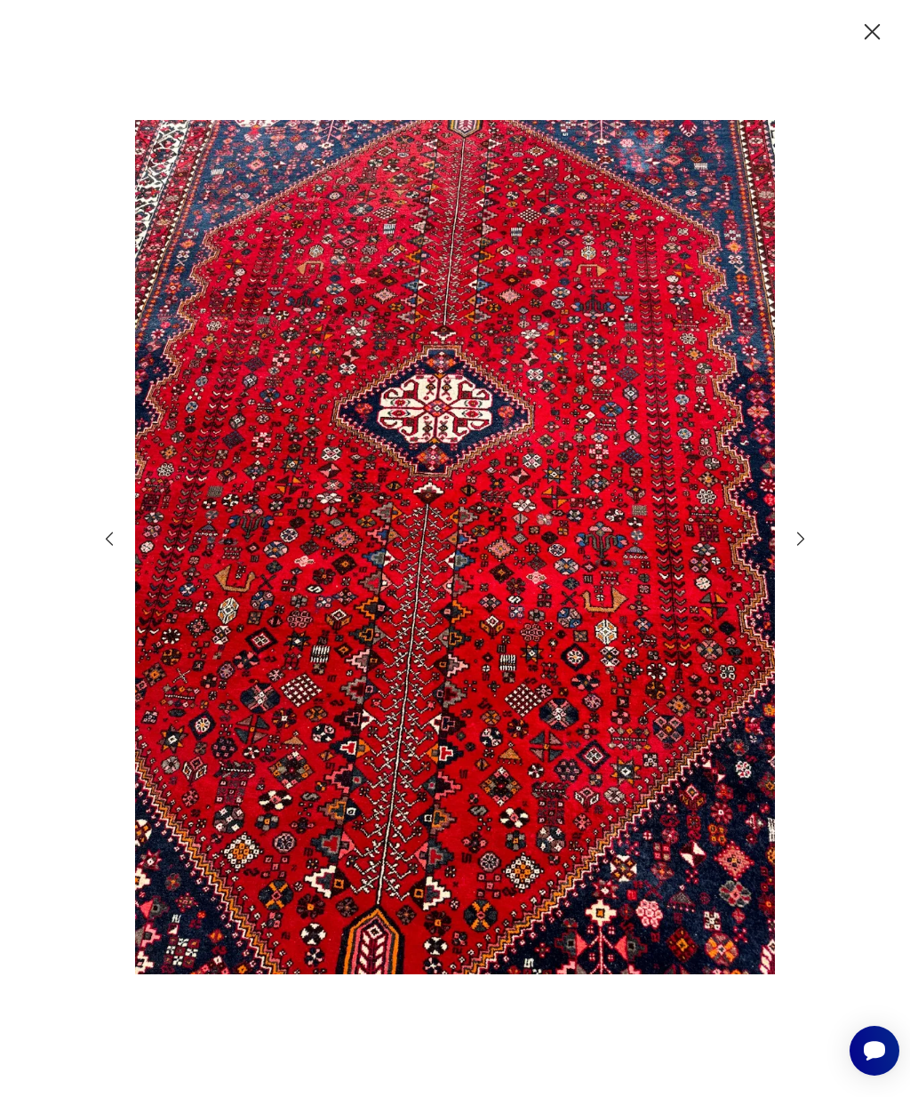
click at [806, 548] on icon "button" at bounding box center [801, 539] width 20 height 20
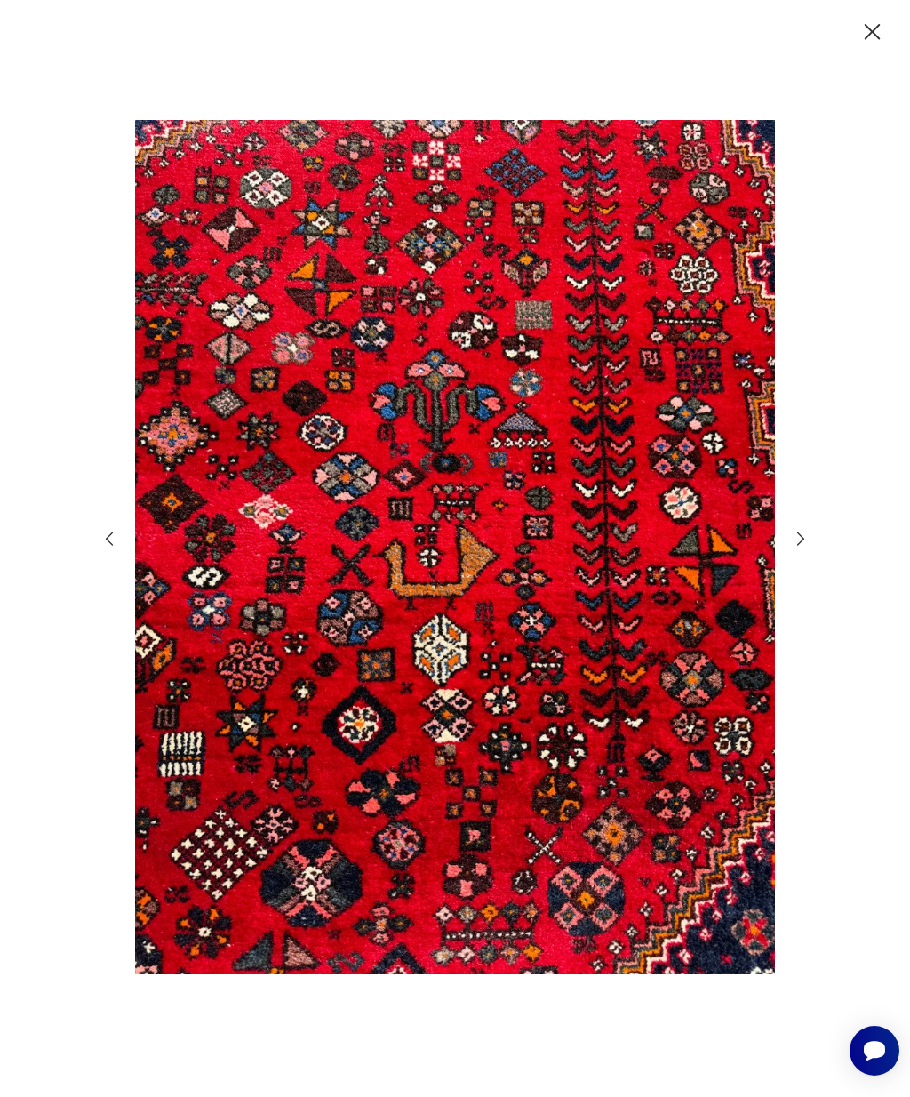
click at [805, 548] on icon "button" at bounding box center [801, 539] width 20 height 20
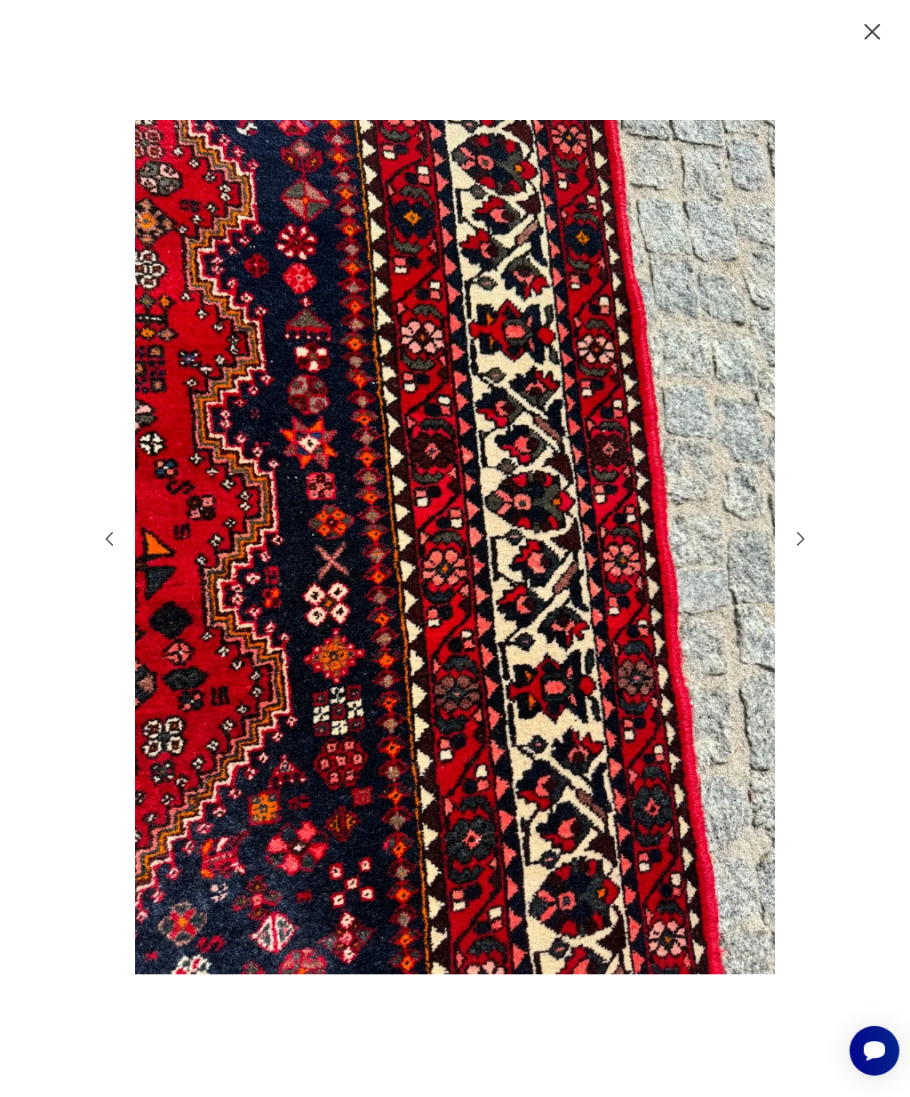
click at [801, 548] on icon "button" at bounding box center [801, 539] width 20 height 20
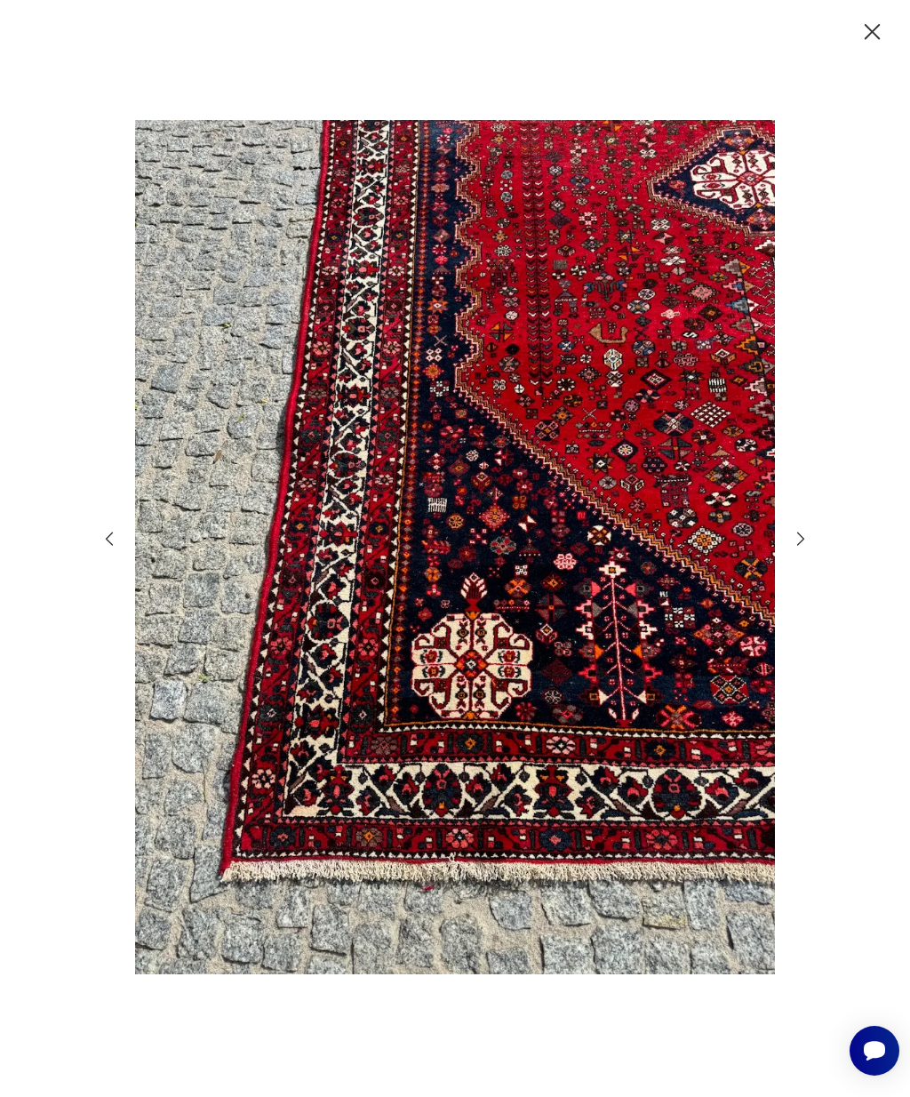
click at [796, 548] on icon "button" at bounding box center [801, 539] width 20 height 20
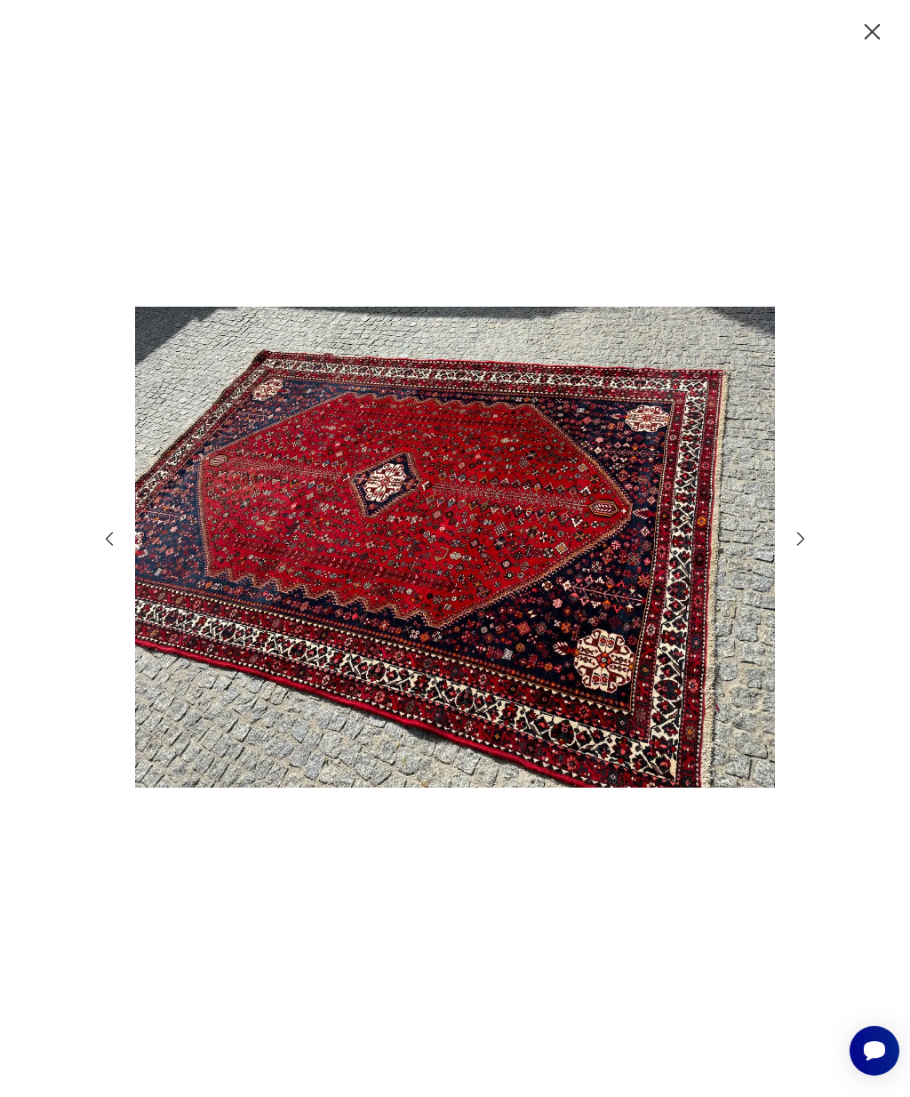
click at [799, 548] on icon "button" at bounding box center [801, 539] width 20 height 20
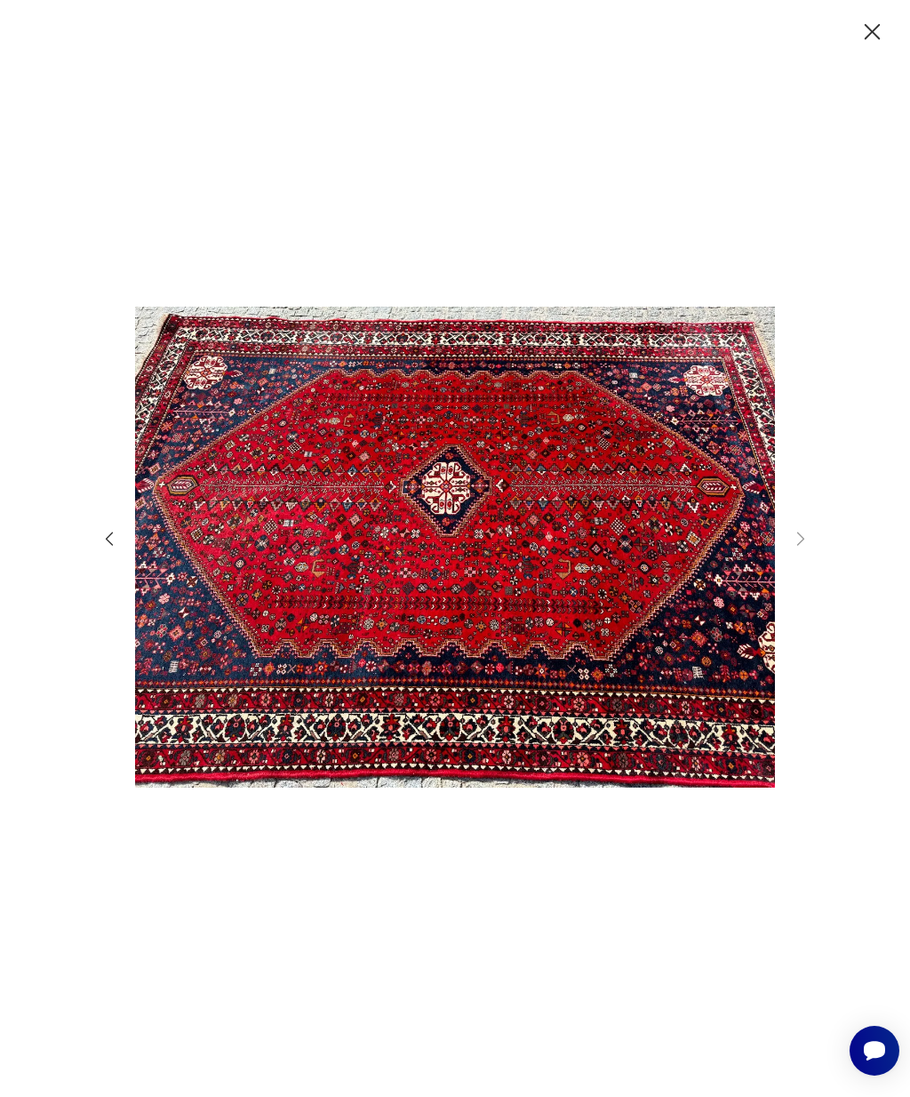
click at [0, 228] on div at bounding box center [455, 548] width 910 height 1097
